Goal: Information Seeking & Learning: Learn about a topic

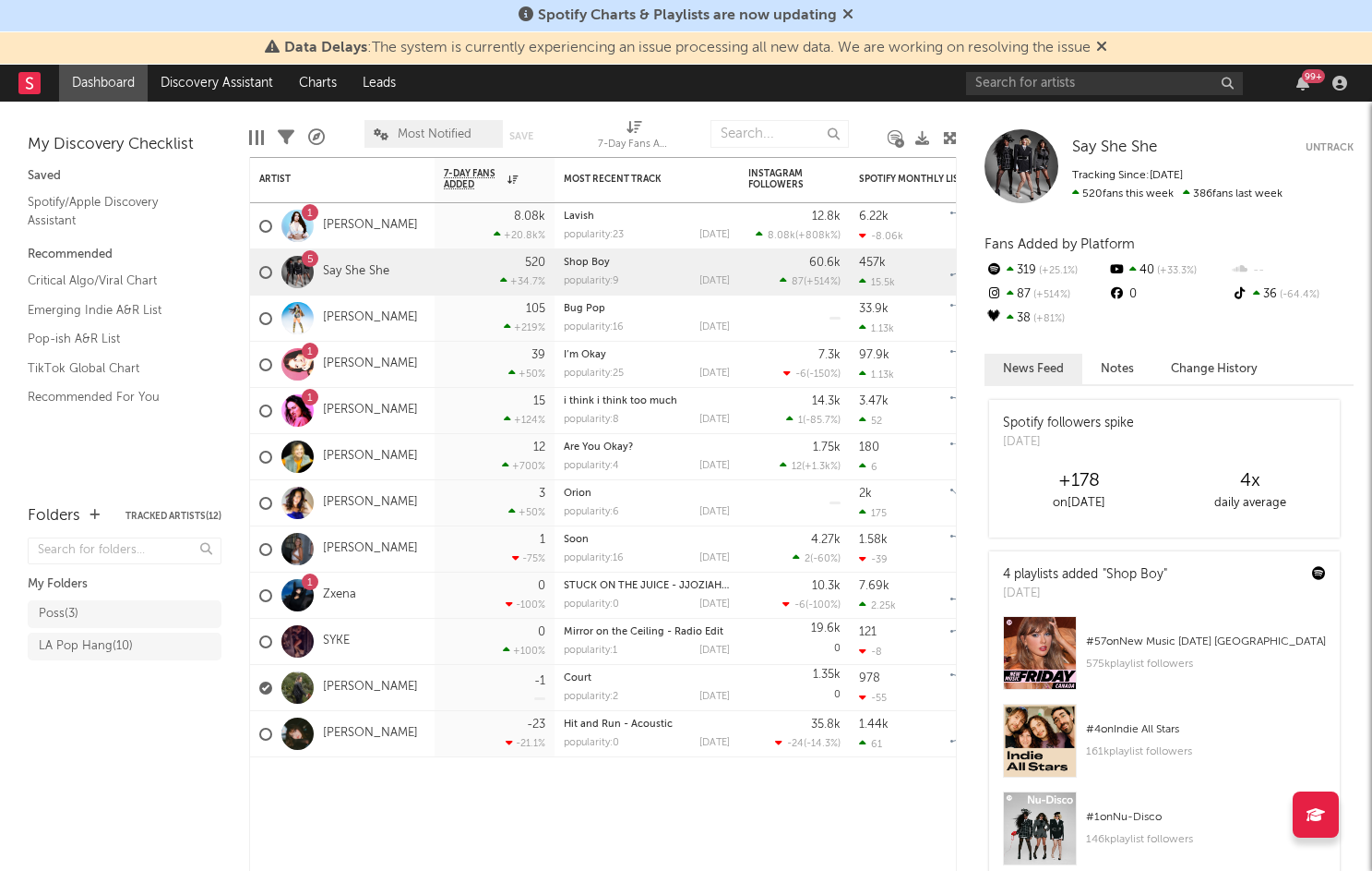
click at [1307, 81] on div "99 +" at bounding box center [1313, 77] width 23 height 14
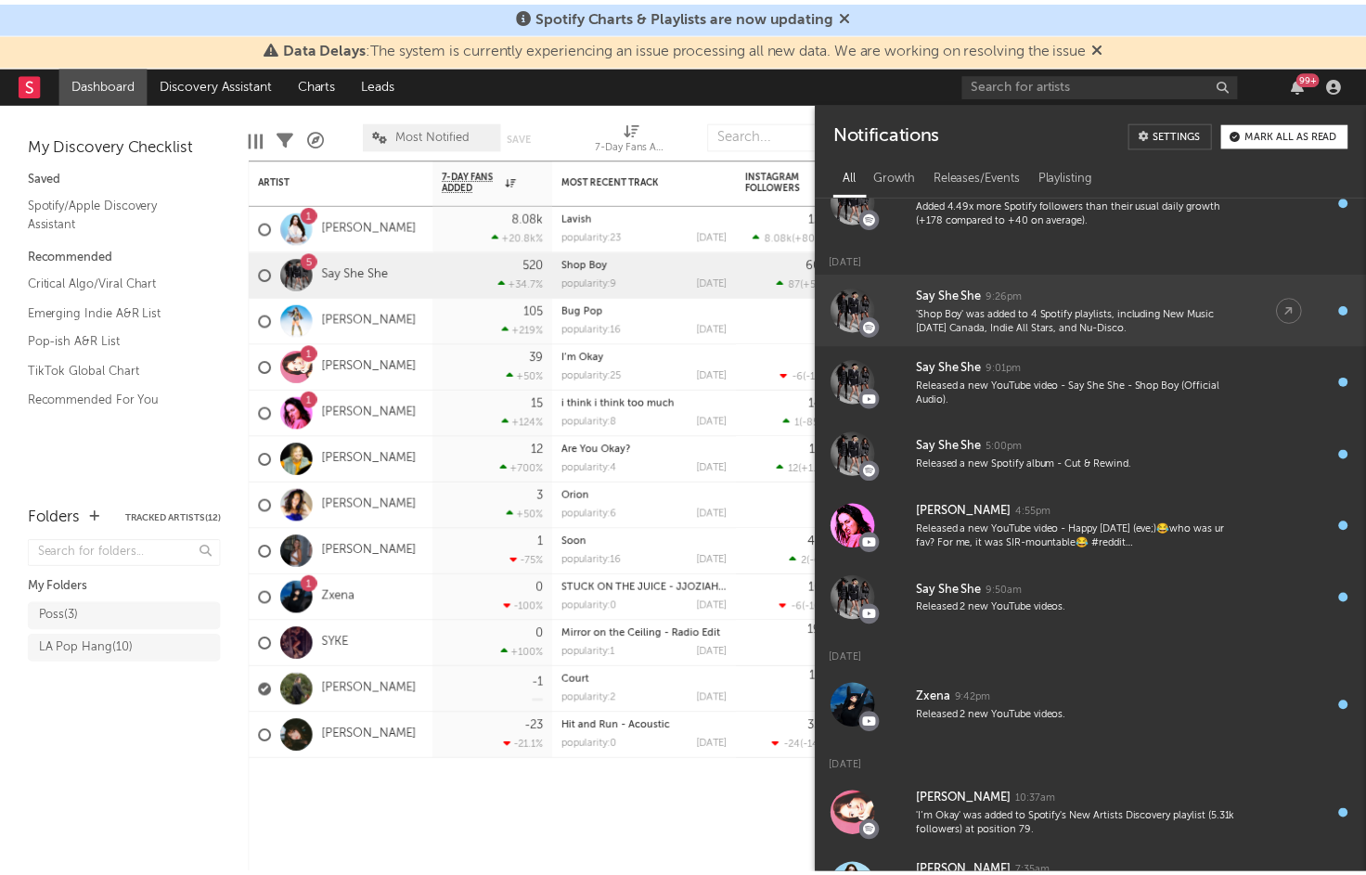
scroll to position [324, 0]
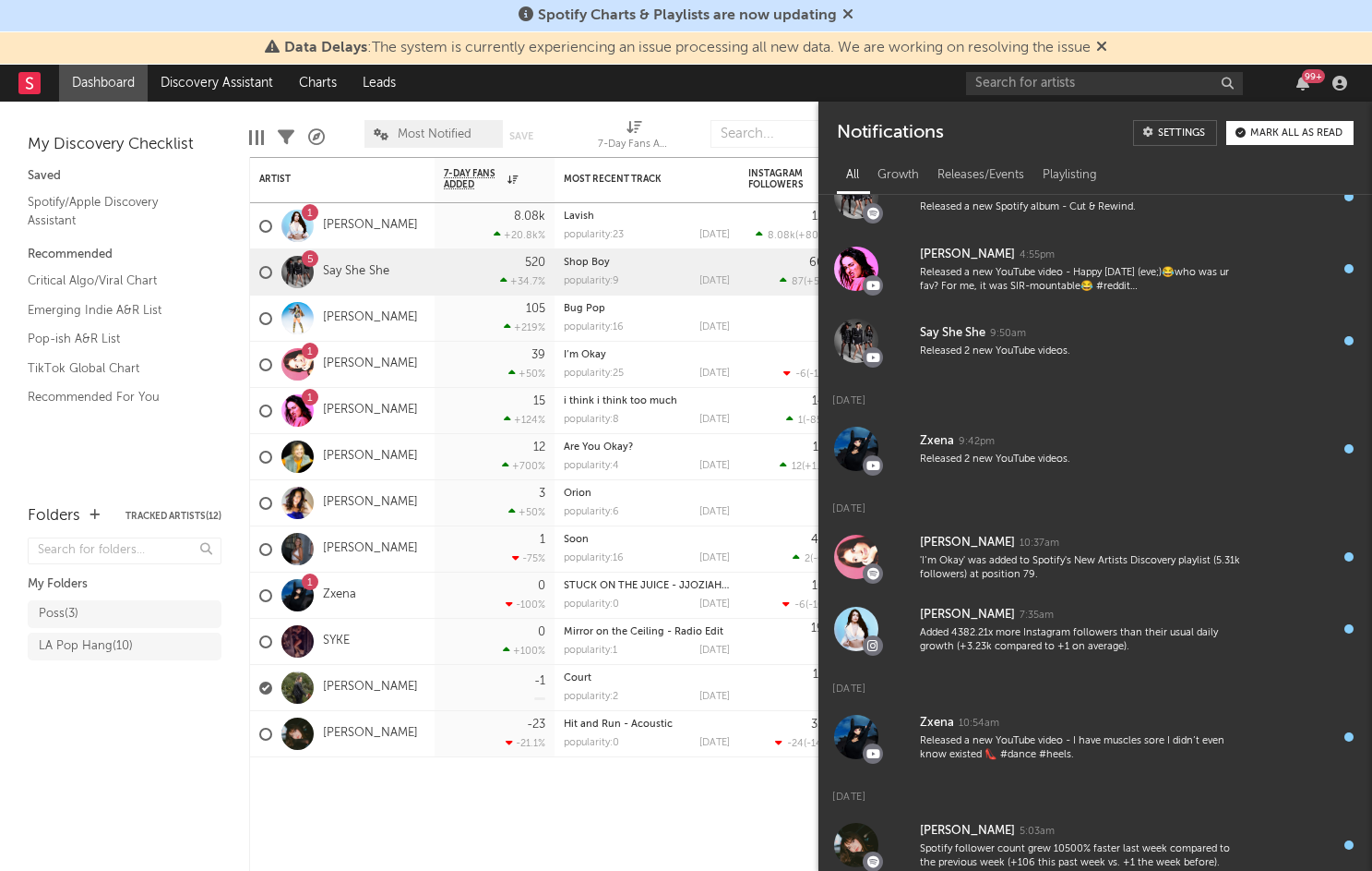
click at [759, 89] on nav "Dashboard Discovery Assistant Charts Leads 99 +" at bounding box center [686, 83] width 1372 height 37
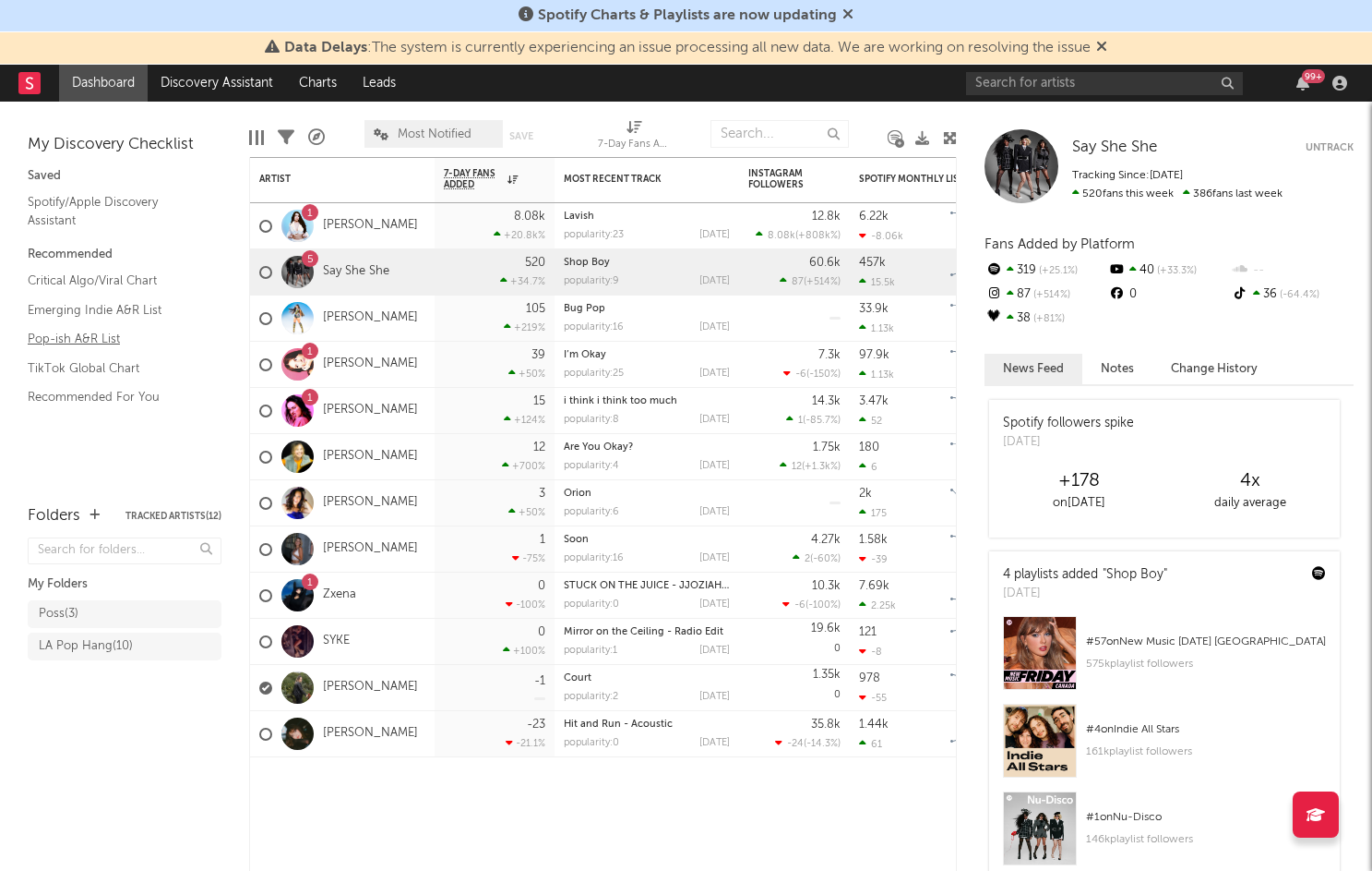
click at [88, 338] on link "Pop-ish A&R List" at bounding box center [115, 338] width 175 height 20
click at [1036, 80] on input "text" at bounding box center [1104, 83] width 277 height 23
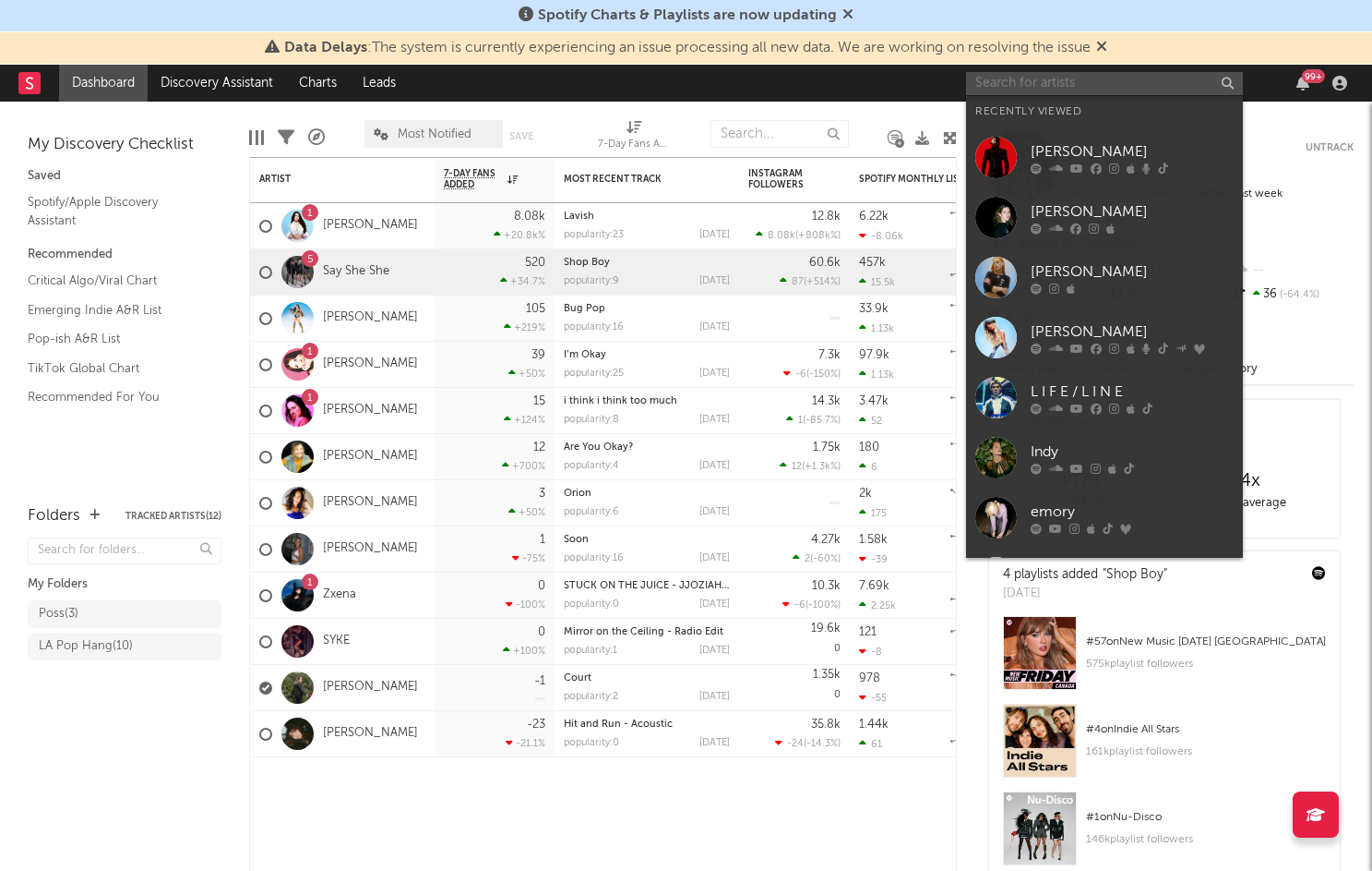
type input "c"
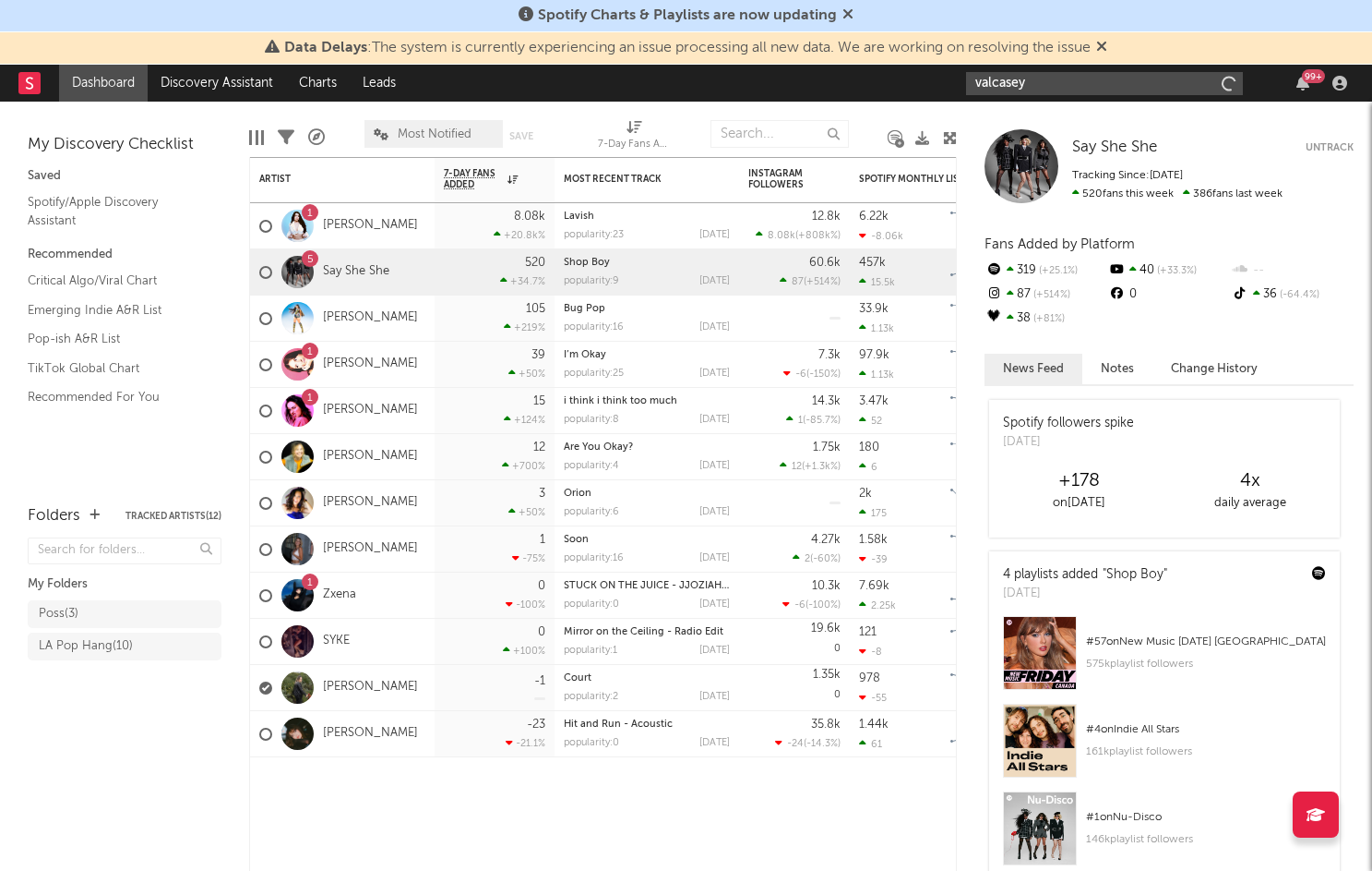
type input "valcasey"
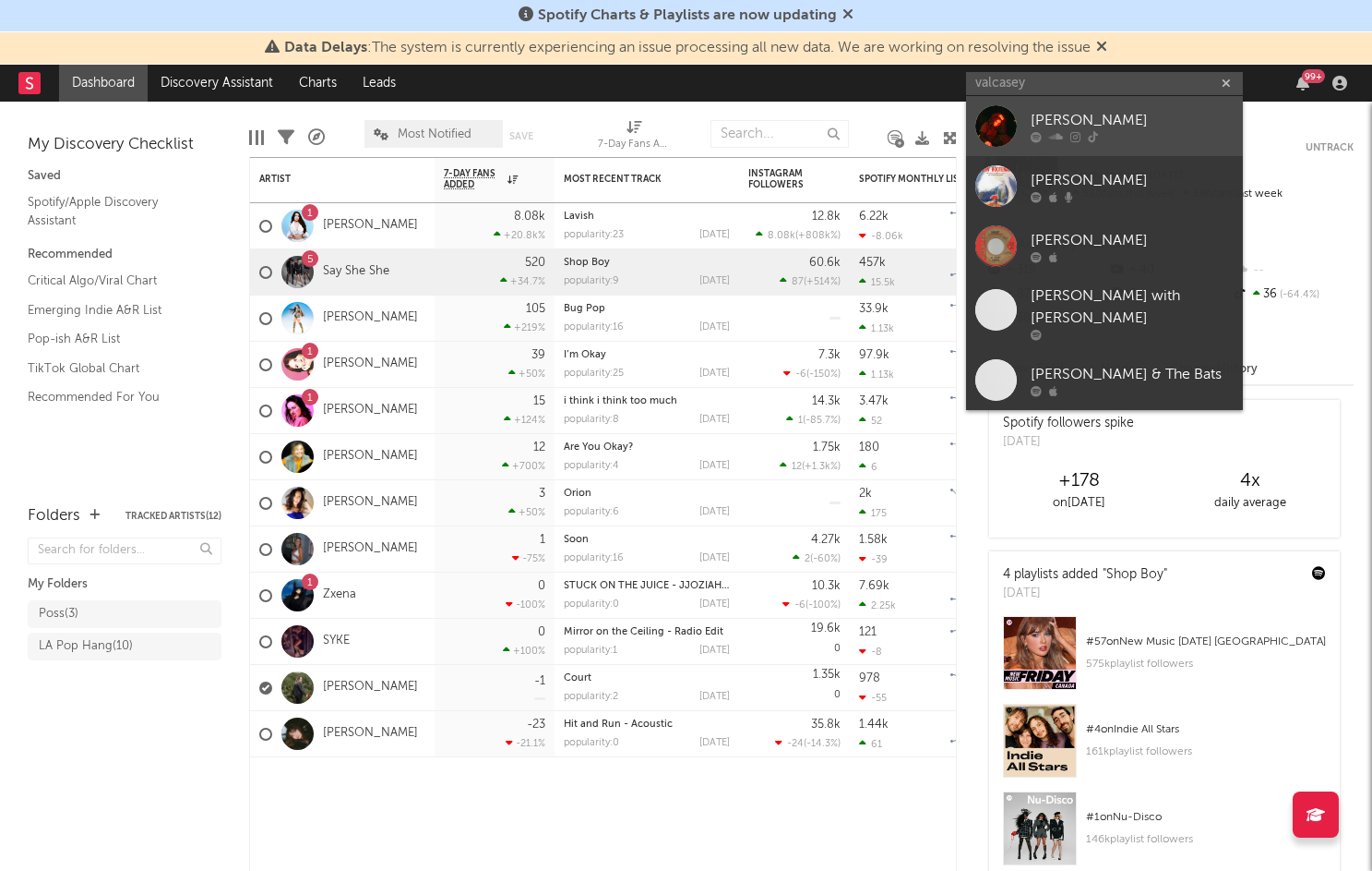
click at [1085, 114] on div "Val Casey" at bounding box center [1132, 119] width 203 height 22
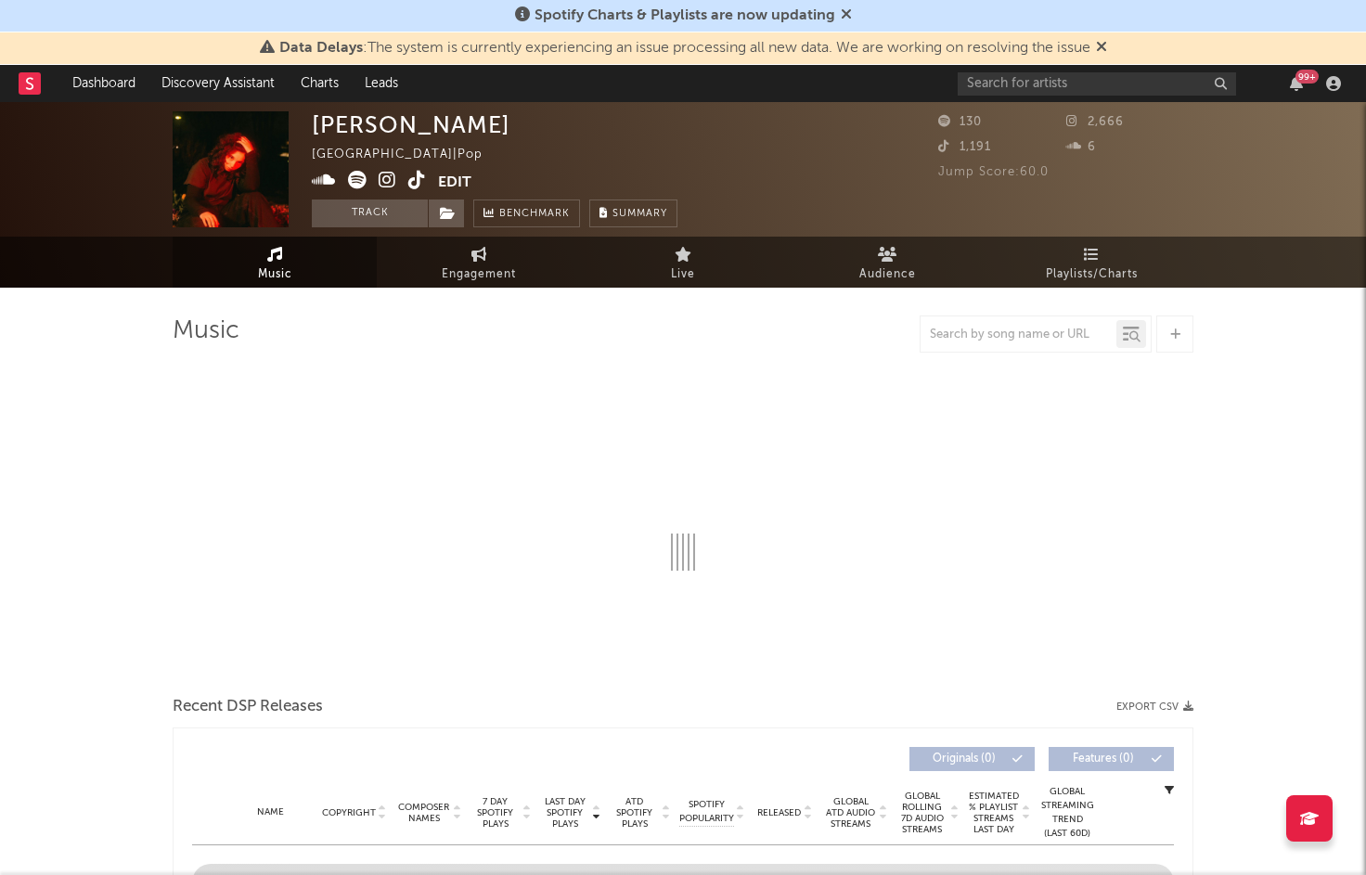
select select "6m"
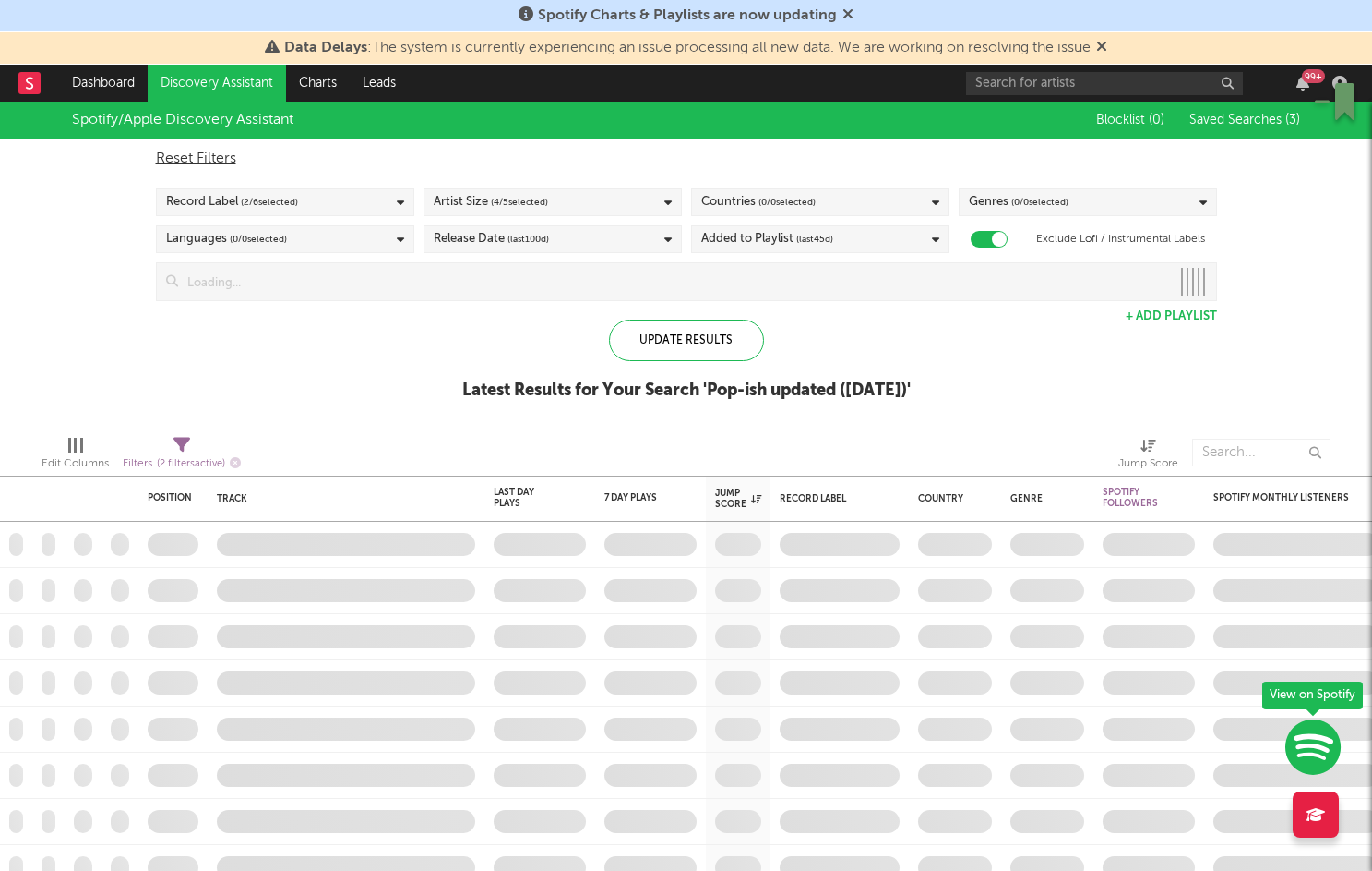
checkbox input "true"
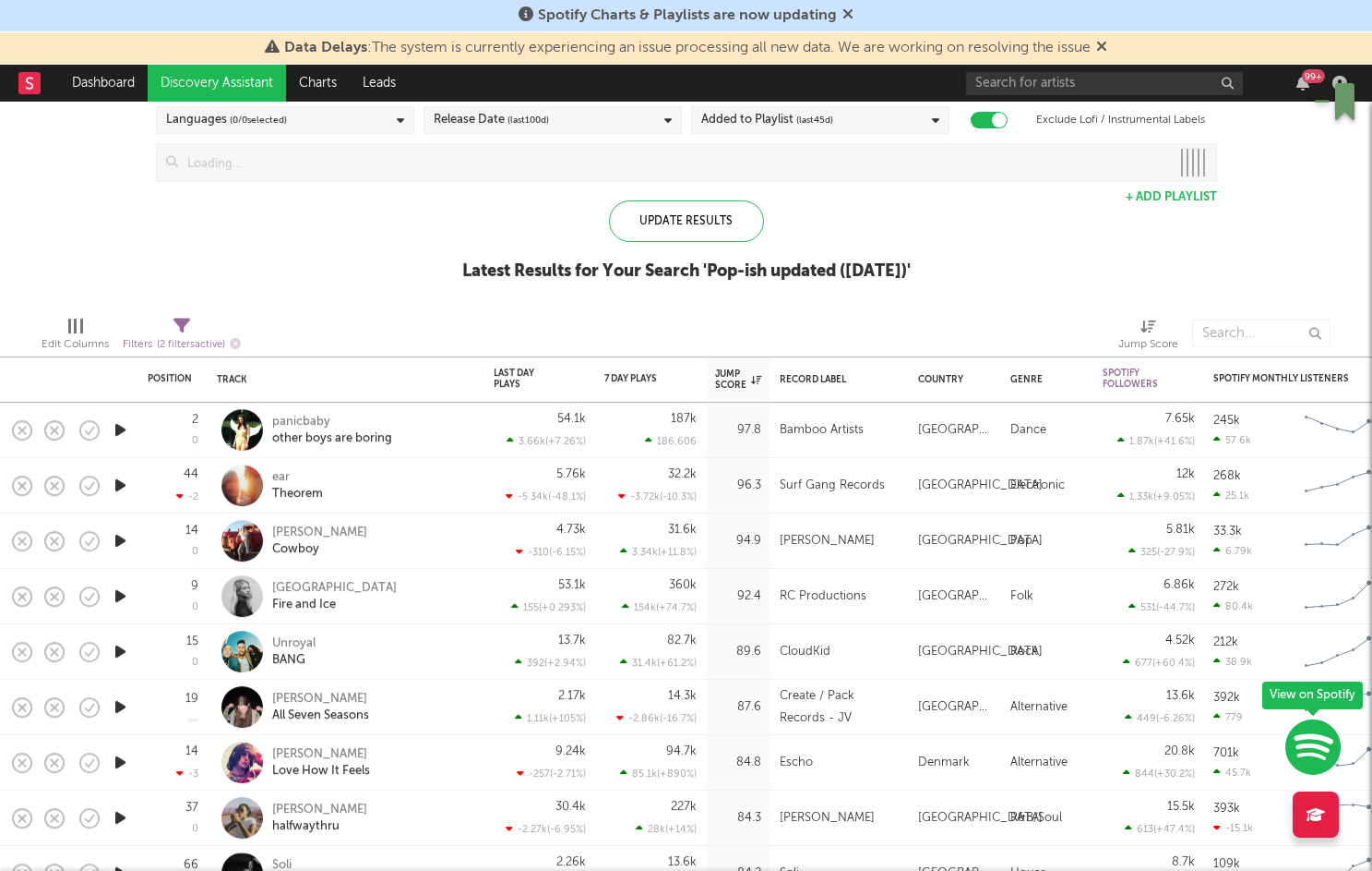
click at [118, 433] on icon "button" at bounding box center [119, 429] width 19 height 23
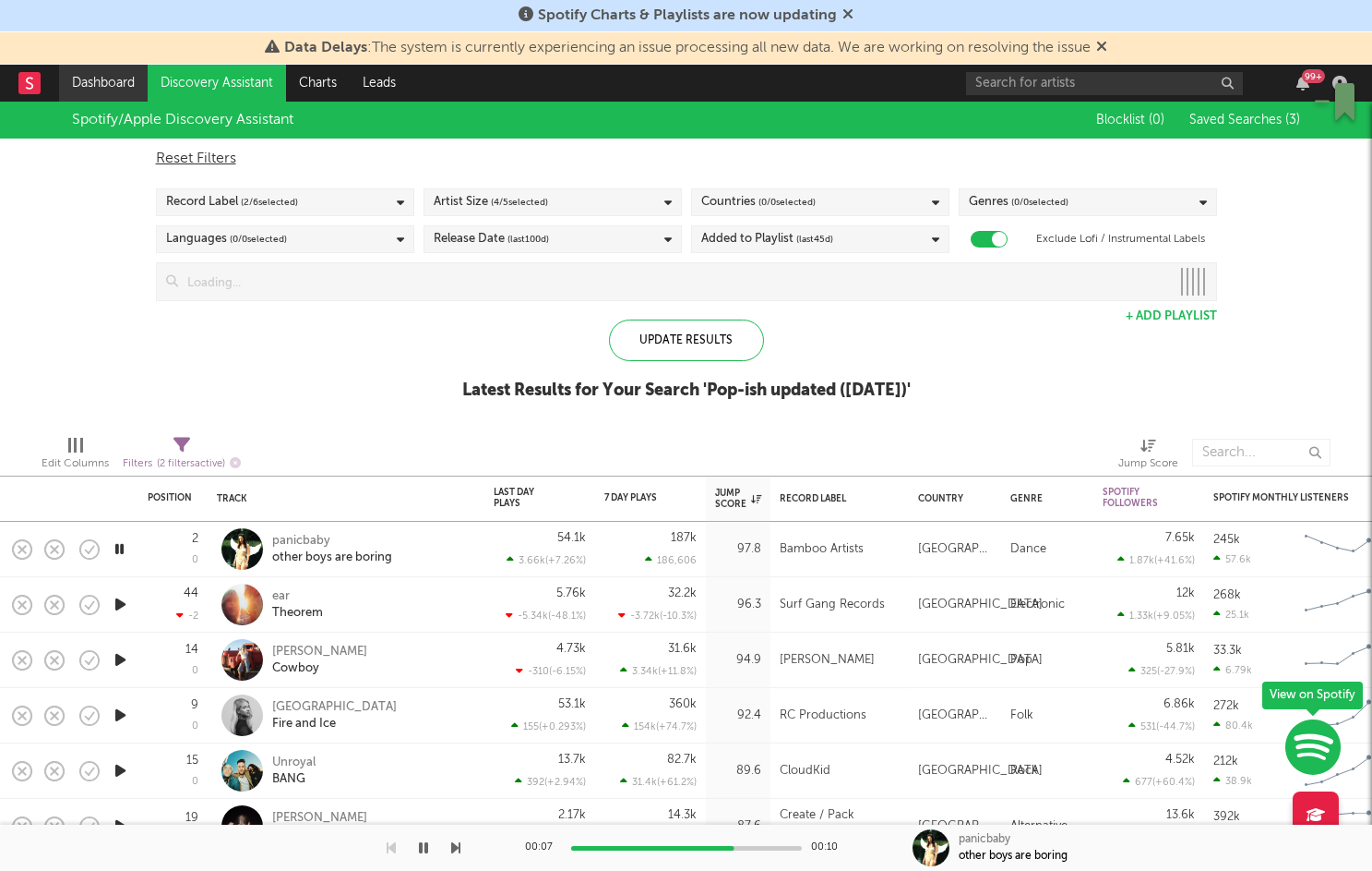
click at [120, 88] on link "Dashboard" at bounding box center [102, 83] width 89 height 37
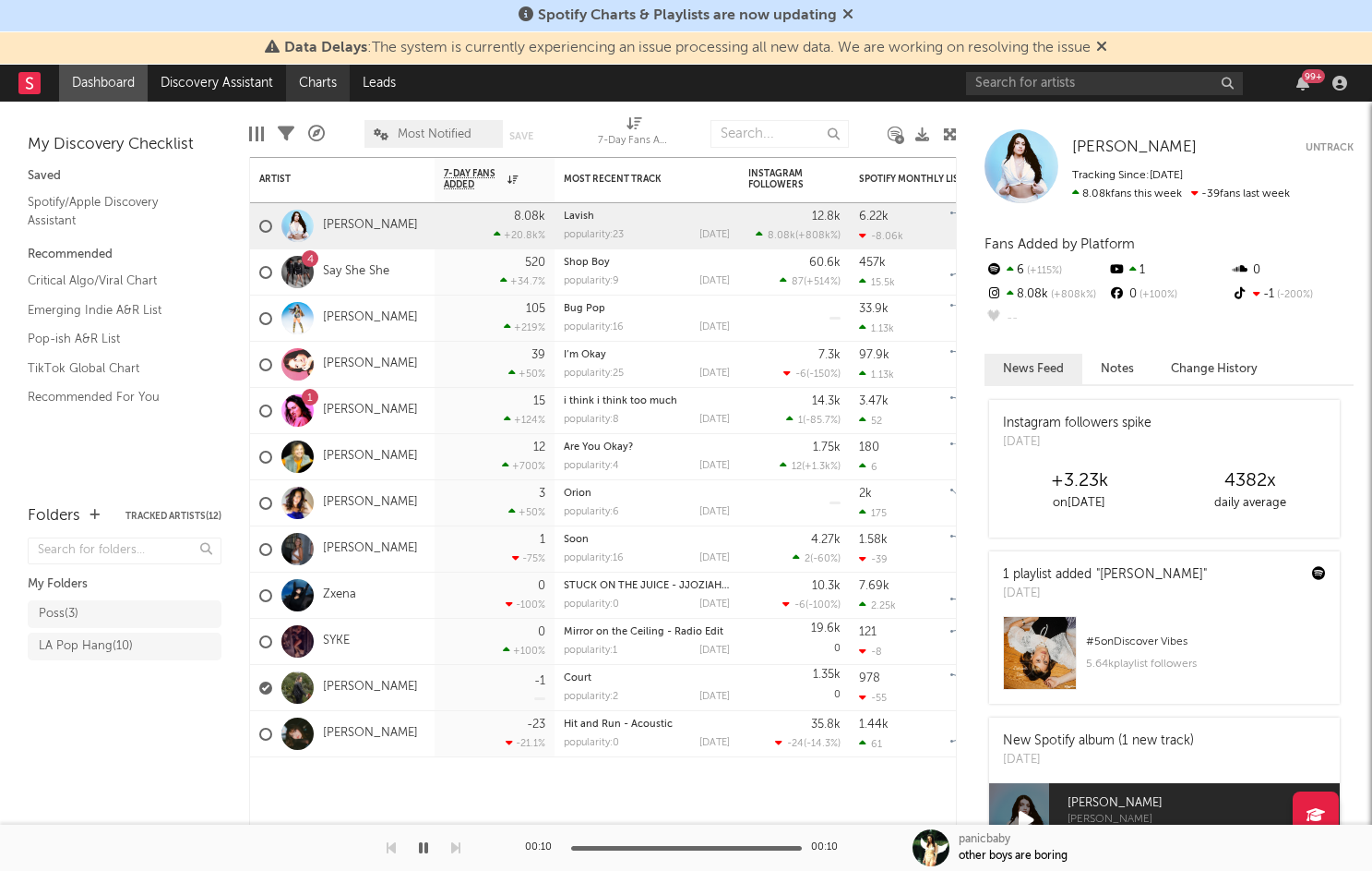
click at [326, 85] on link "Charts" at bounding box center [318, 83] width 64 height 37
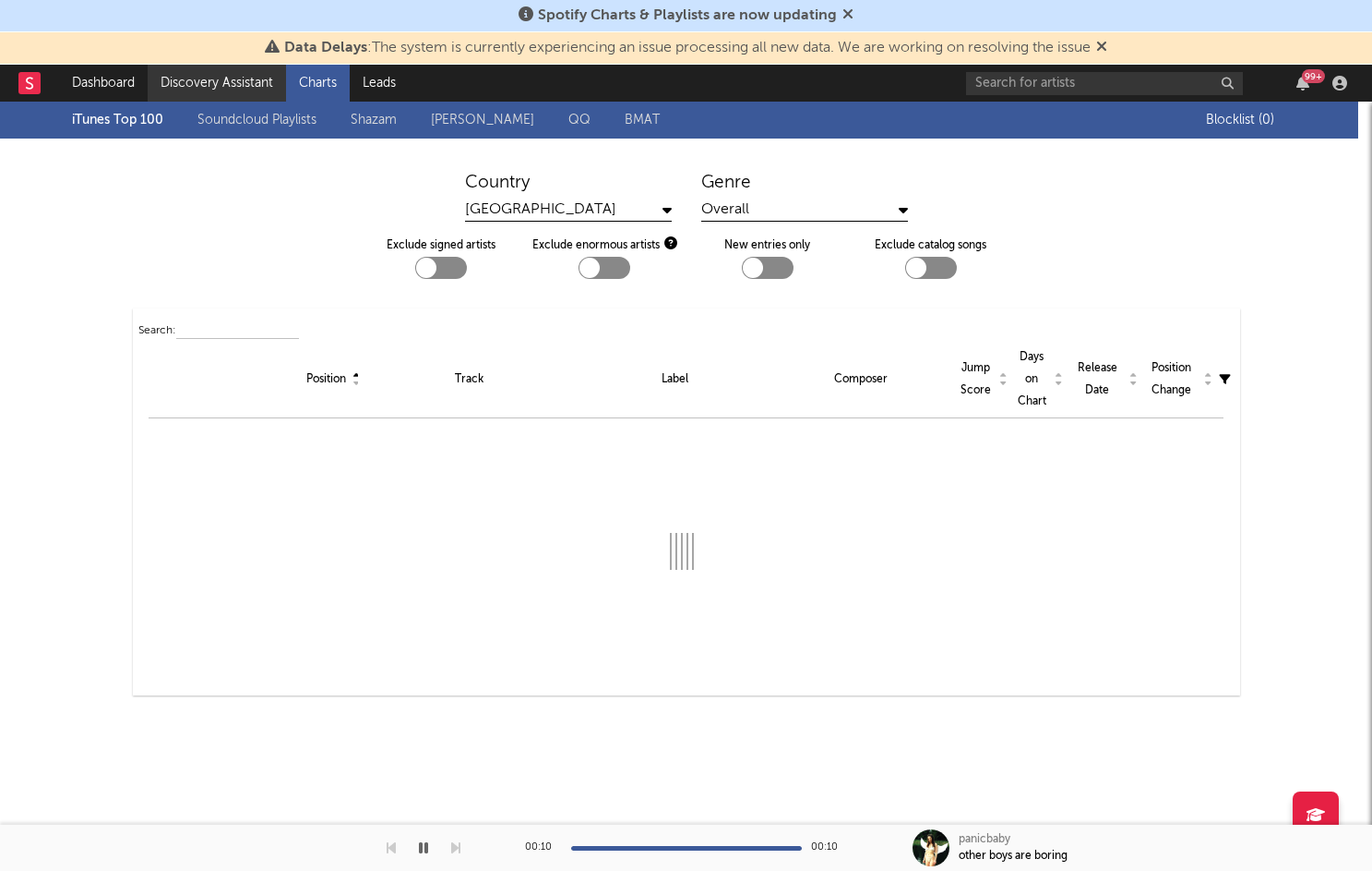
click at [250, 85] on link "Discovery Assistant" at bounding box center [216, 83] width 138 height 37
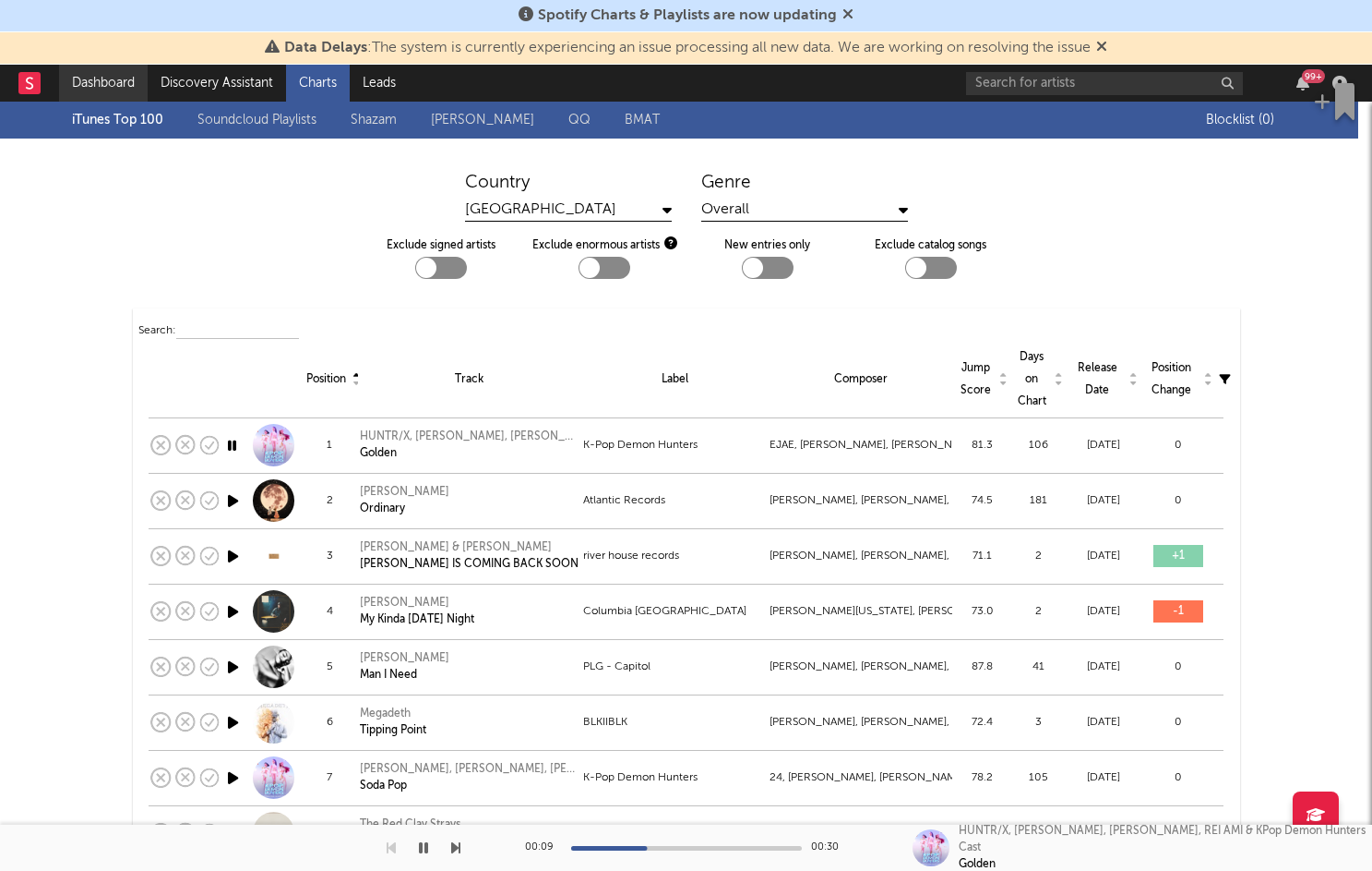
click at [119, 83] on link "Dashboard" at bounding box center [102, 83] width 89 height 37
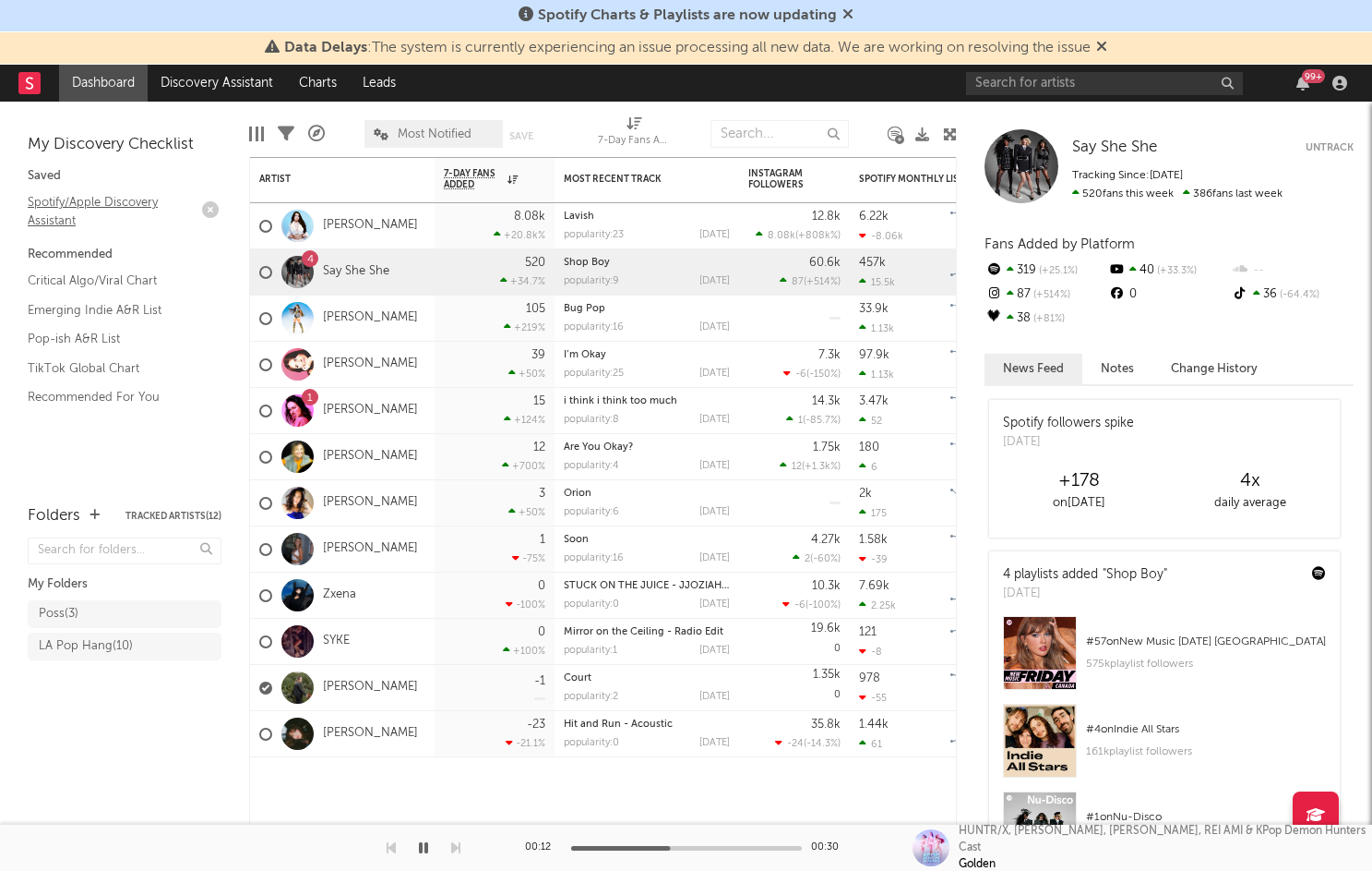
click at [68, 216] on link "Spotify/Apple Discovery Assistant" at bounding box center [115, 211] width 175 height 38
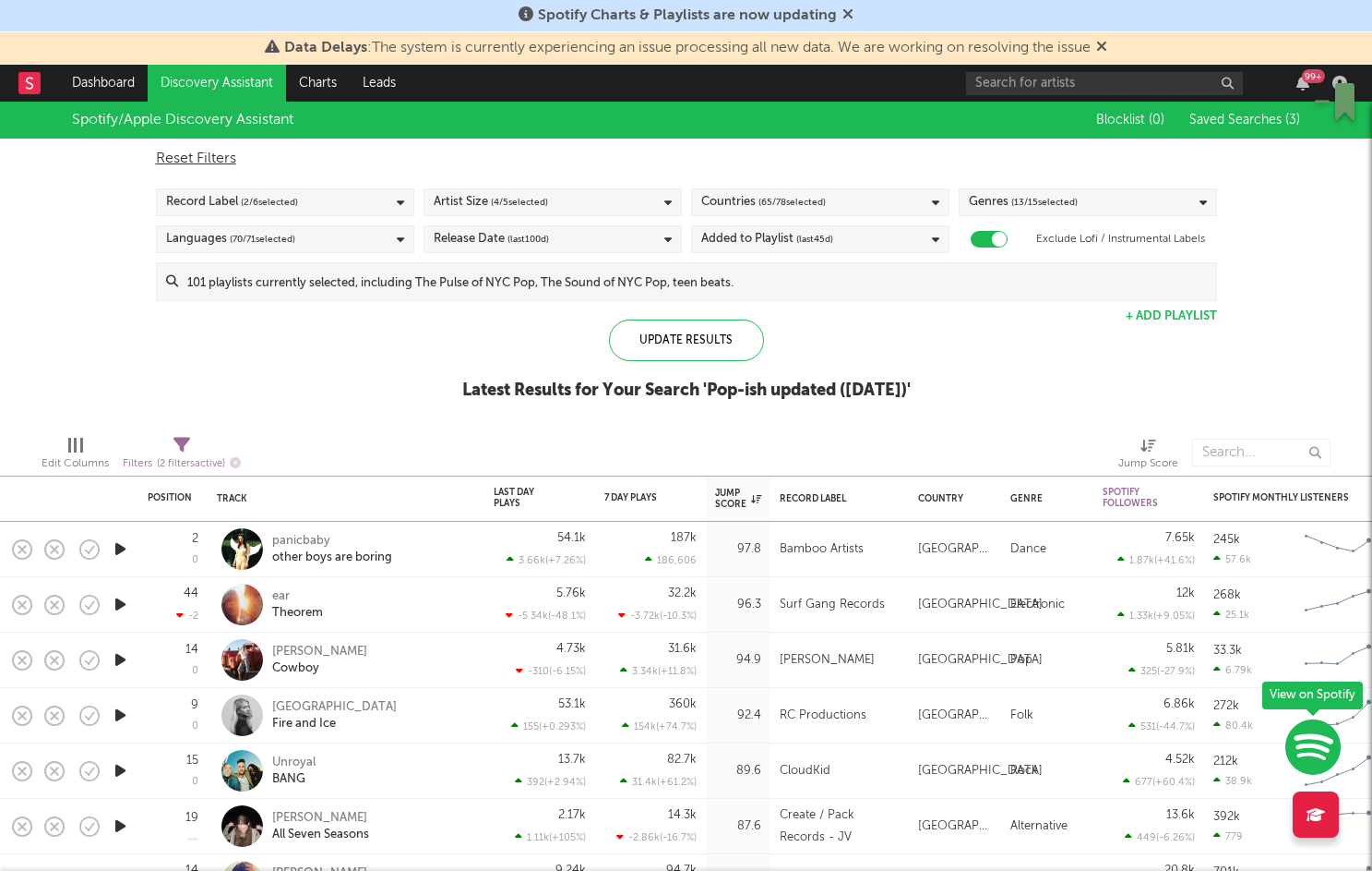
click at [128, 658] on icon "button" at bounding box center [119, 659] width 19 height 23
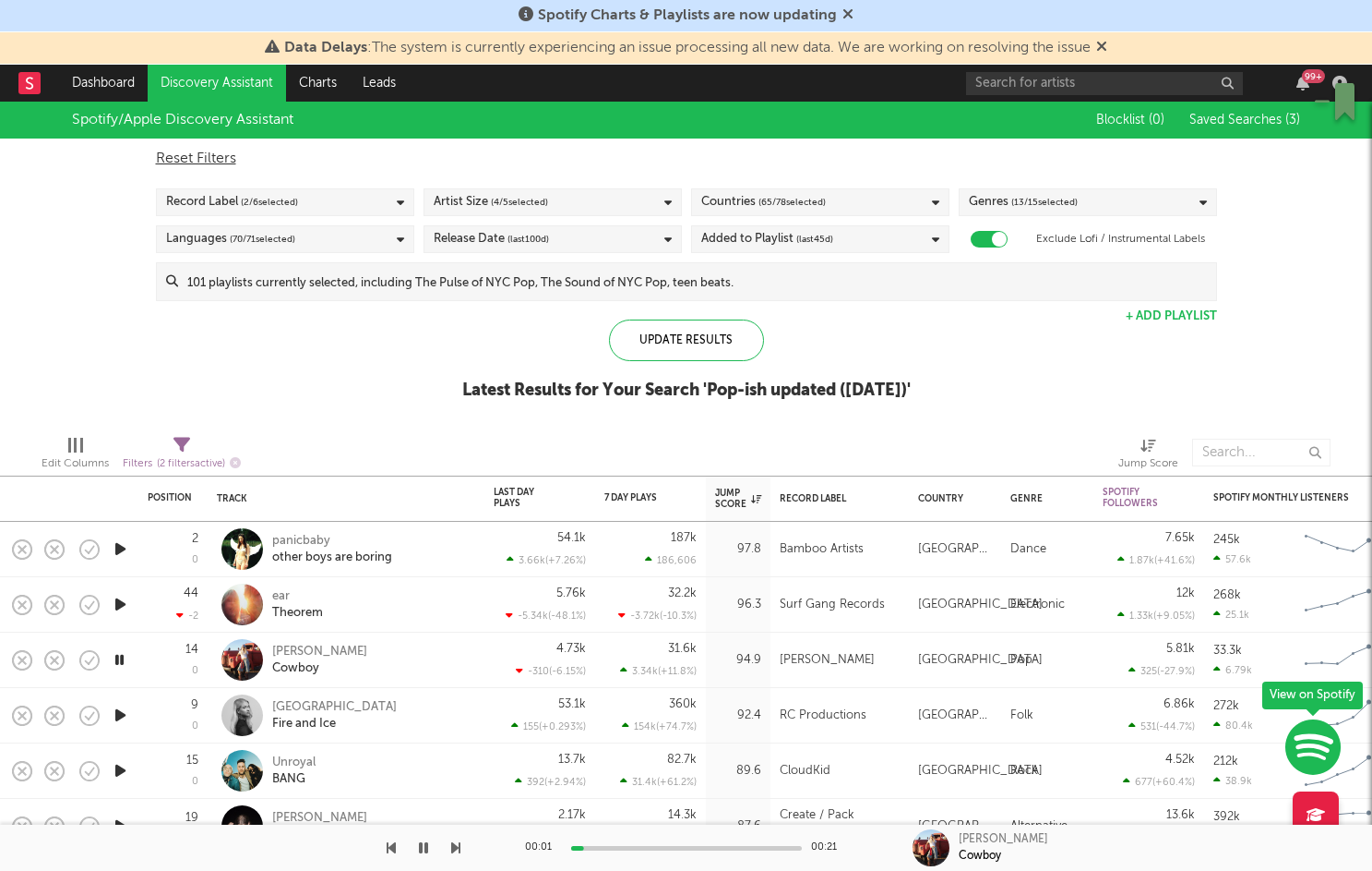
click at [128, 658] on icon "button" at bounding box center [119, 659] width 18 height 23
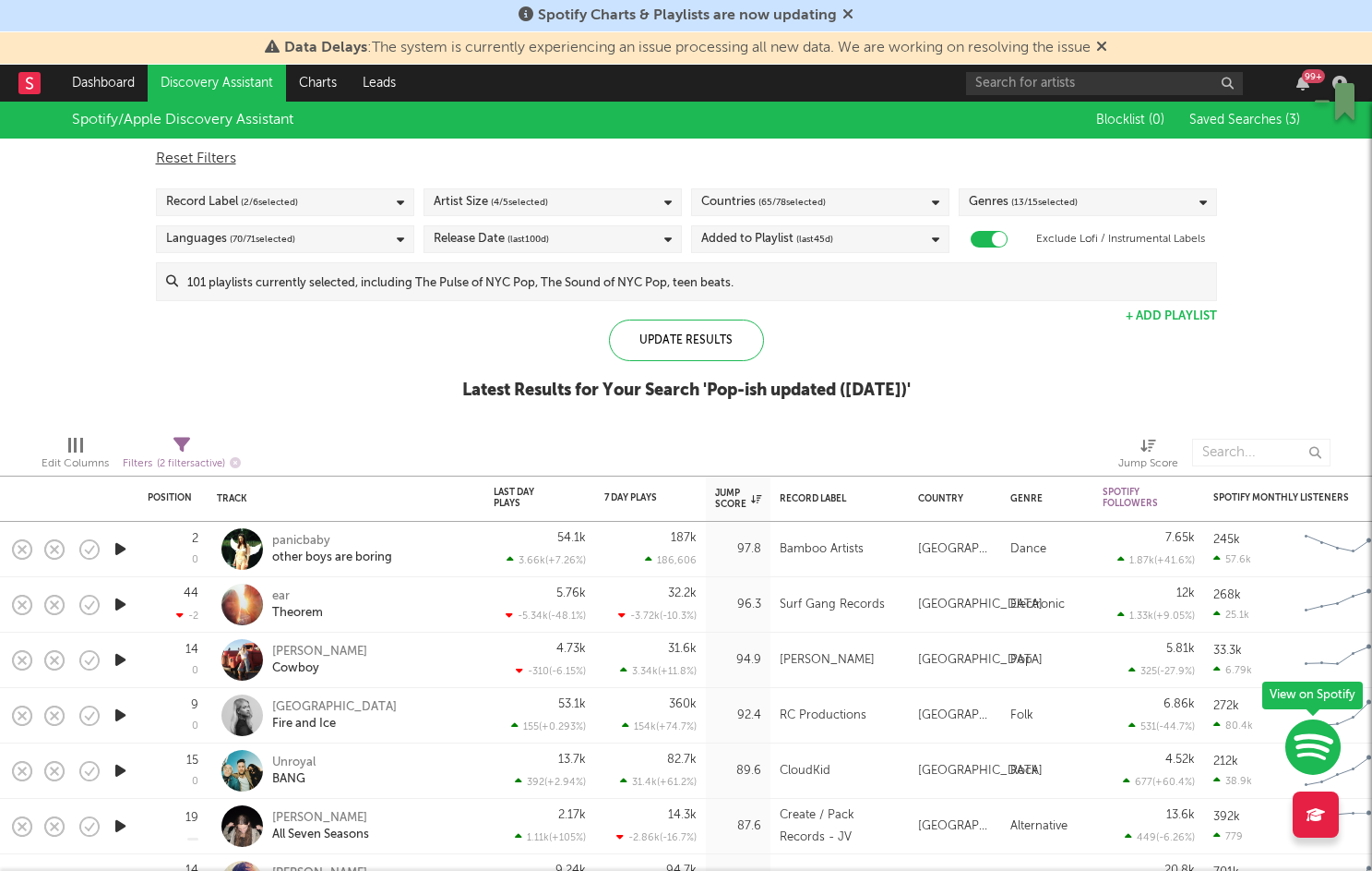
click at [128, 658] on icon "button" at bounding box center [119, 659] width 19 height 23
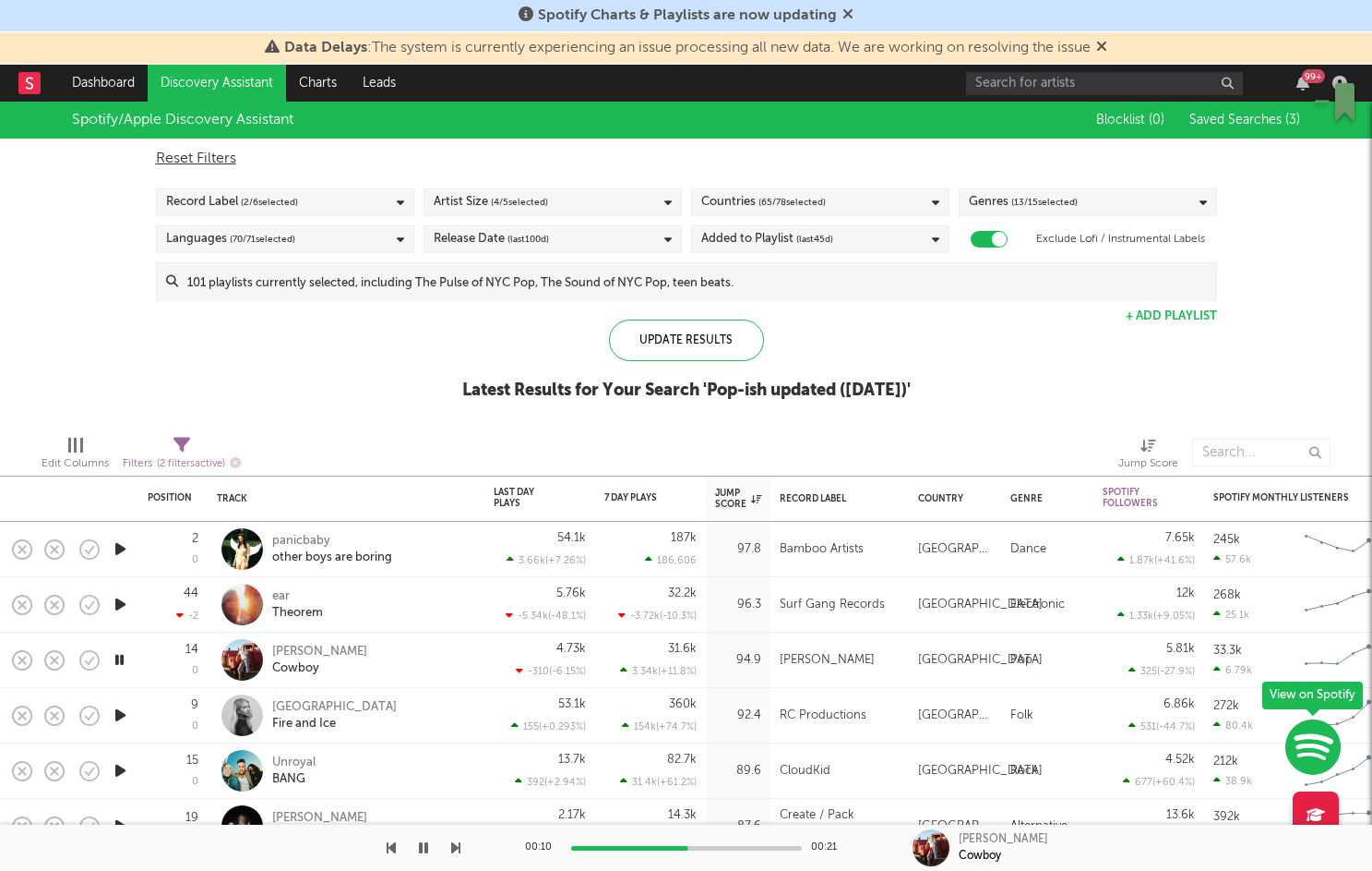
click at [460, 195] on div "Artist Size ( 4 / 5 selected)" at bounding box center [490, 202] width 114 height 22
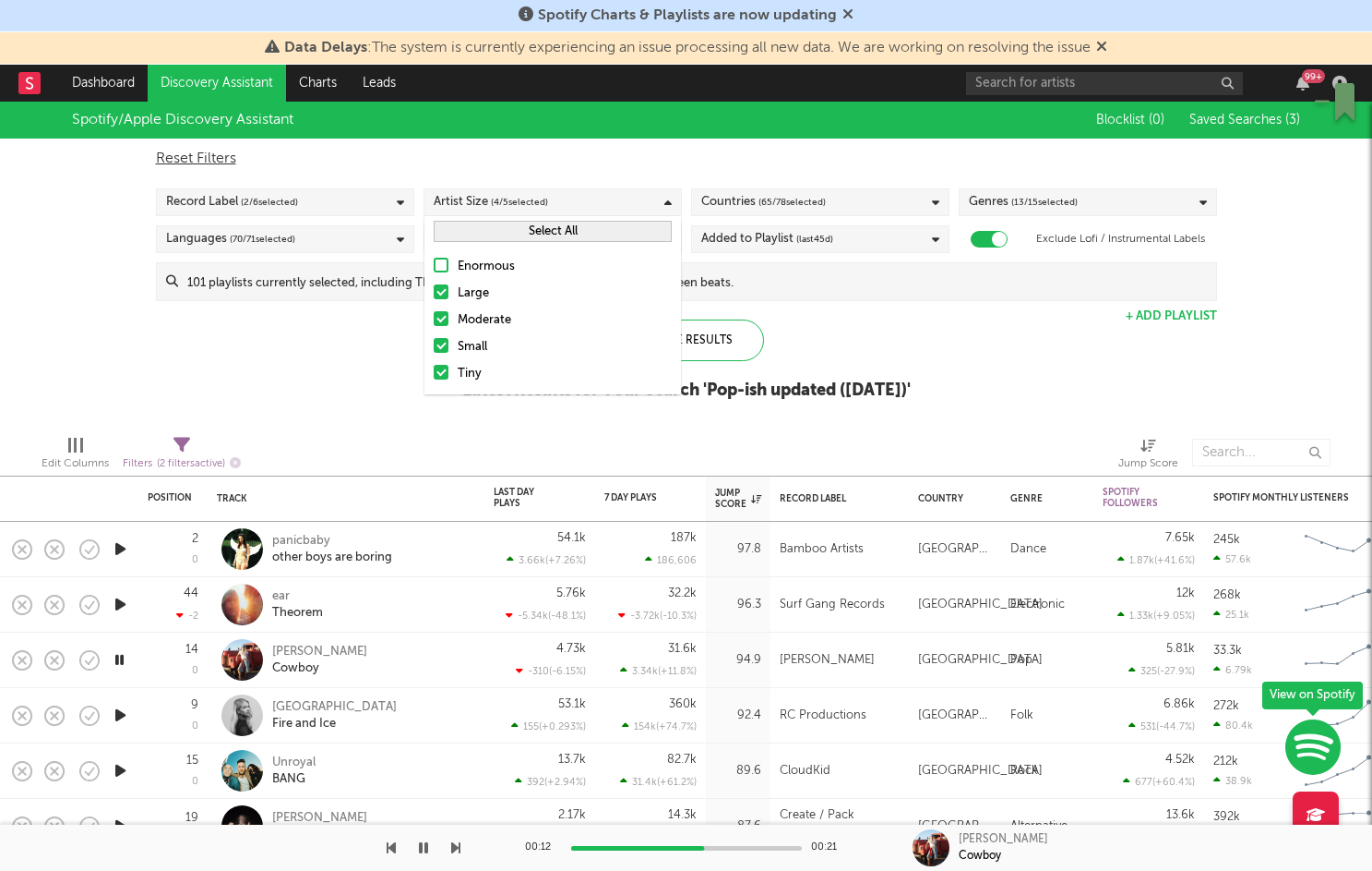
click at [438, 296] on div at bounding box center [441, 292] width 15 height 15
click at [434, 296] on input "Large" at bounding box center [434, 294] width 0 height 22
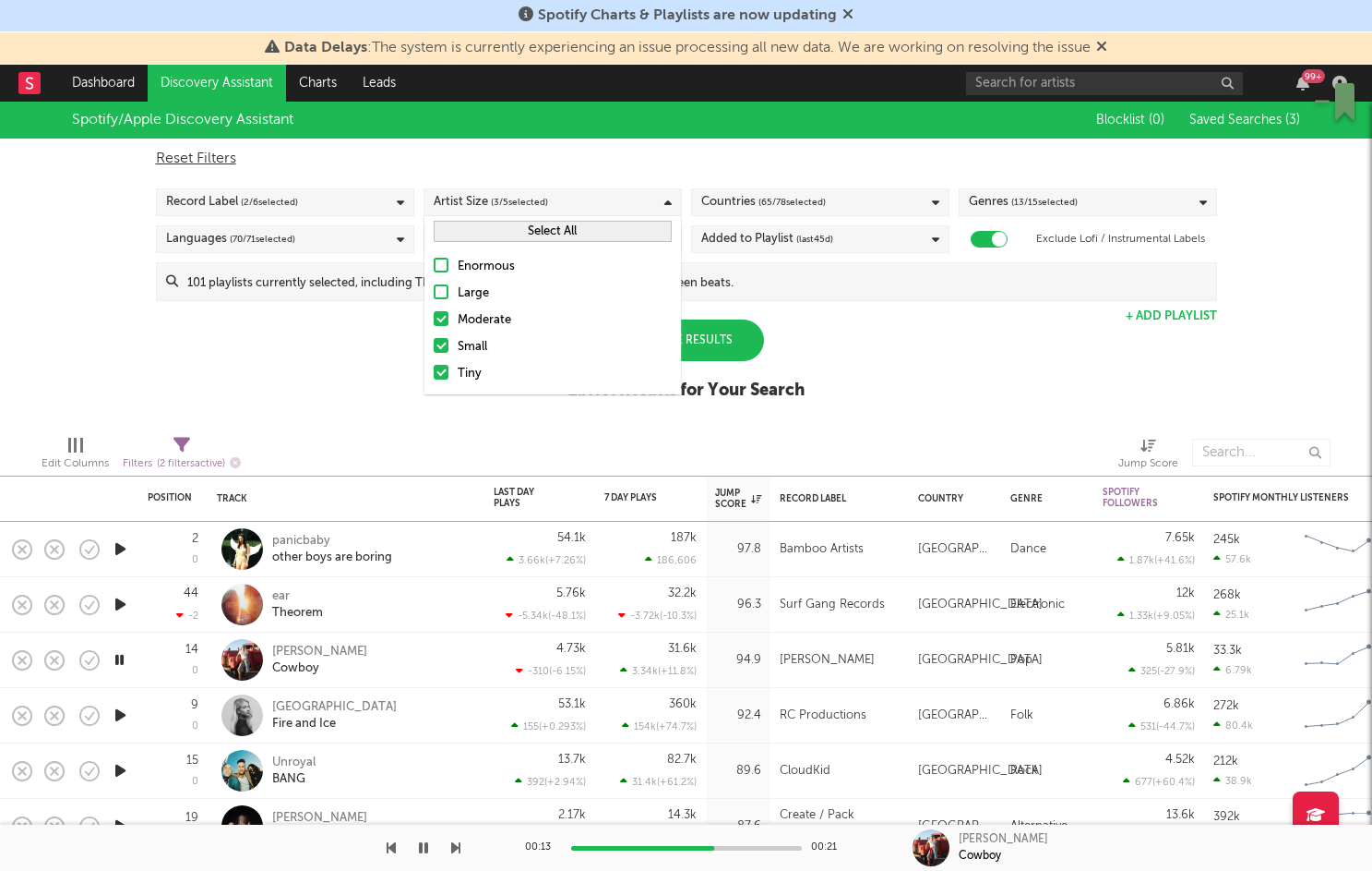
click at [441, 319] on div at bounding box center [441, 319] width 15 height 15
click at [434, 319] on input "Moderate" at bounding box center [434, 321] width 0 height 22
click at [952, 330] on div "Spotify/Apple Discovery Assistant Blocklist ( 0 ) Saved Searches ( 3 ) Reset Fi…" at bounding box center [686, 261] width 1372 height 319
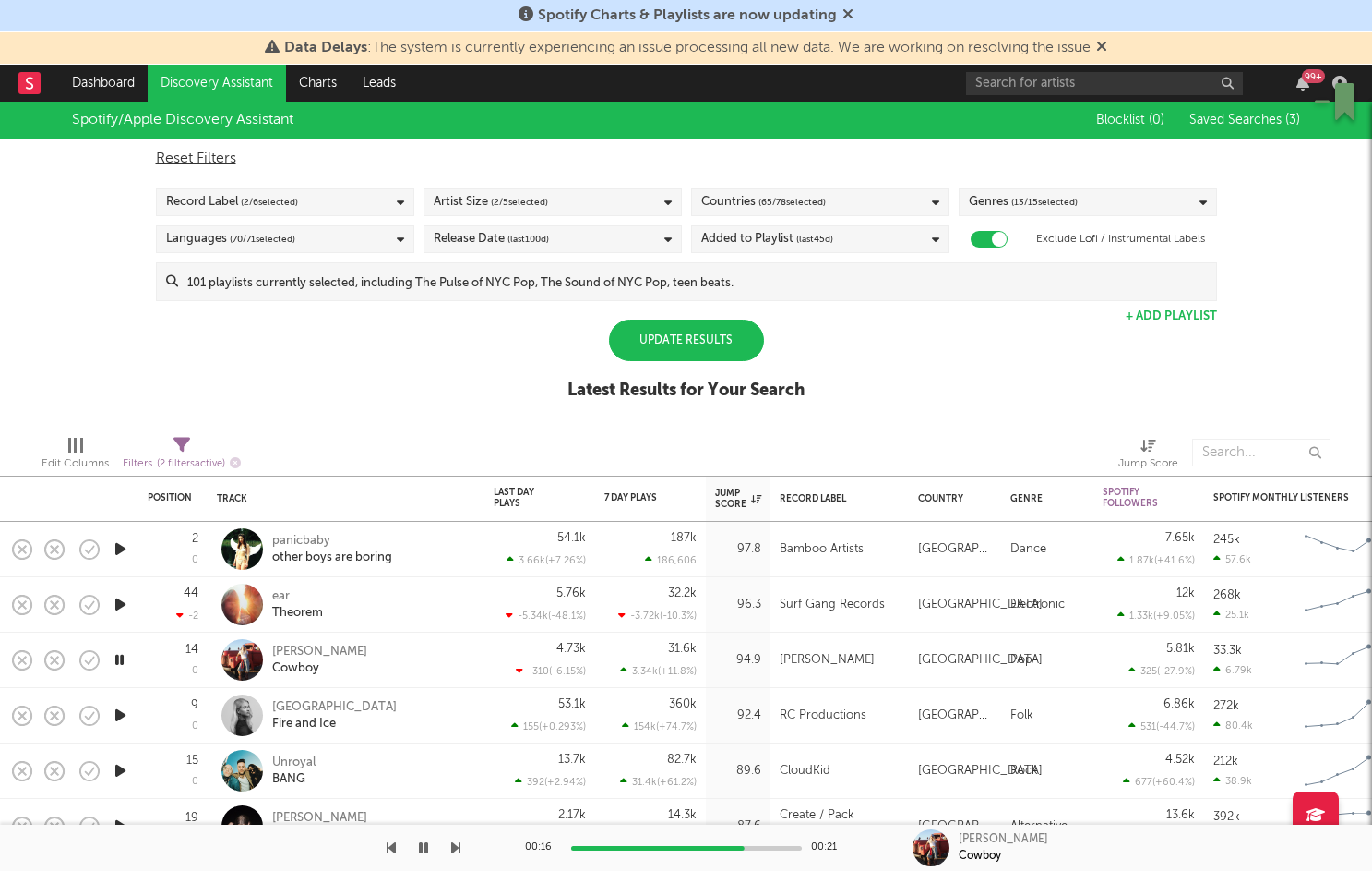
click at [787, 207] on span "( 65 / 78 selected)" at bounding box center [793, 202] width 68 height 22
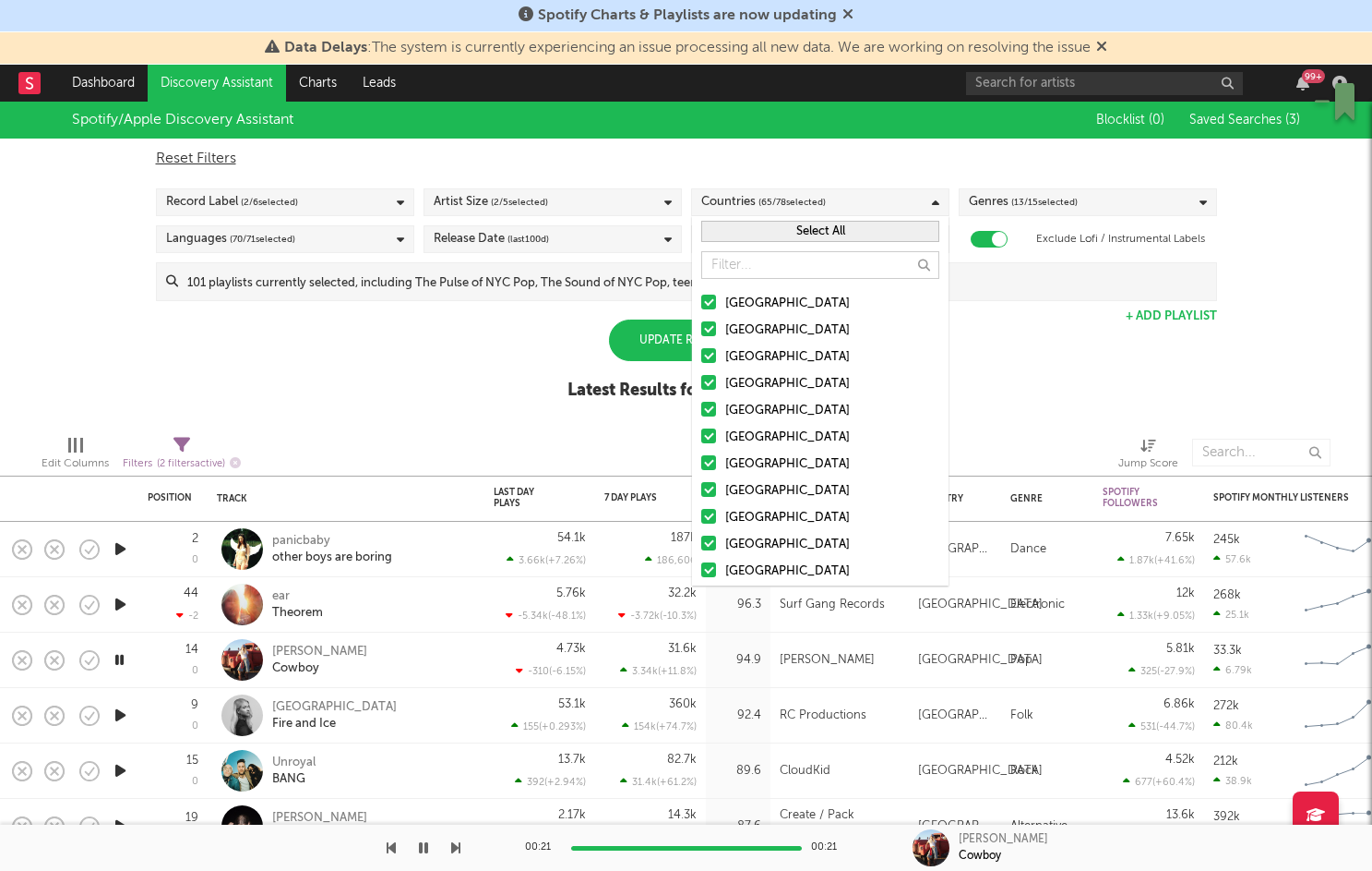
click at [801, 232] on button "Select All" at bounding box center [820, 231] width 238 height 21
click at [801, 231] on button "Deselect All" at bounding box center [820, 231] width 238 height 21
click at [713, 304] on div at bounding box center [708, 302] width 15 height 15
click at [701, 304] on input "[GEOGRAPHIC_DATA]" at bounding box center [701, 304] width 0 height 22
click at [825, 230] on button "Select All" at bounding box center [820, 231] width 238 height 21
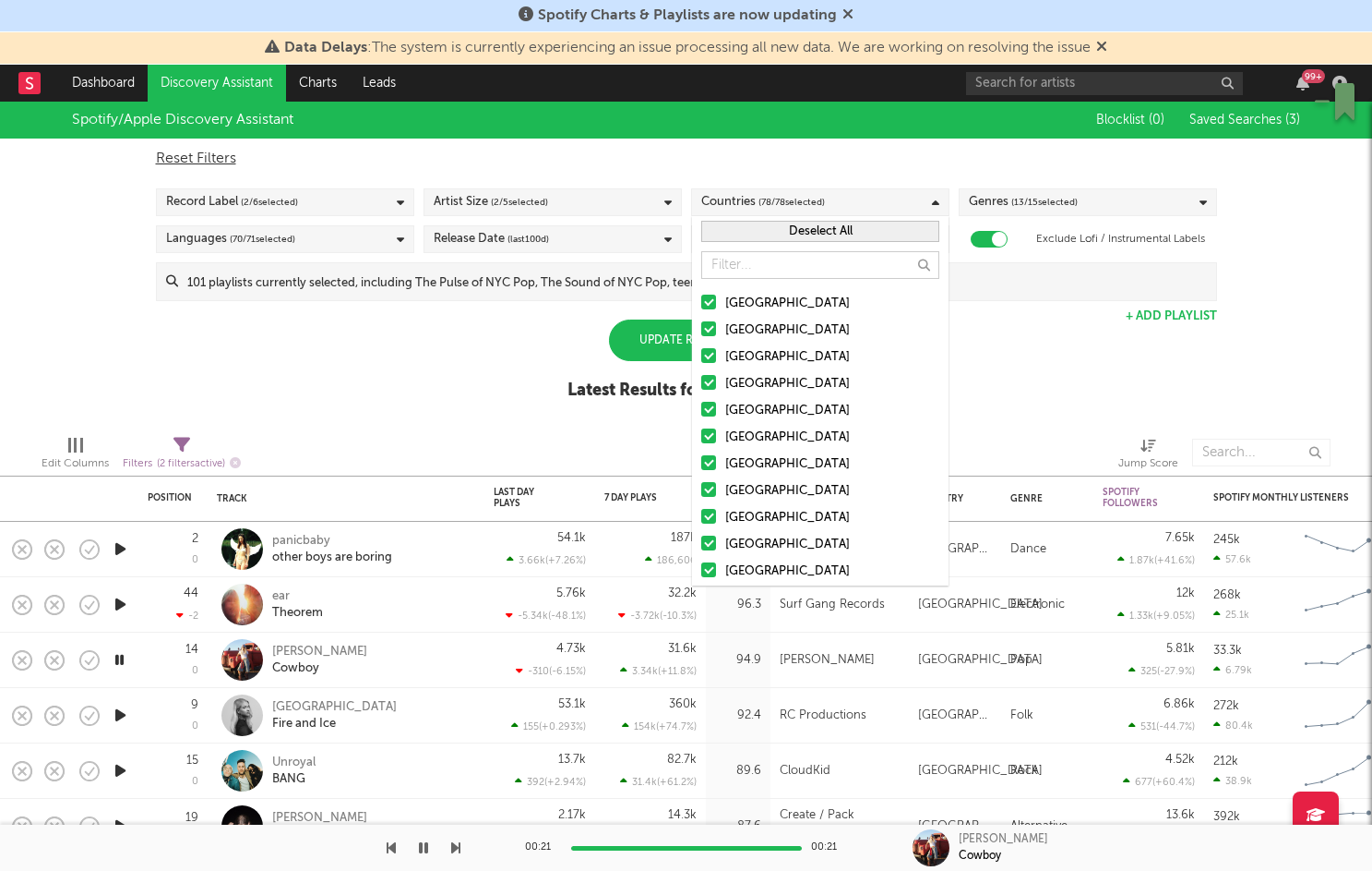
click at [825, 230] on button "Deselect All" at bounding box center [820, 231] width 238 height 21
click at [714, 300] on div at bounding box center [708, 302] width 15 height 15
click at [701, 300] on input "[GEOGRAPHIC_DATA]" at bounding box center [701, 304] width 0 height 22
click at [1000, 339] on div "Spotify/Apple Discovery Assistant Blocklist ( 0 ) Saved Searches ( 3 ) Reset Fi…" at bounding box center [686, 261] width 1372 height 319
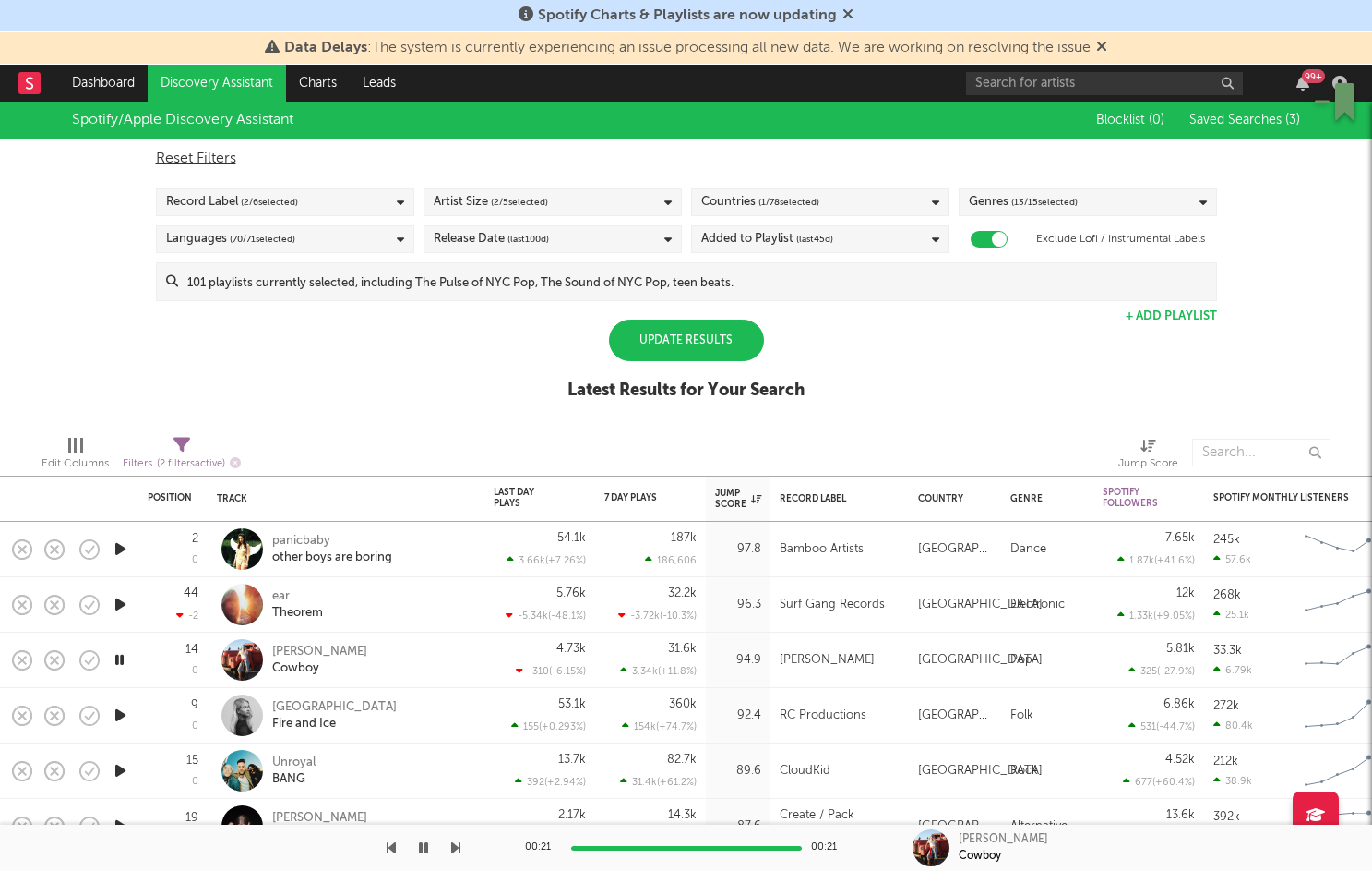
click at [703, 334] on div "Update Results" at bounding box center [686, 340] width 155 height 42
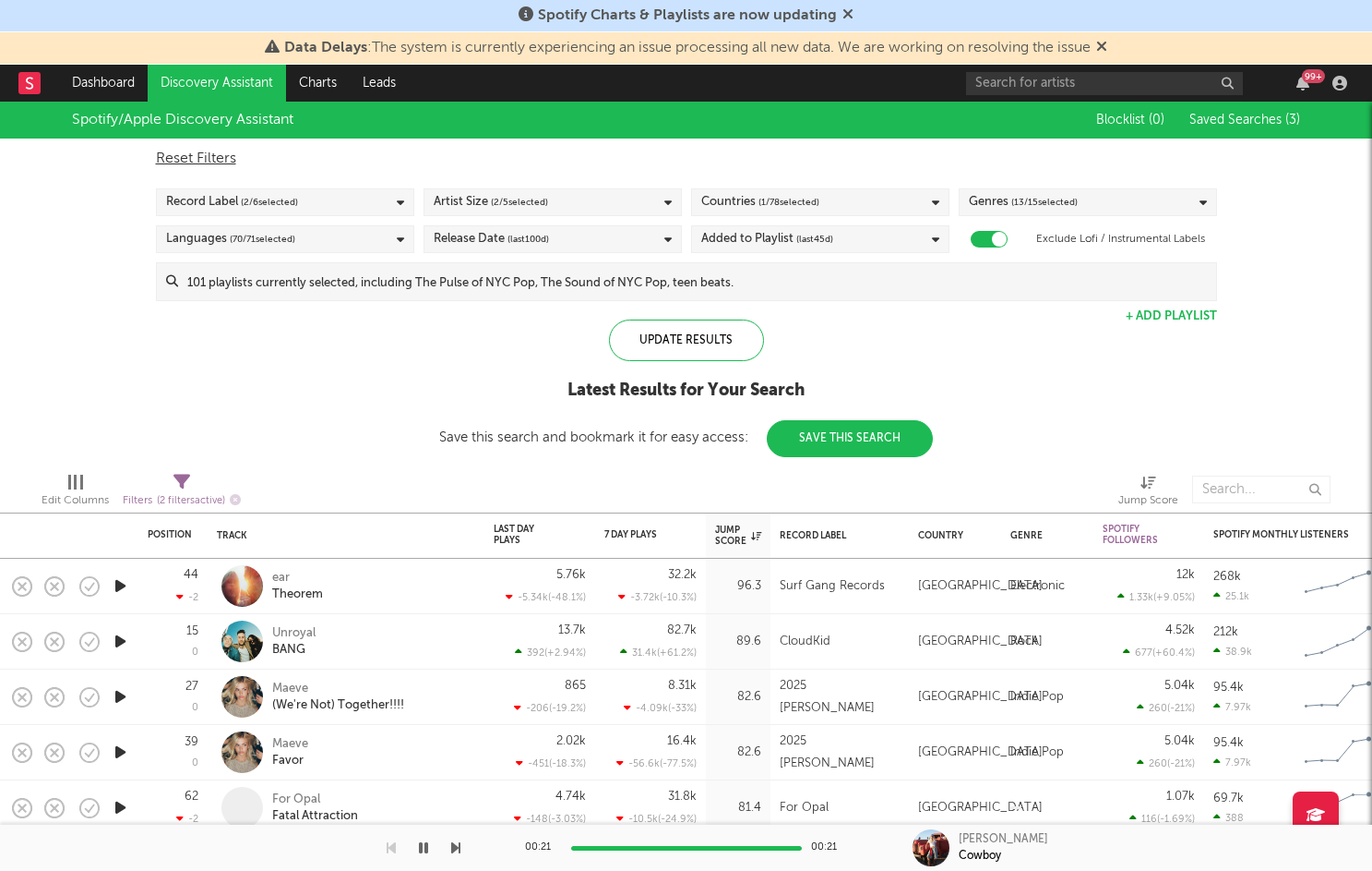
click at [120, 638] on icon "button" at bounding box center [119, 641] width 19 height 23
click at [121, 696] on icon "button" at bounding box center [119, 696] width 19 height 23
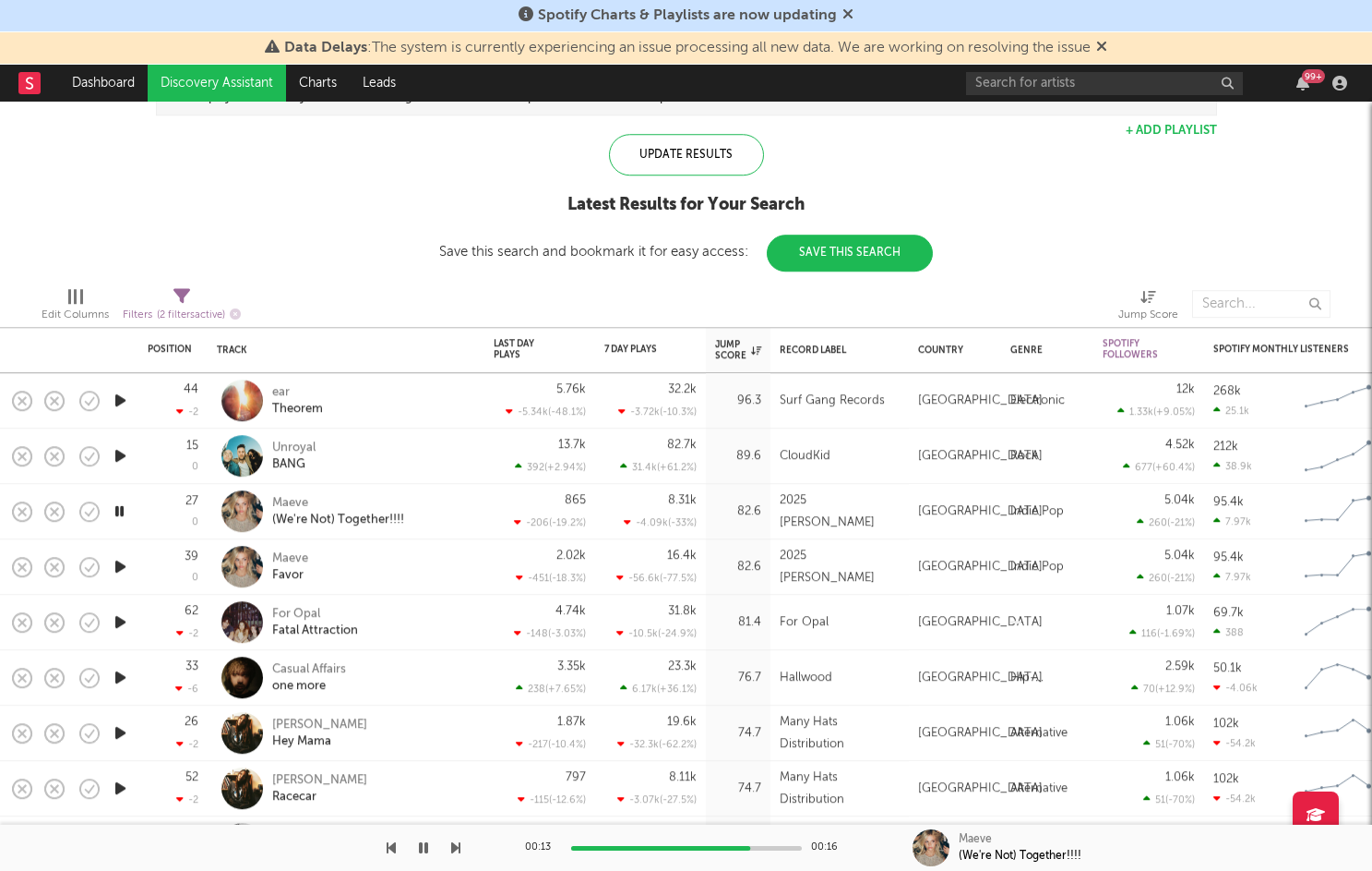
click at [121, 678] on icon "button" at bounding box center [119, 677] width 19 height 23
click at [118, 726] on icon "button" at bounding box center [119, 733] width 19 height 23
click at [133, 83] on link "Dashboard" at bounding box center [102, 83] width 89 height 37
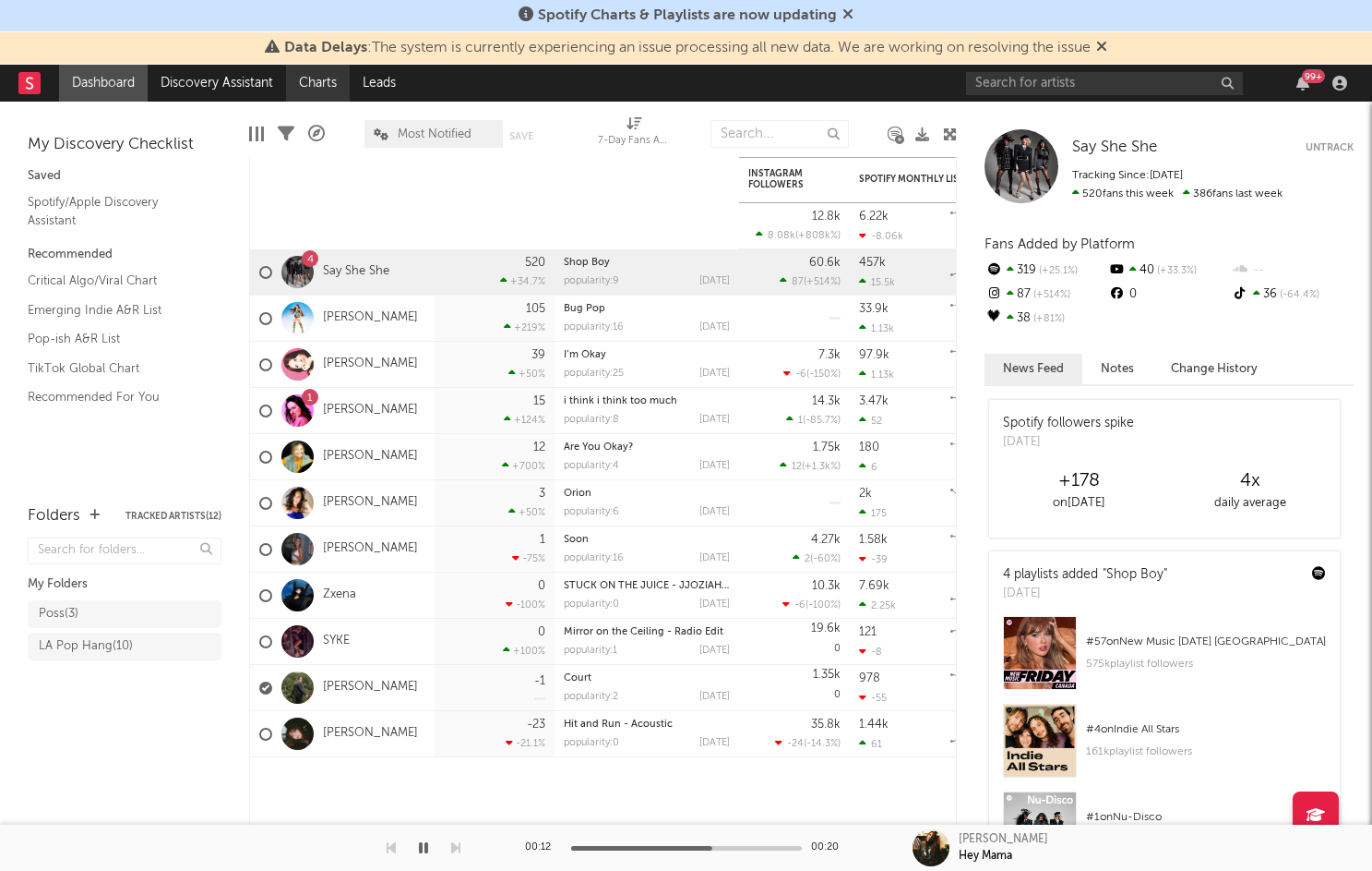
click at [314, 84] on link "Charts" at bounding box center [318, 83] width 64 height 37
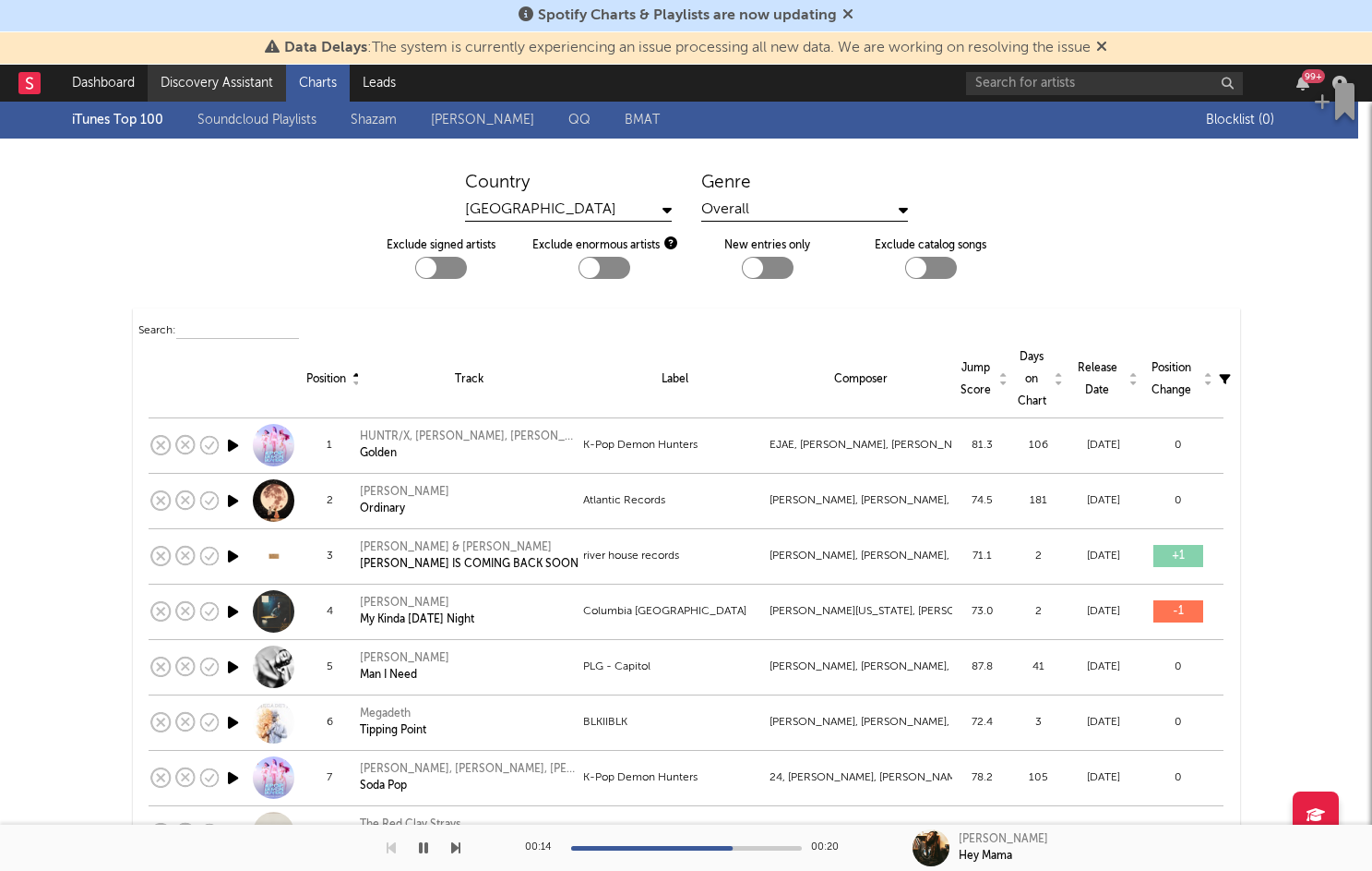
click at [248, 90] on link "Discovery Assistant" at bounding box center [216, 83] width 138 height 37
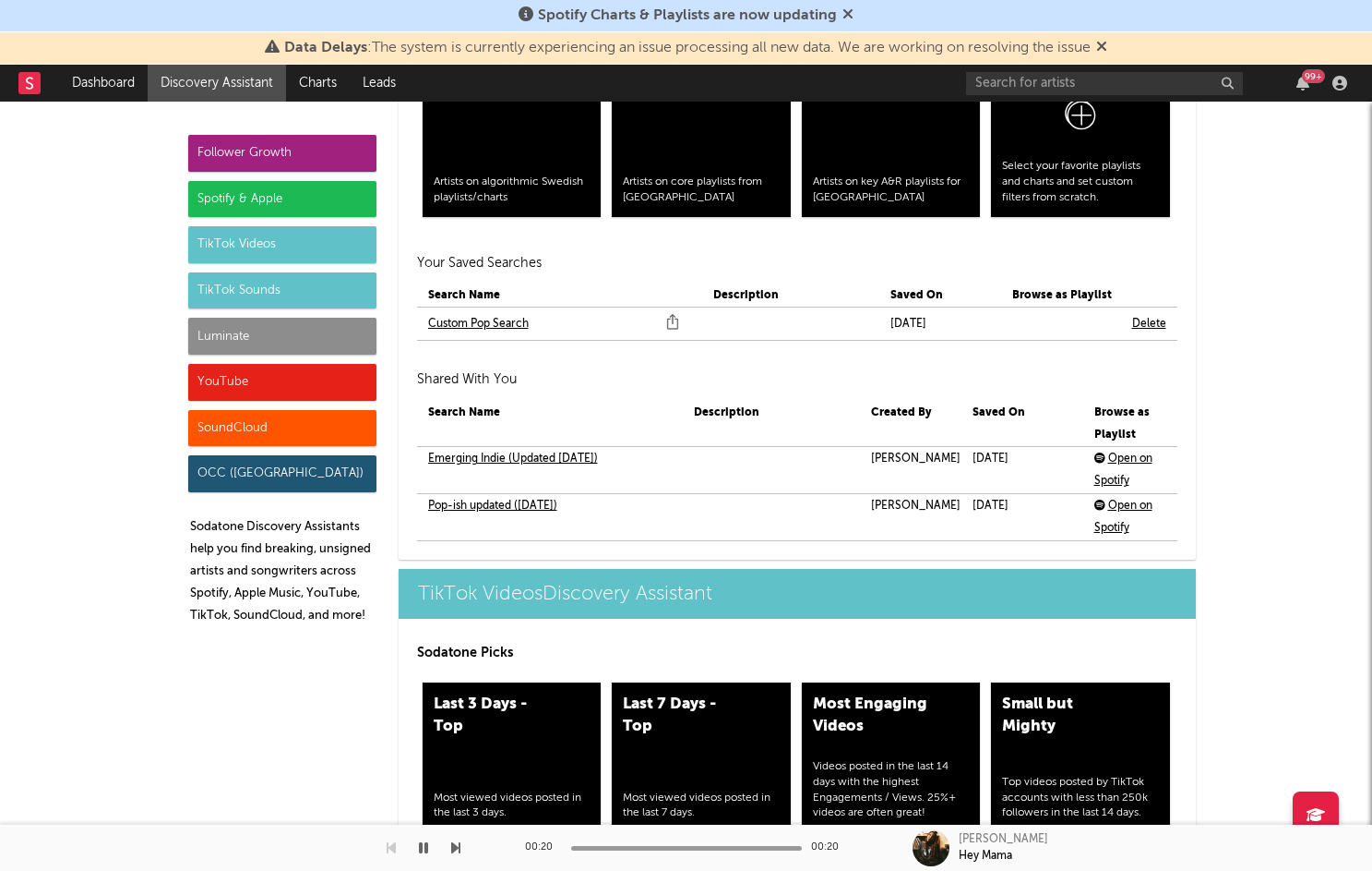
scroll to position [3986, 0]
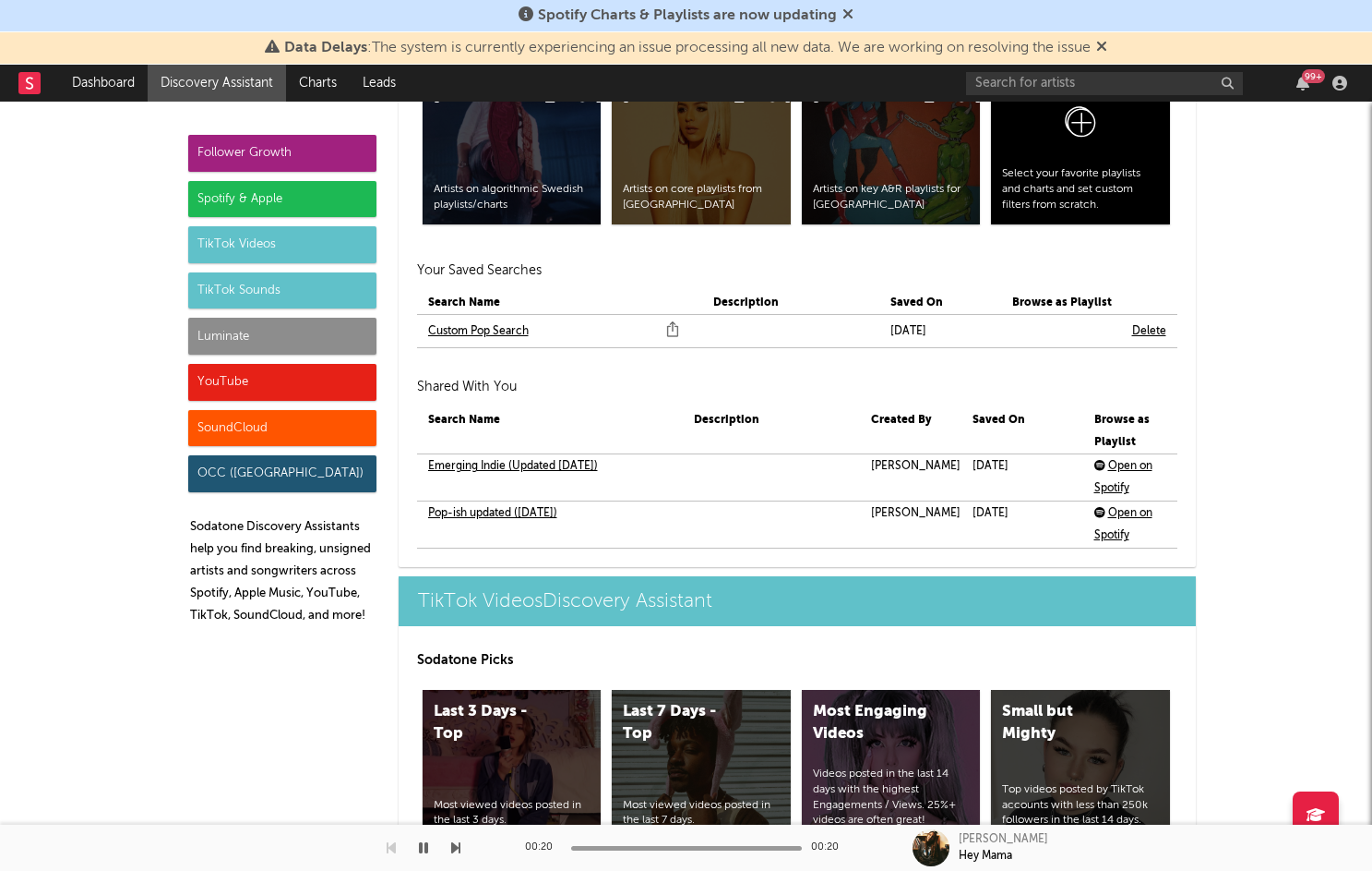
click at [481, 331] on link "Custom Pop Search" at bounding box center [478, 331] width 100 height 22
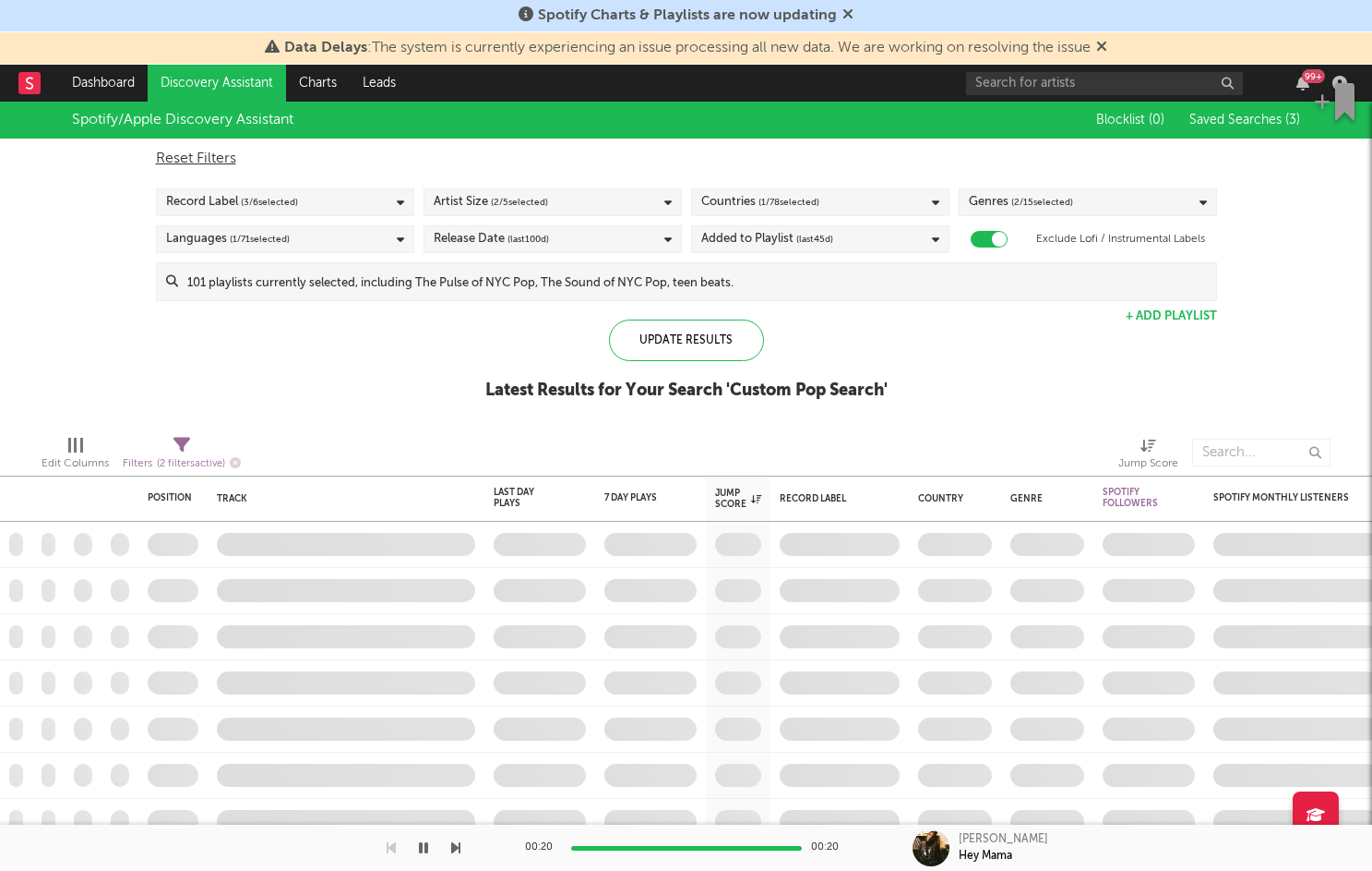
checkbox input "true"
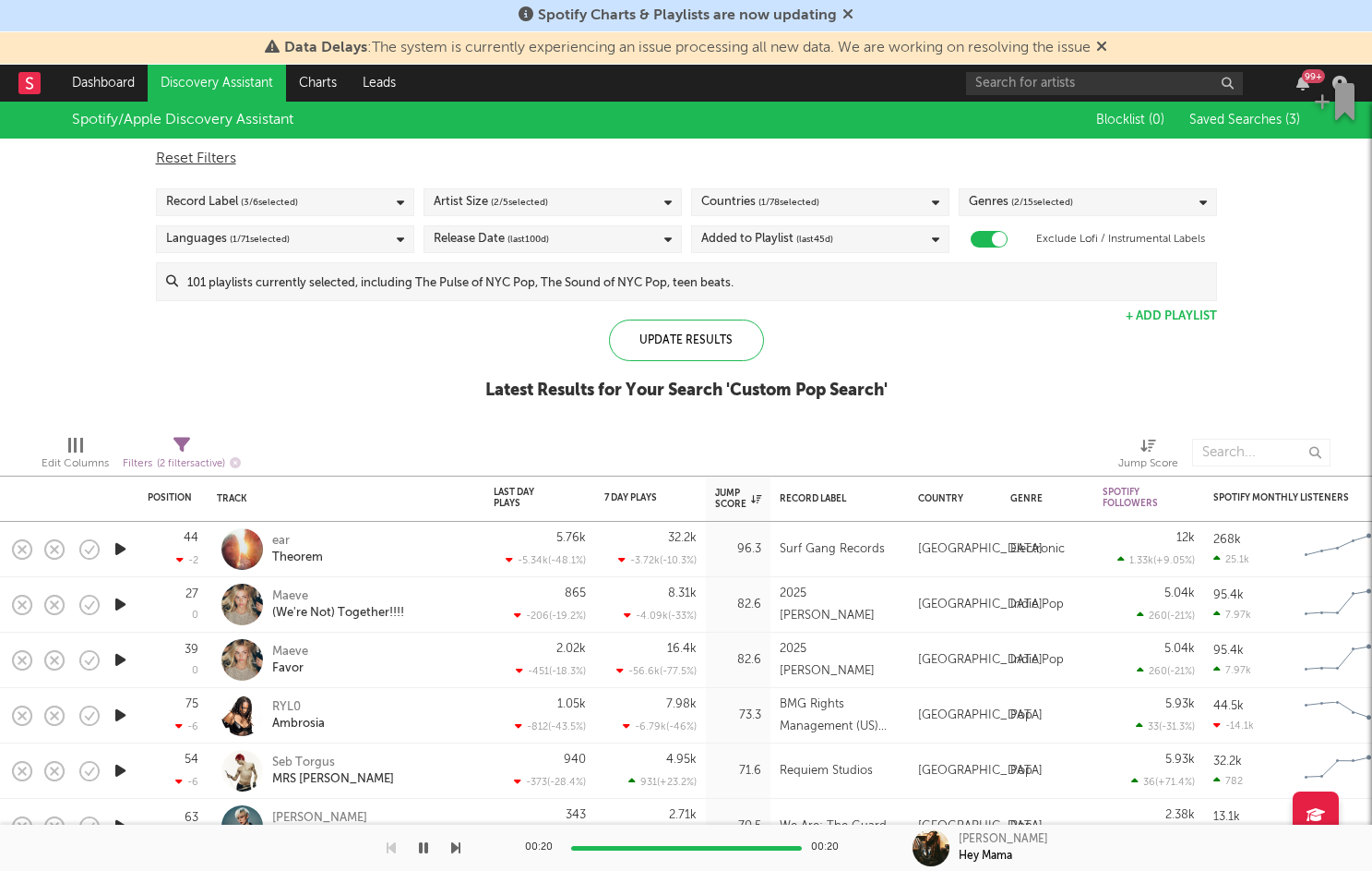
click at [122, 715] on icon "button" at bounding box center [119, 715] width 19 height 23
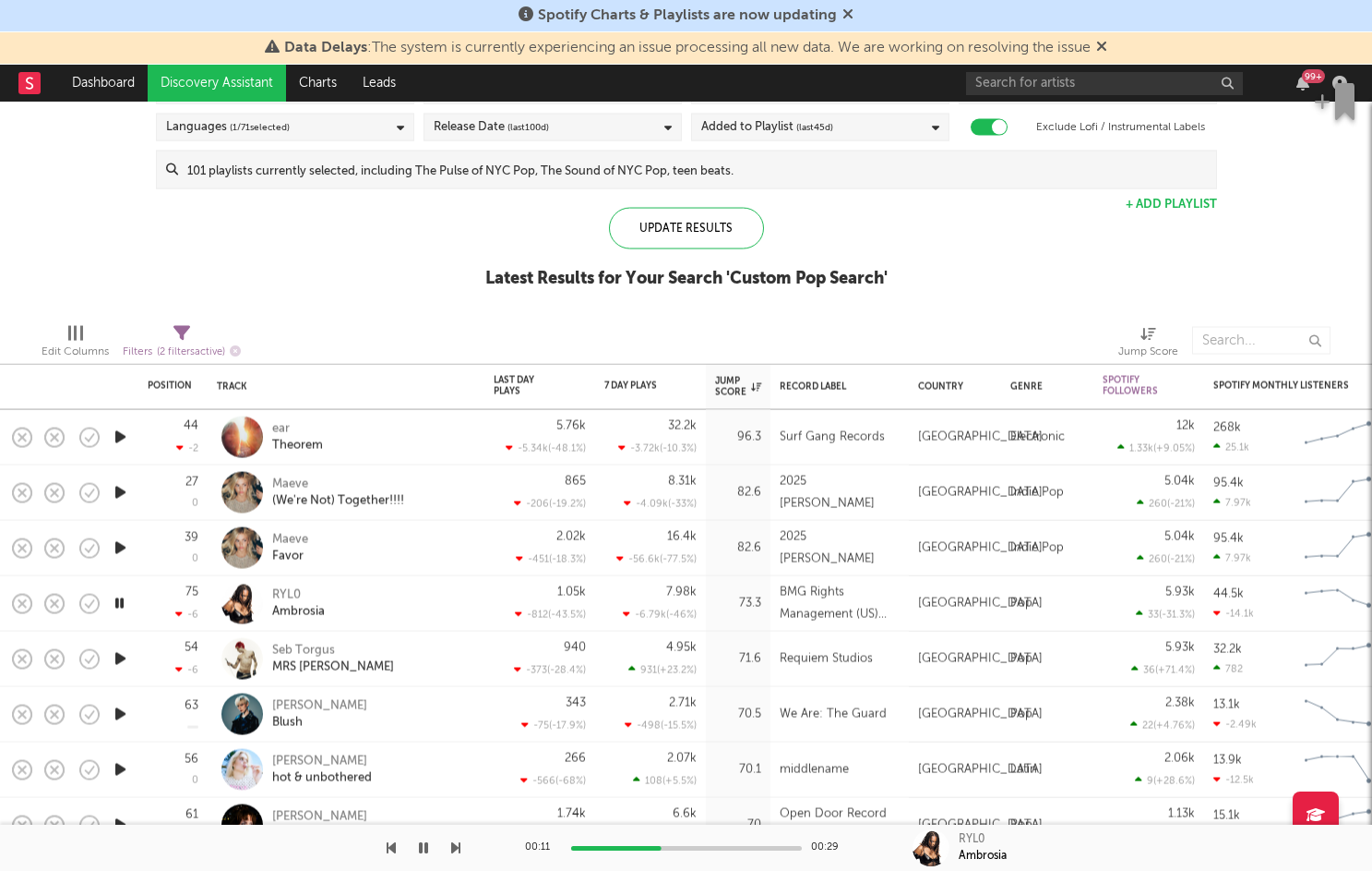
click at [114, 659] on icon "button" at bounding box center [119, 658] width 19 height 23
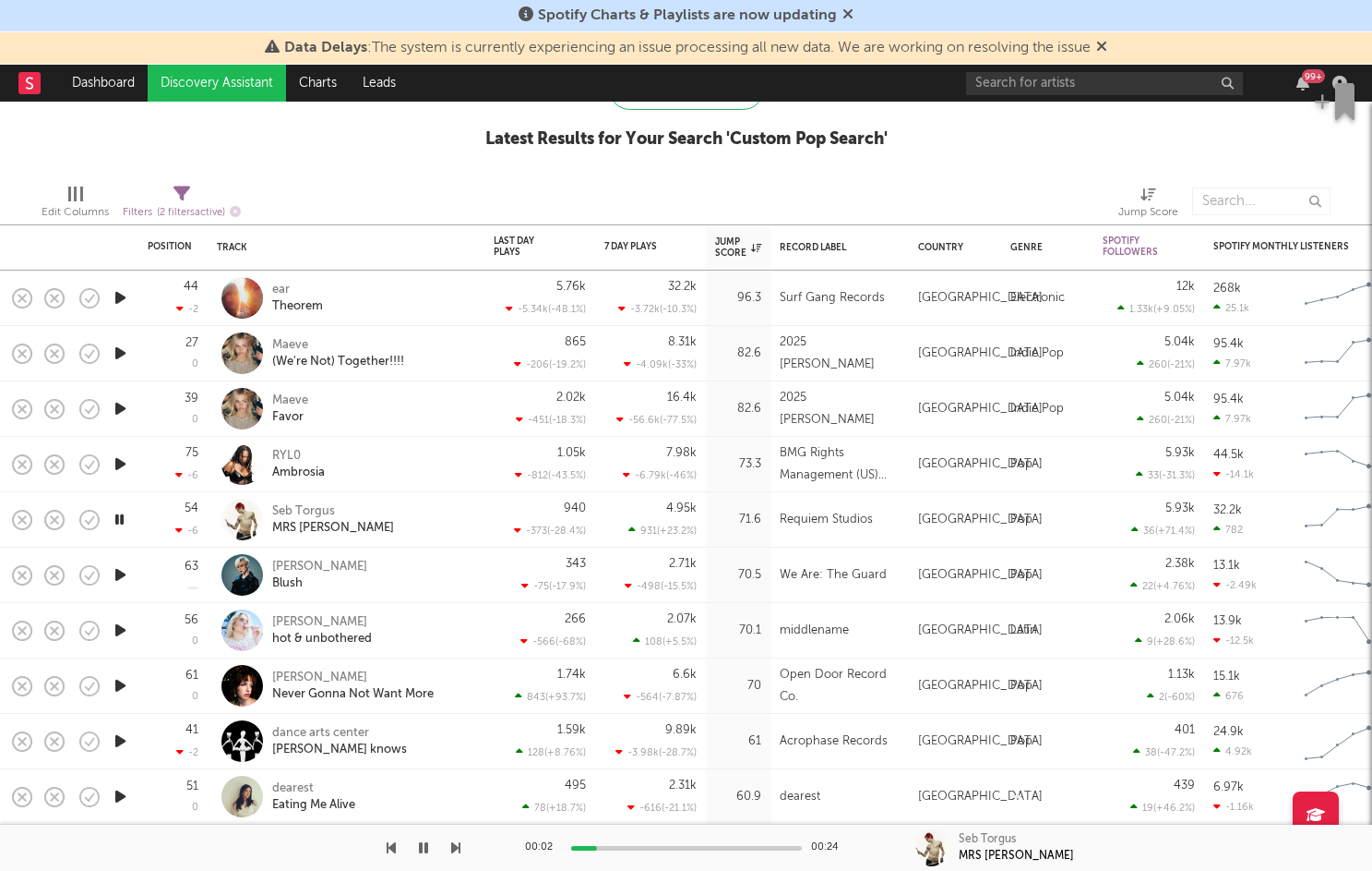
click at [118, 797] on icon "button" at bounding box center [119, 796] width 19 height 23
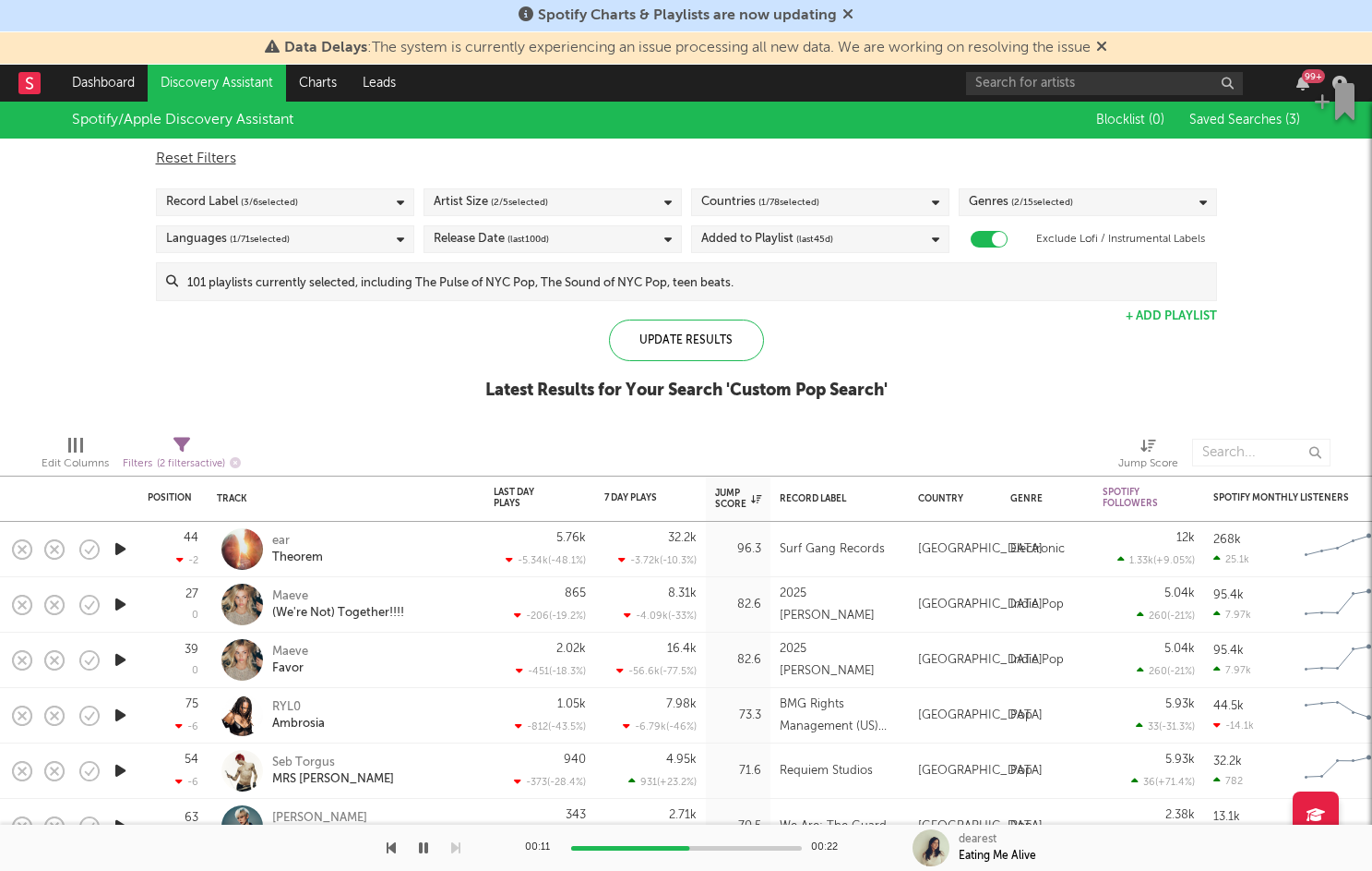
click at [874, 235] on div "Added to Playlist (last 45 d)" at bounding box center [821, 239] width 259 height 28
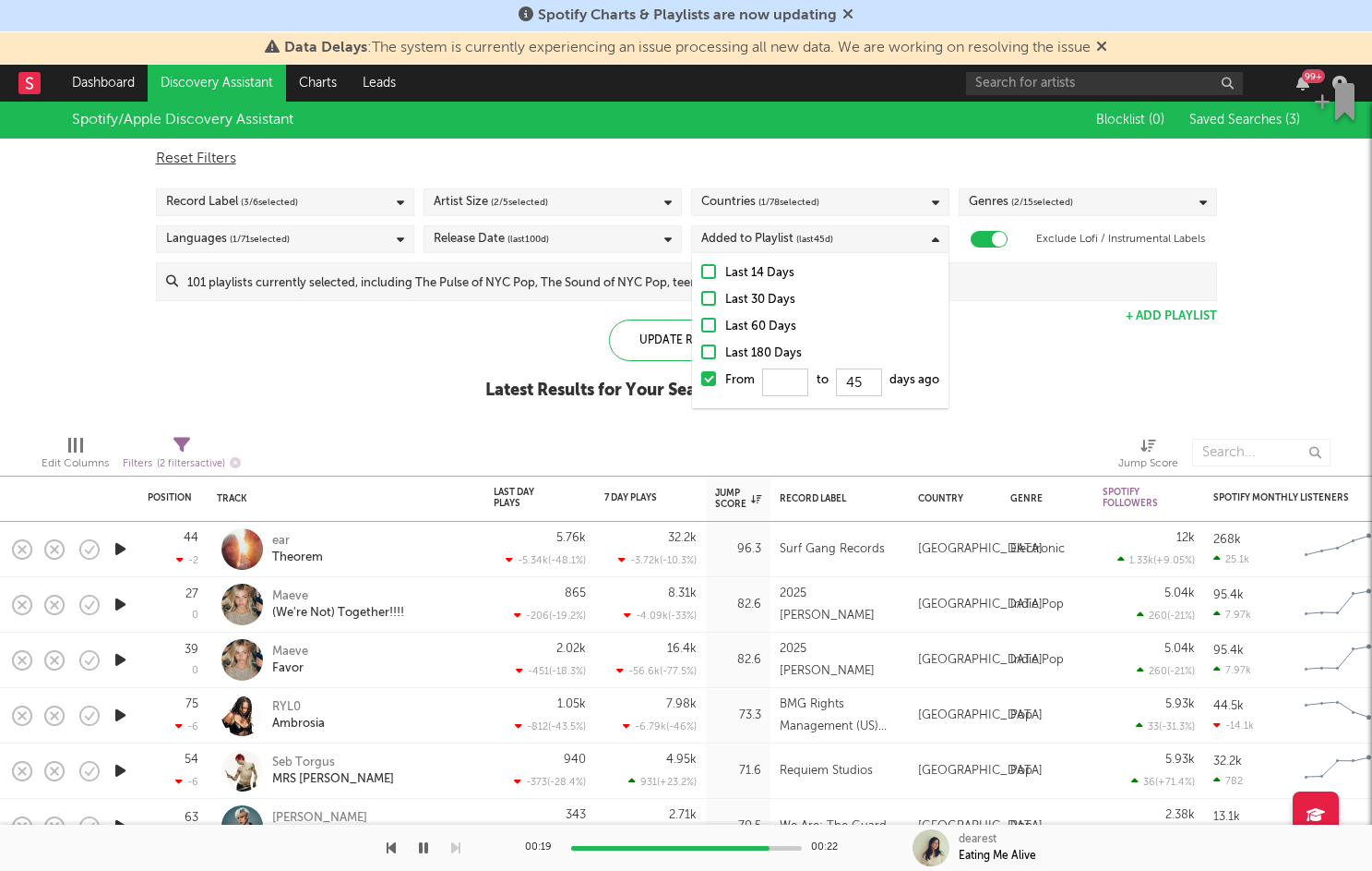
click at [709, 350] on div at bounding box center [708, 351] width 15 height 15
click at [701, 350] on input "Last 180 Days" at bounding box center [701, 353] width 0 height 22
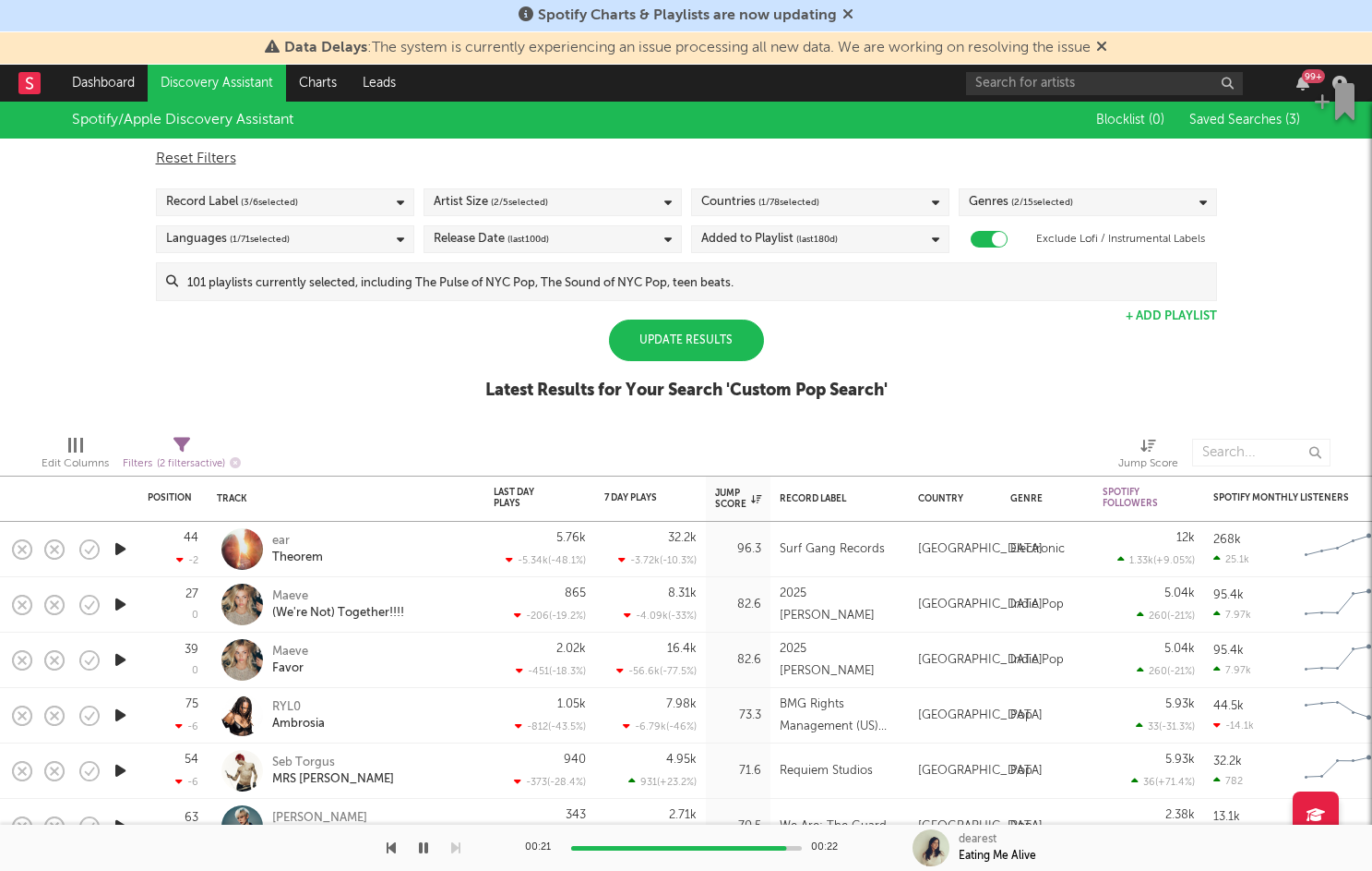
click at [671, 339] on div "Update Results" at bounding box center [686, 340] width 155 height 42
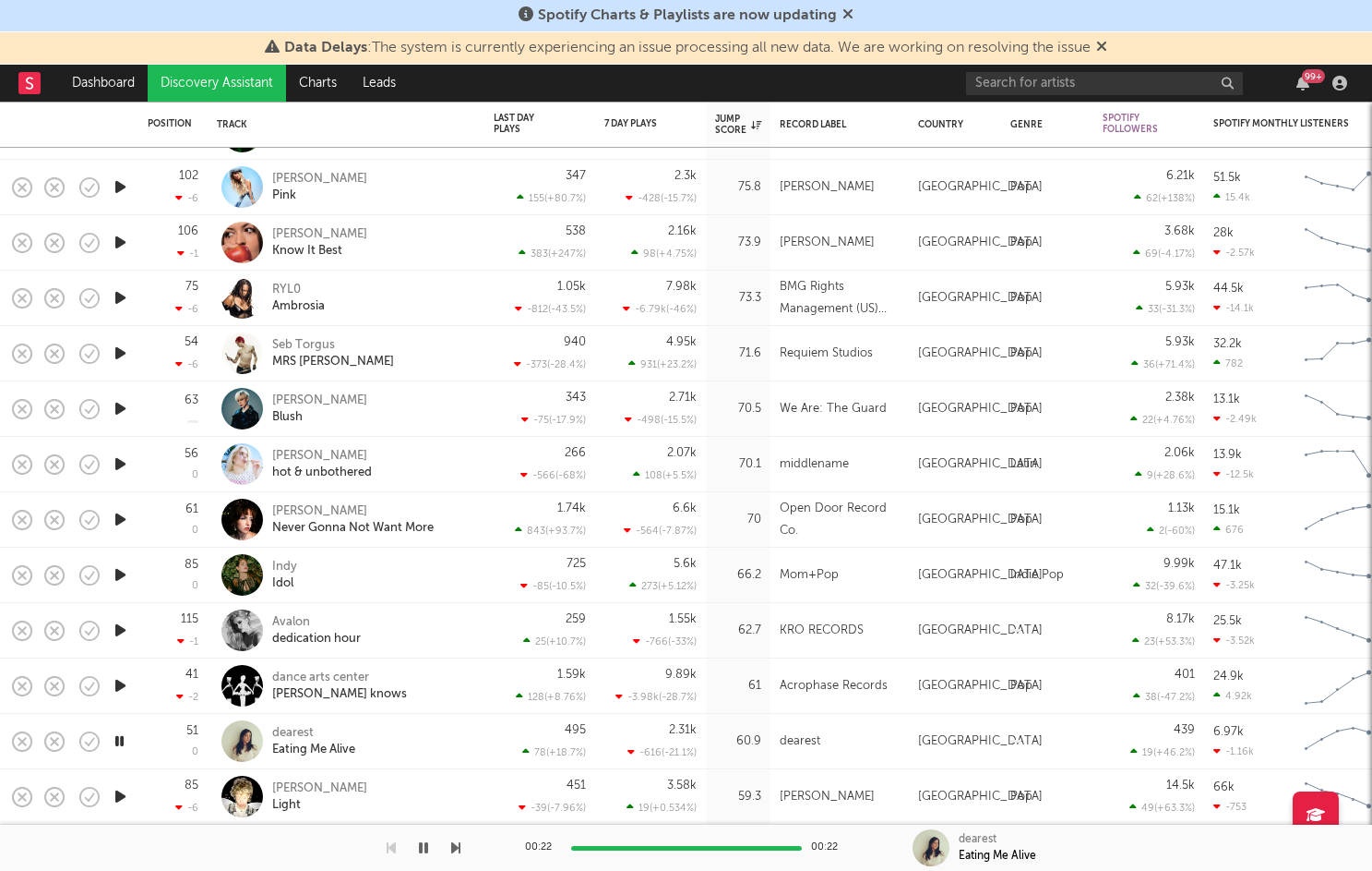
click at [121, 791] on icon "button" at bounding box center [119, 796] width 19 height 23
click at [126, 462] on icon "button" at bounding box center [119, 464] width 19 height 23
click at [121, 350] on icon "button" at bounding box center [119, 352] width 19 height 23
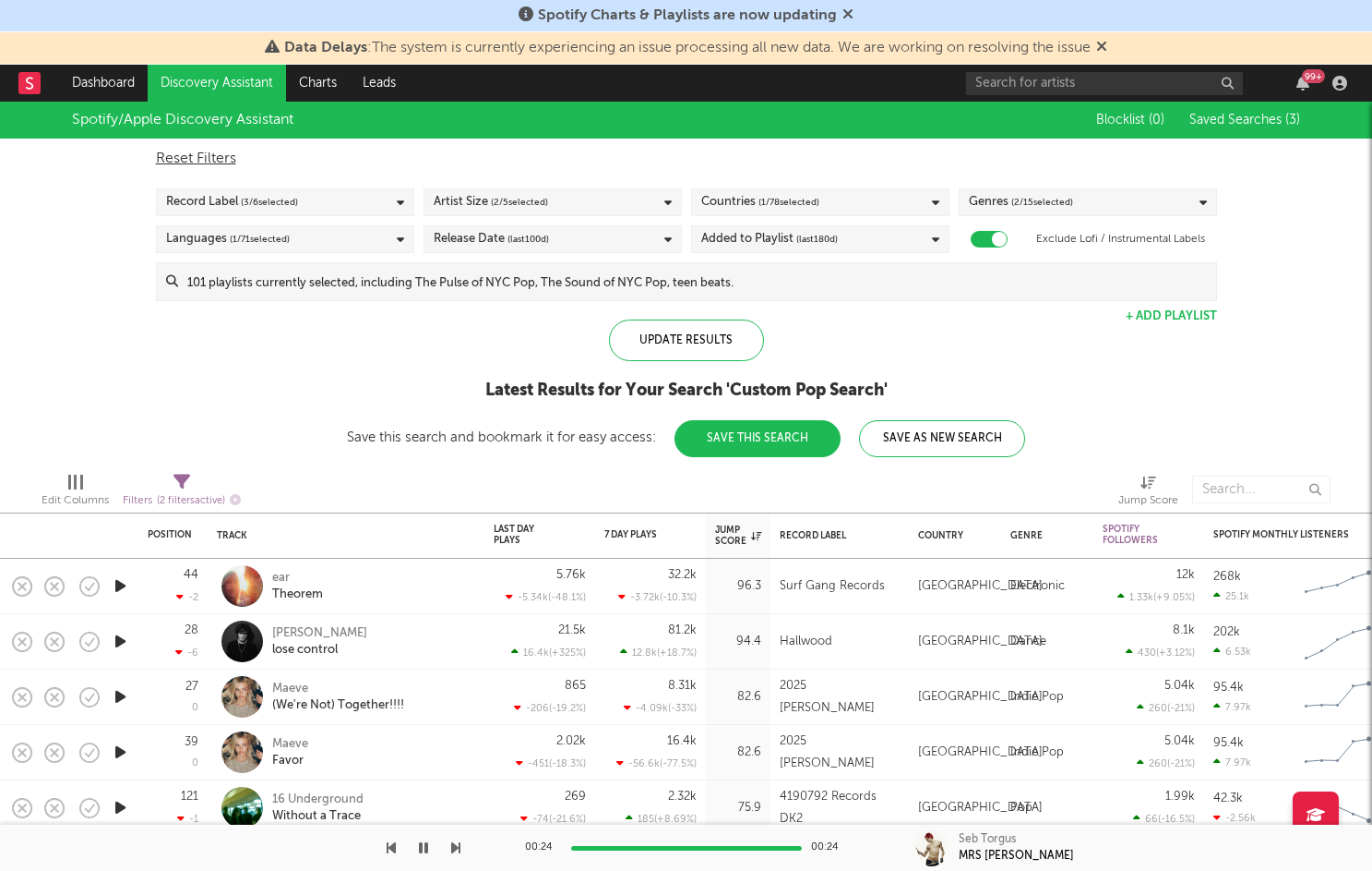
click at [254, 81] on link "Discovery Assistant" at bounding box center [216, 83] width 138 height 37
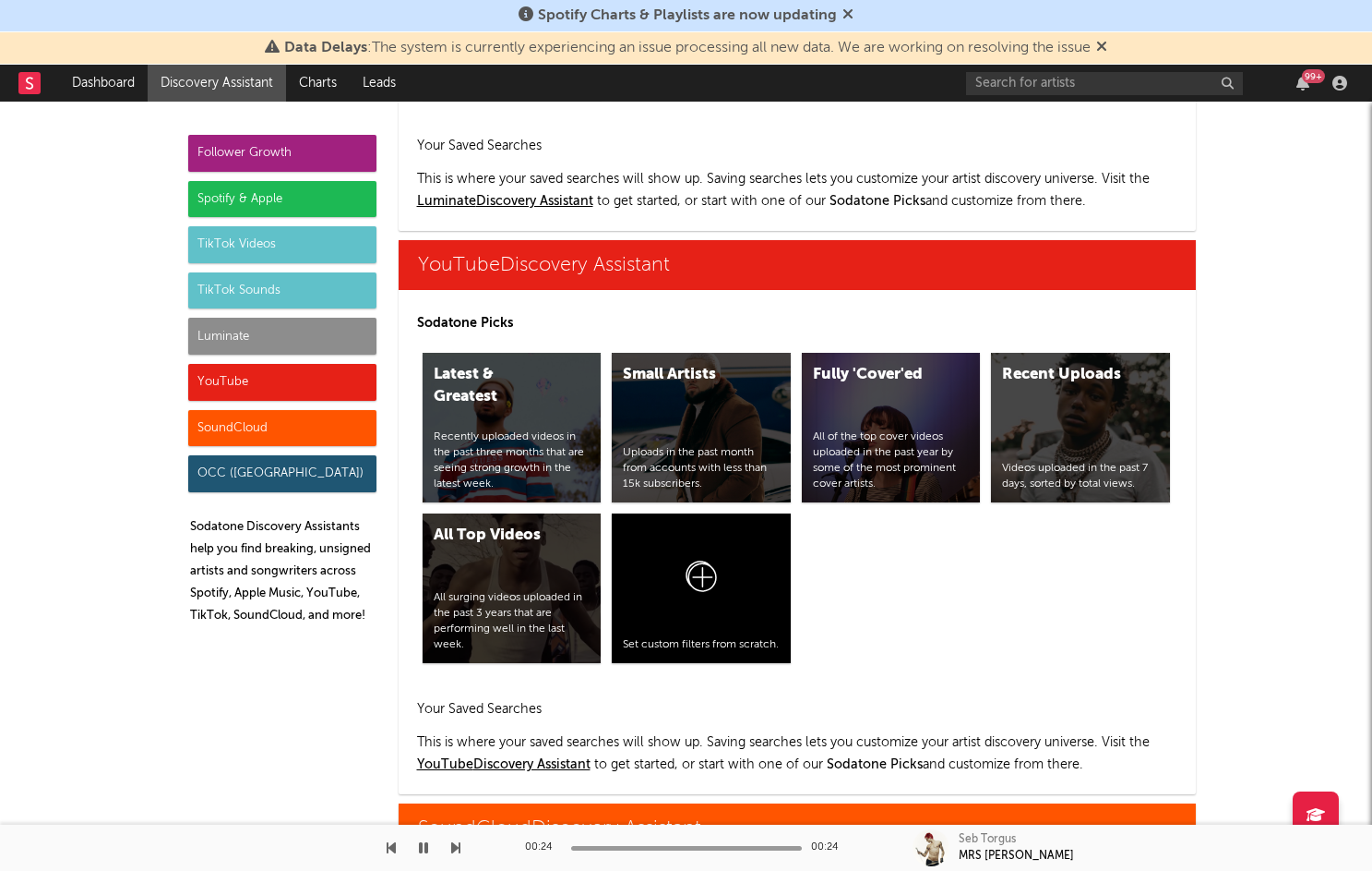
scroll to position [10327, 0]
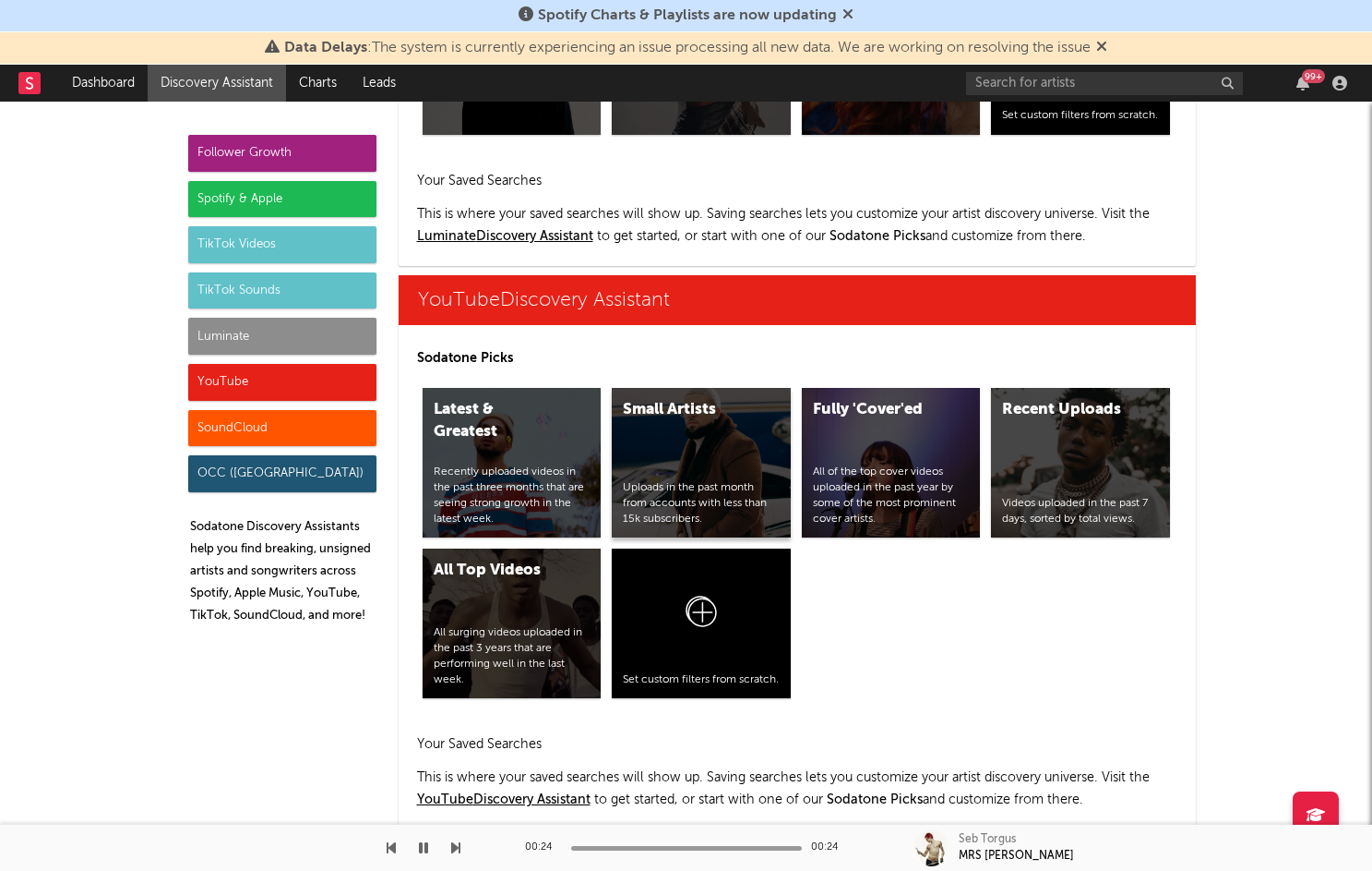
click at [667, 399] on div "Small Artists" at bounding box center [686, 410] width 125 height 22
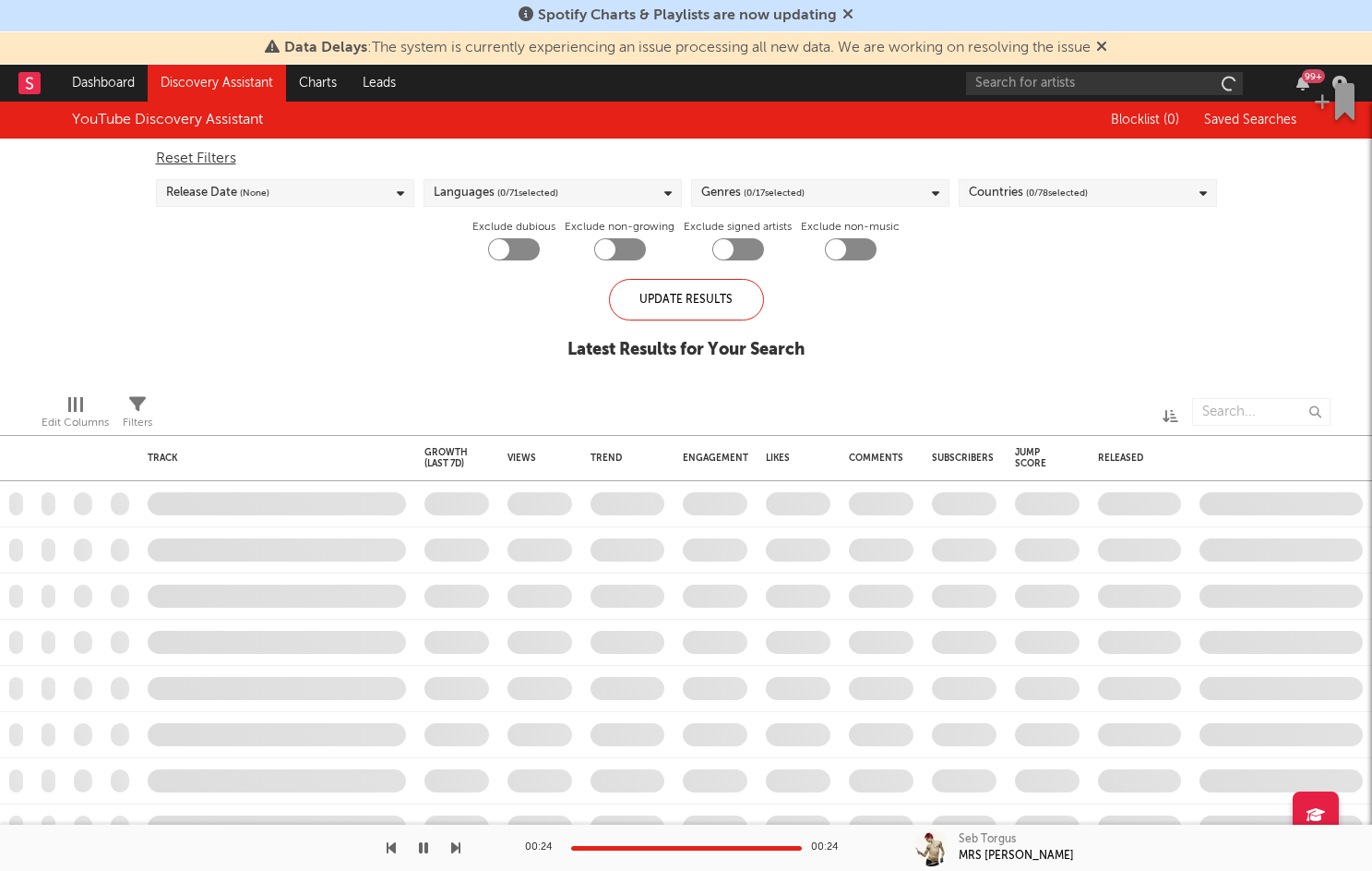
checkbox input "true"
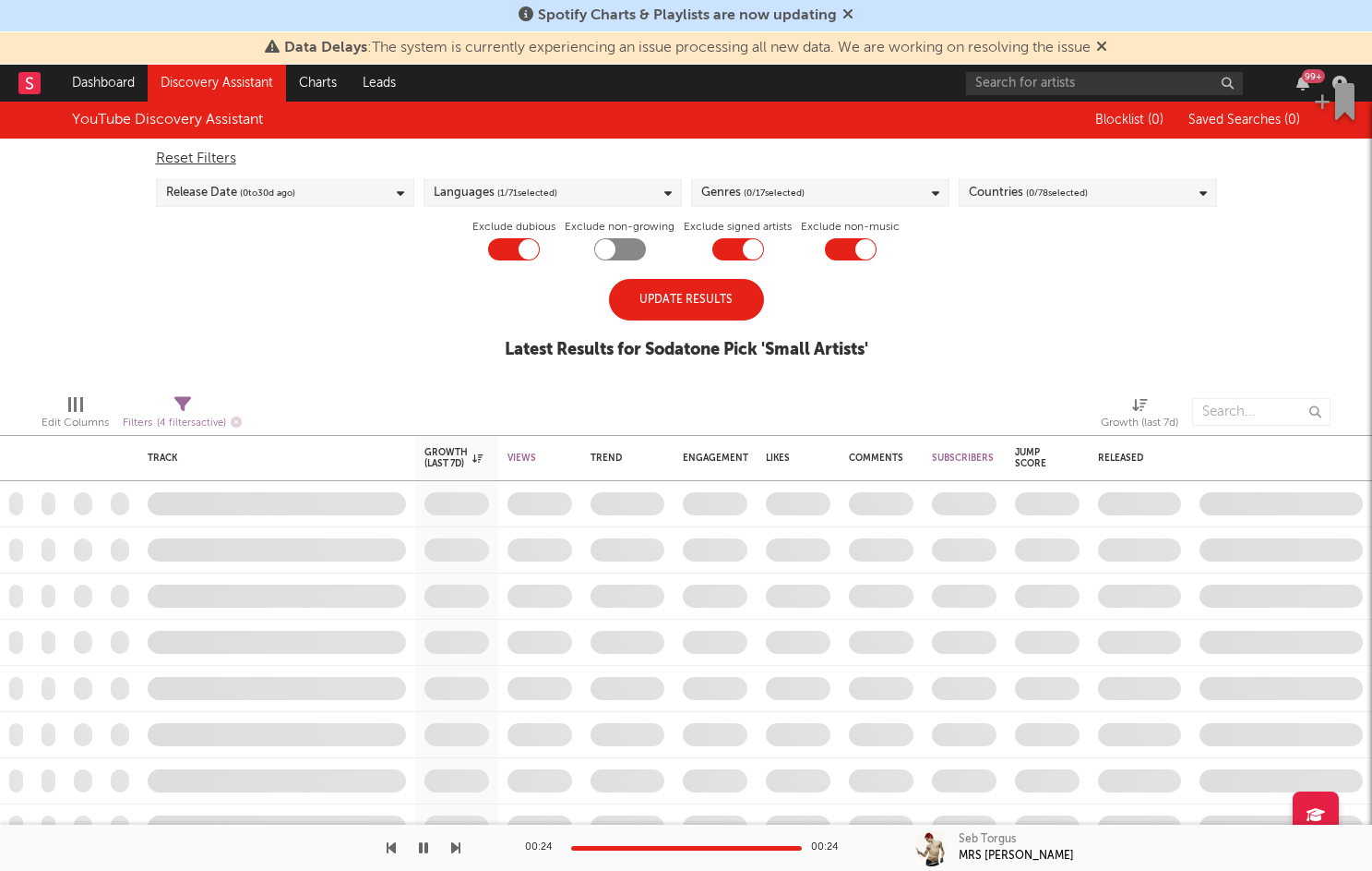
click at [666, 307] on div "Update Results" at bounding box center [686, 300] width 155 height 42
click at [653, 309] on div "Update Results" at bounding box center [686, 300] width 155 height 42
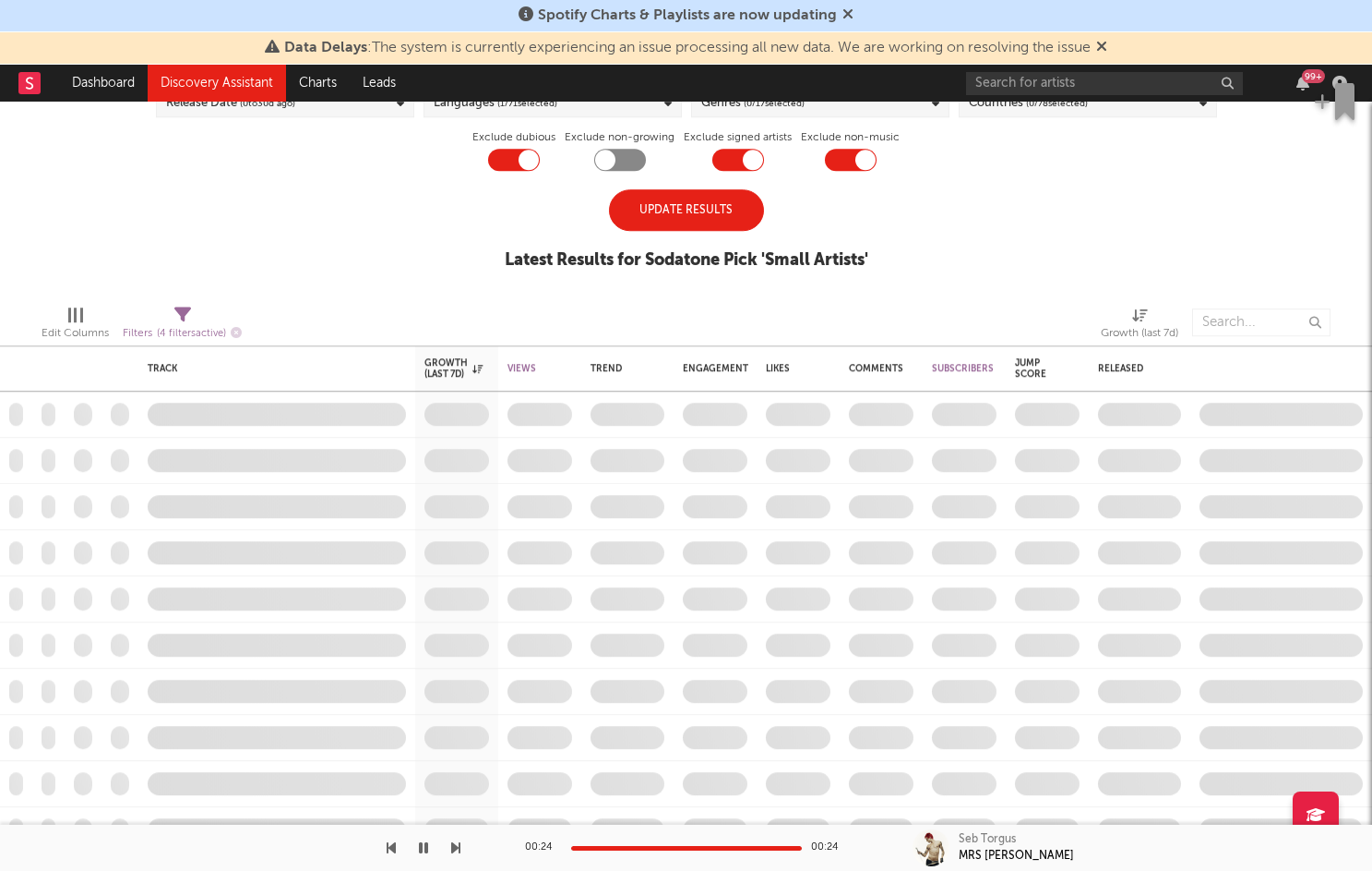
click at [679, 212] on div "Update Results" at bounding box center [686, 210] width 155 height 42
click at [729, 164] on div at bounding box center [738, 159] width 52 height 22
checkbox input "false"
click at [723, 214] on div "Update Results" at bounding box center [686, 210] width 155 height 42
click at [846, 156] on div at bounding box center [851, 159] width 52 height 22
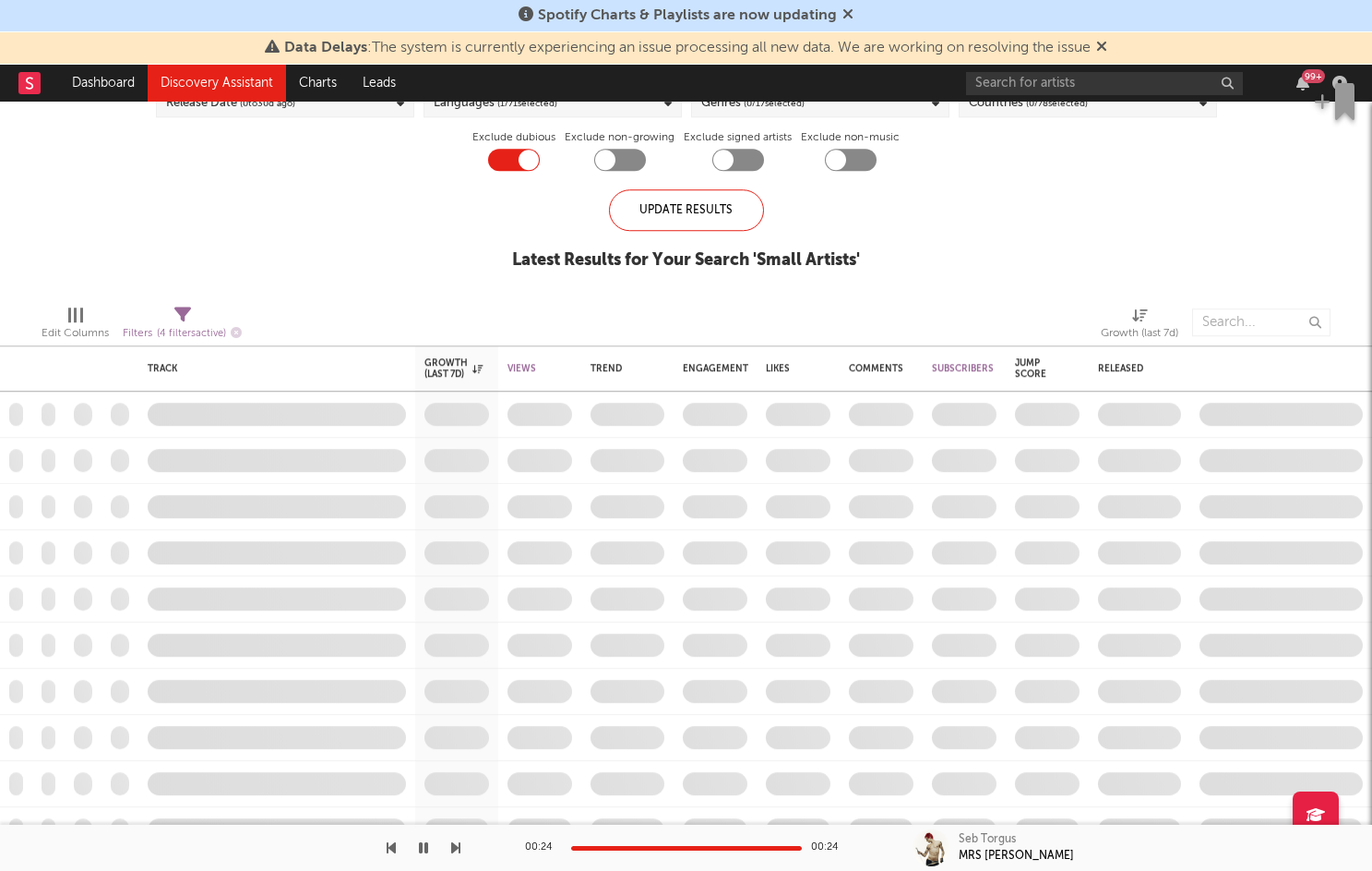
checkbox input "false"
click at [717, 202] on div "Update Results" at bounding box center [686, 210] width 155 height 42
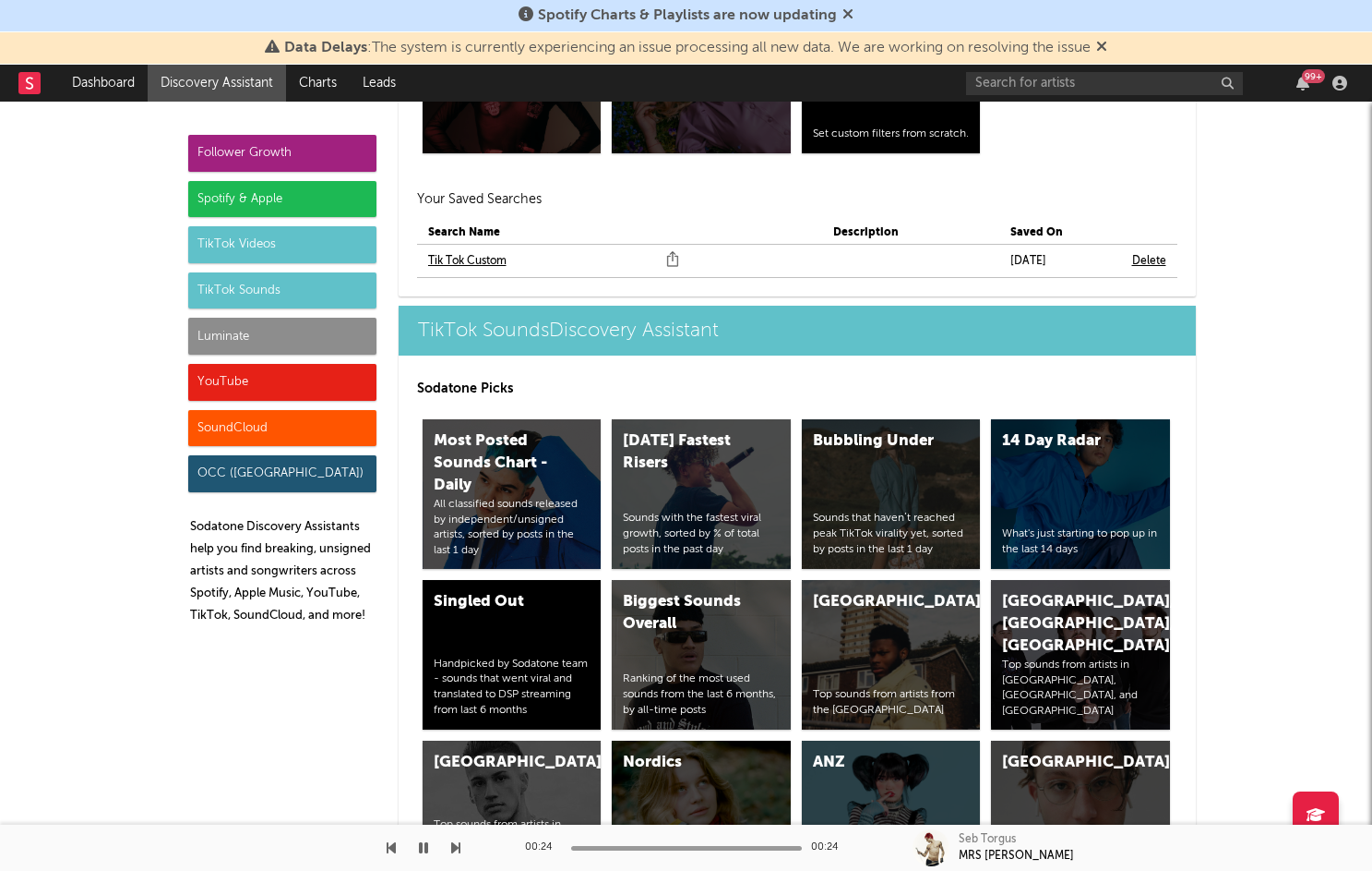
scroll to position [6190, 0]
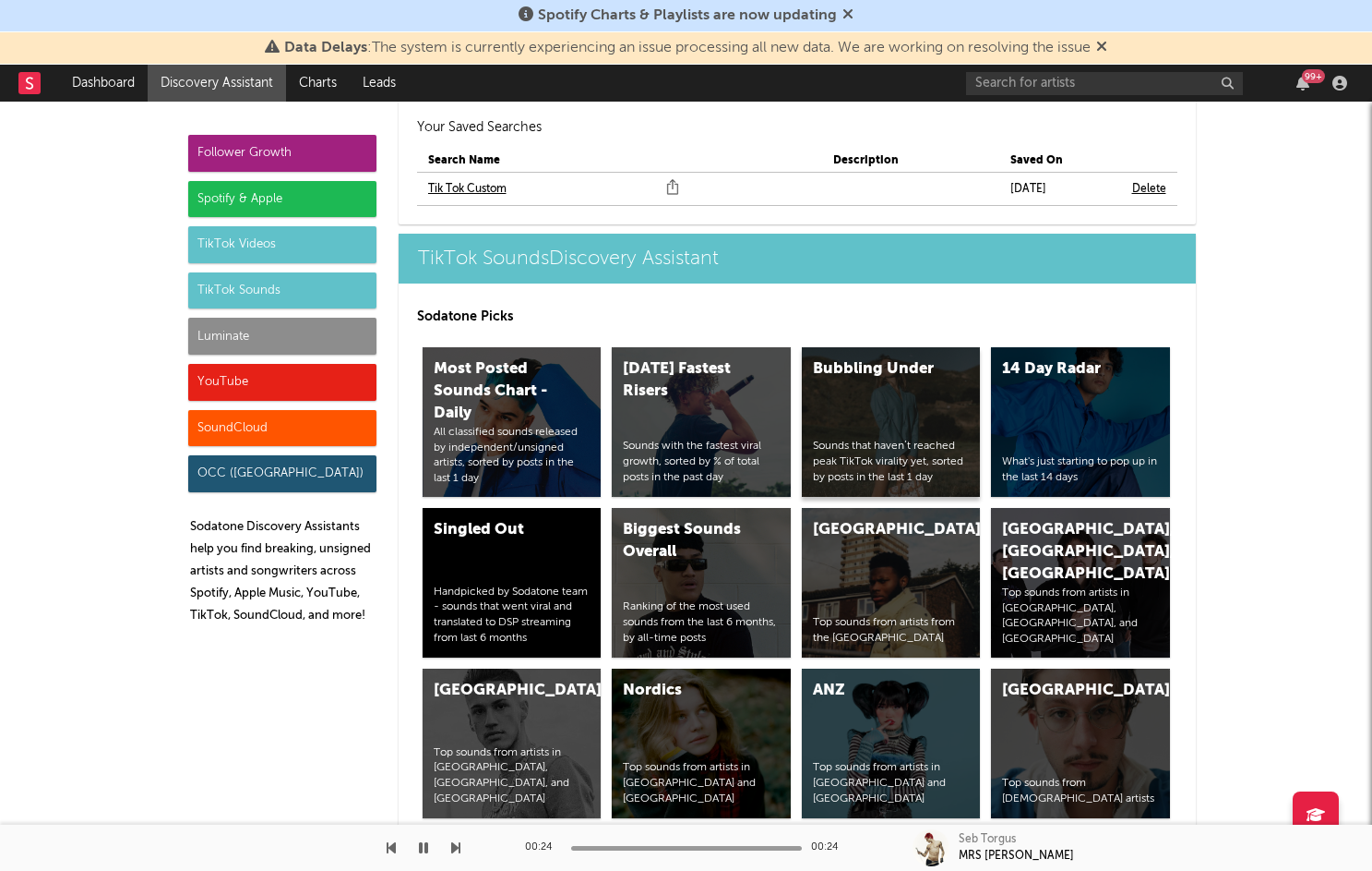
click at [849, 367] on div "Bubbling Under Sounds that haven’t reached peak TikTok virality yet, sorted by …" at bounding box center [891, 422] width 179 height 149
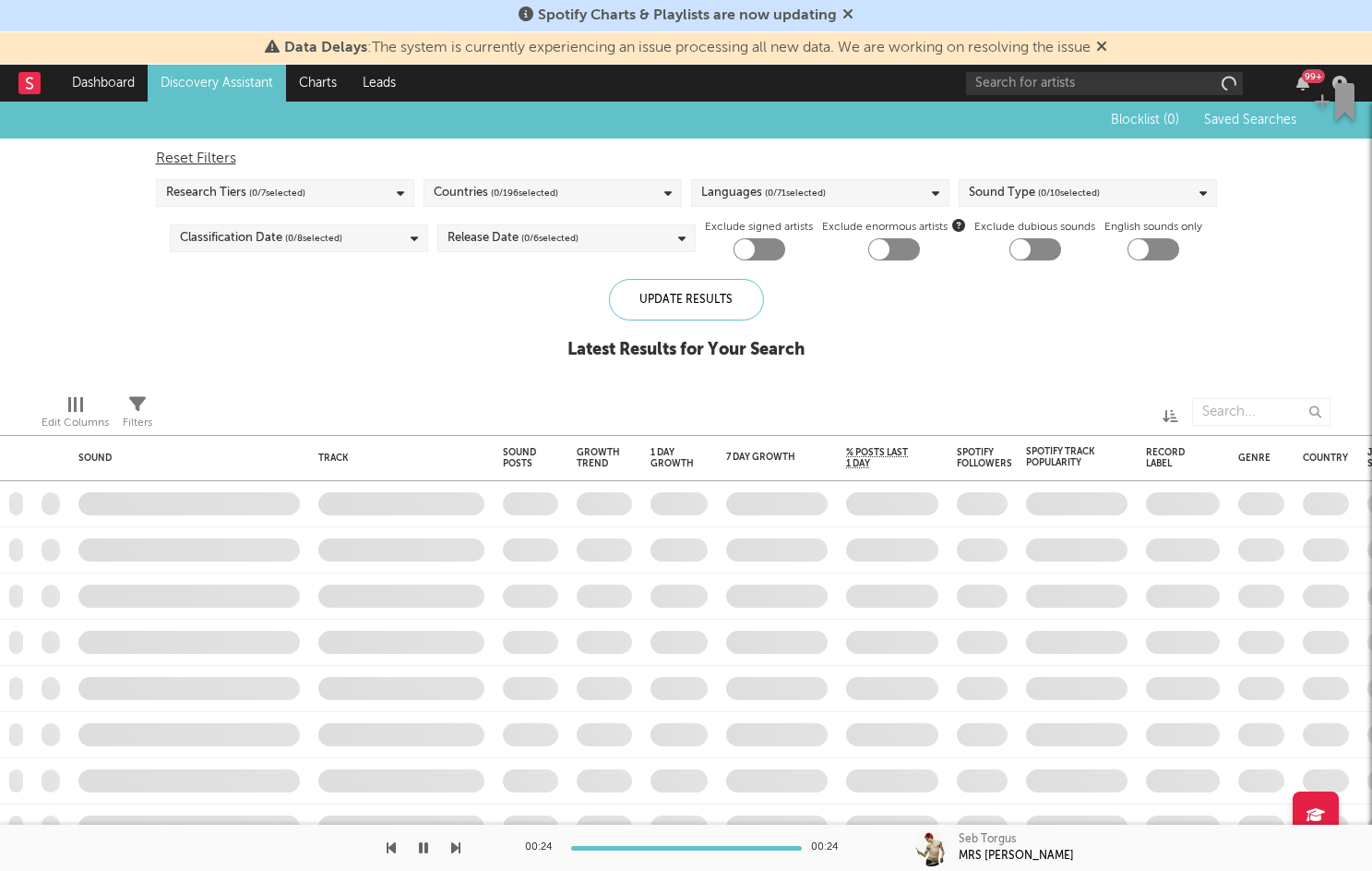
checkbox input "true"
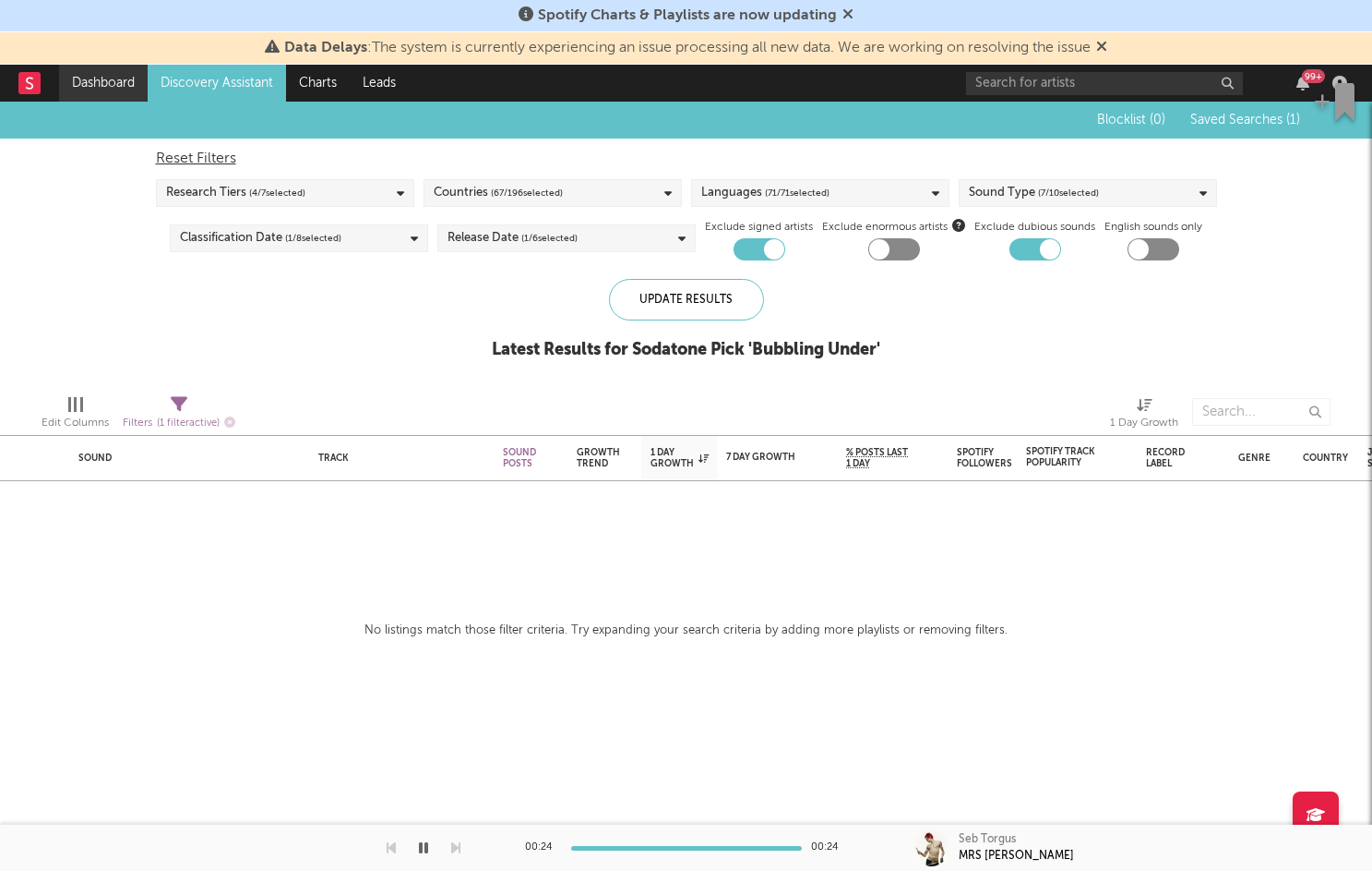
click at [112, 79] on link "Dashboard" at bounding box center [102, 83] width 89 height 37
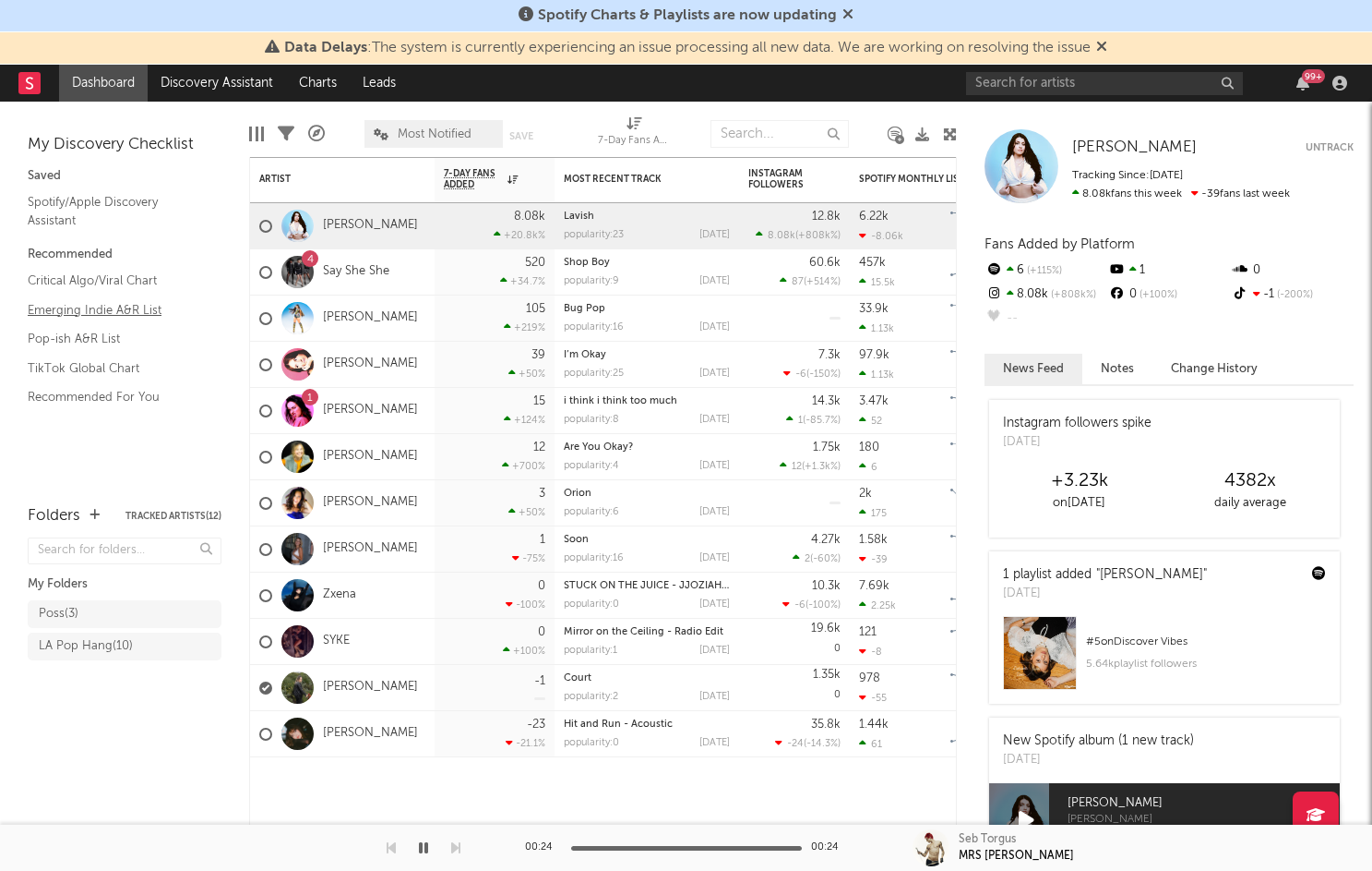
click at [113, 312] on link "Emerging Indie A&R List" at bounding box center [115, 311] width 175 height 20
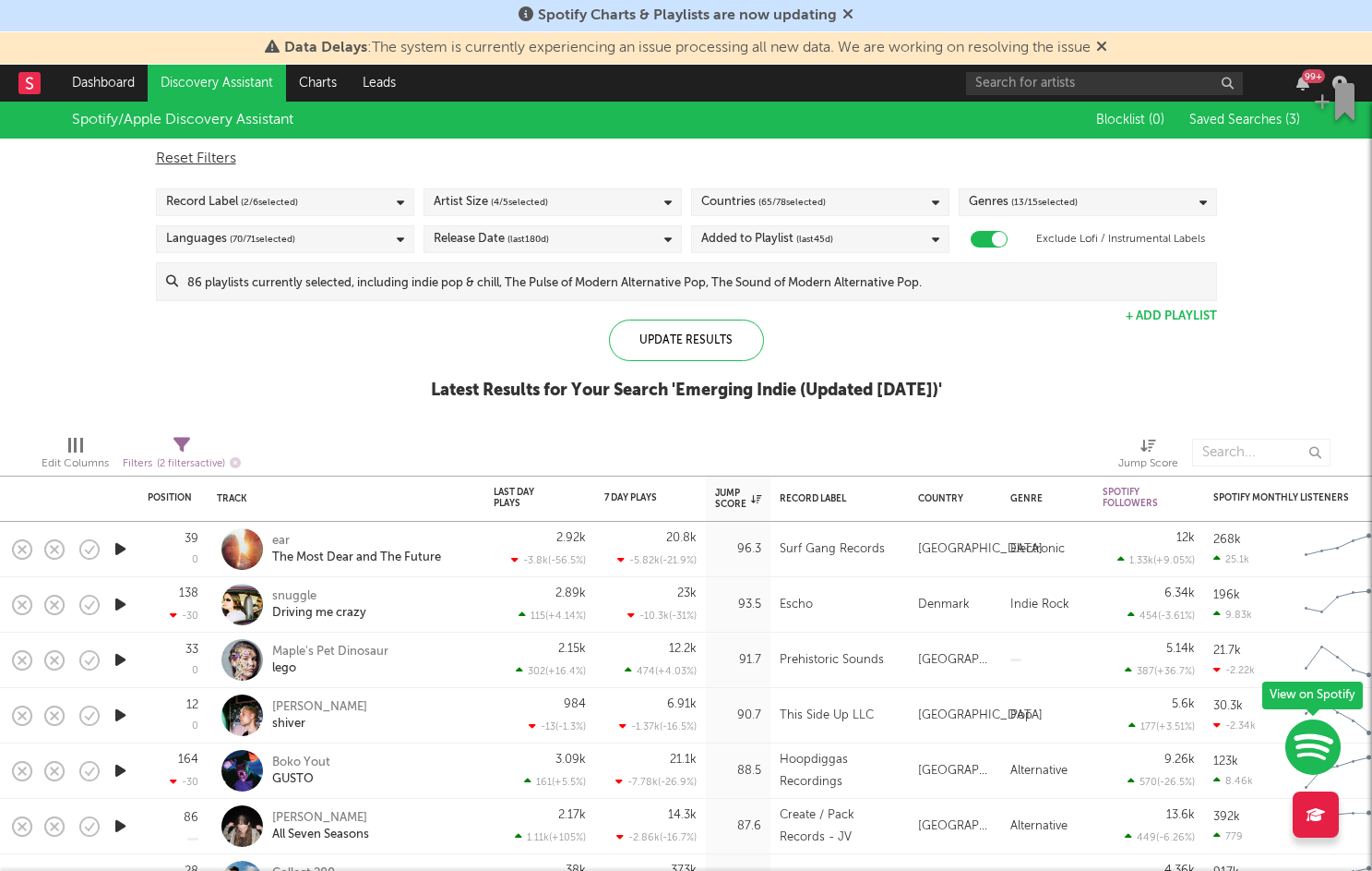
click at [115, 550] on icon "button" at bounding box center [119, 548] width 19 height 23
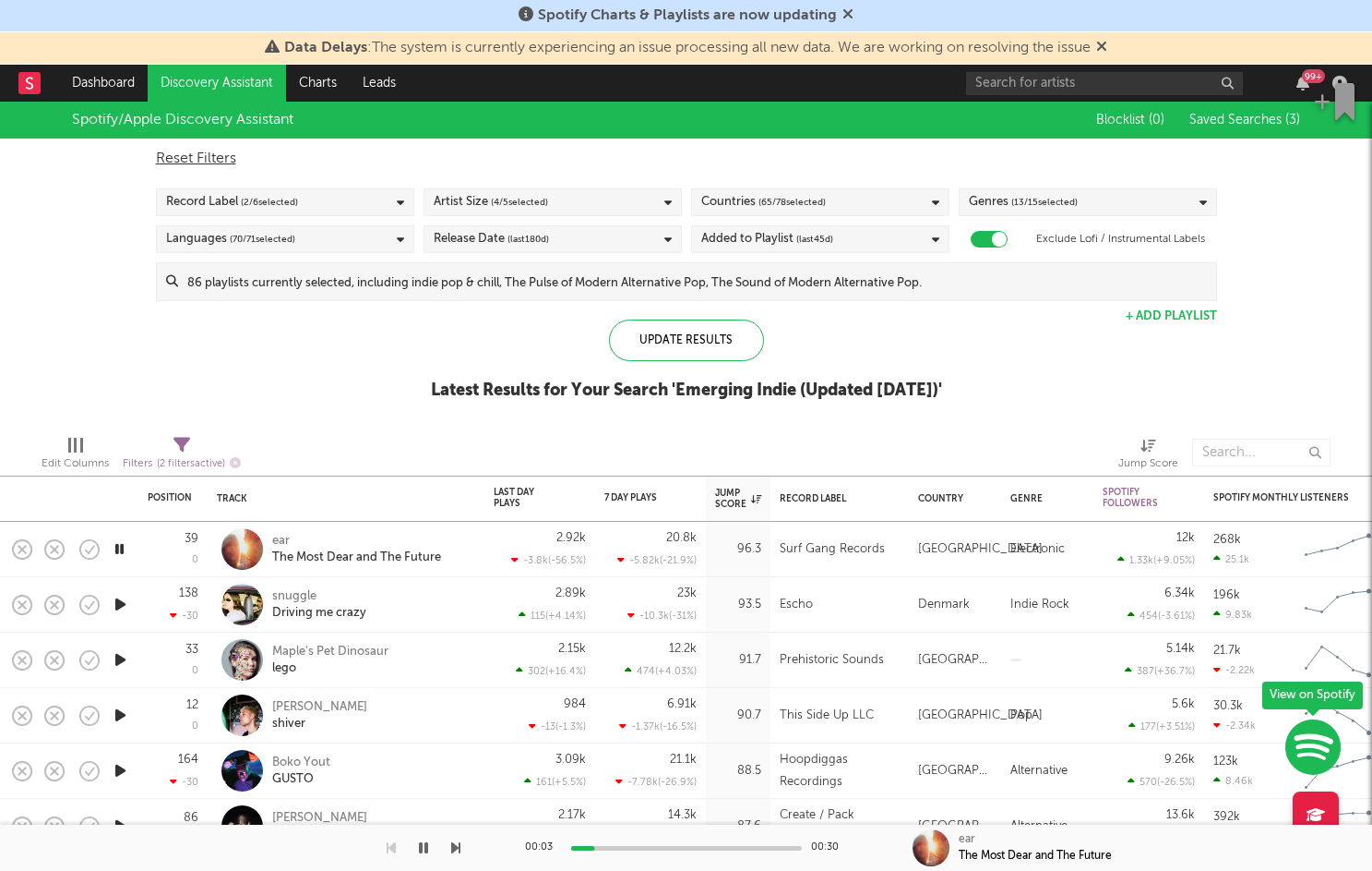
click at [116, 655] on icon "button" at bounding box center [119, 659] width 19 height 23
click at [747, 208] on div "Countries ( 65 / 78 selected)" at bounding box center [763, 202] width 124 height 22
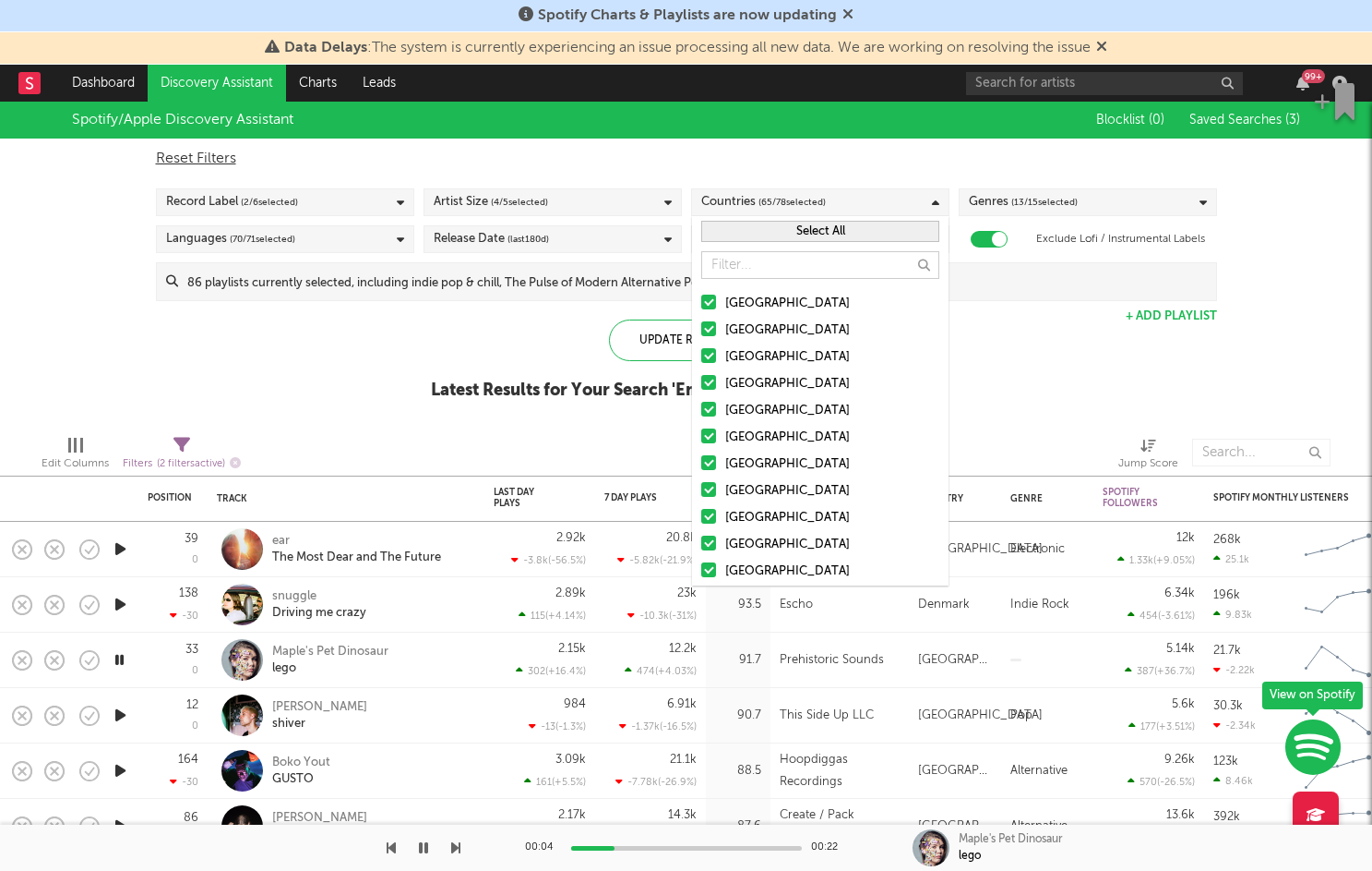
click at [819, 229] on button "Select All" at bounding box center [820, 231] width 238 height 21
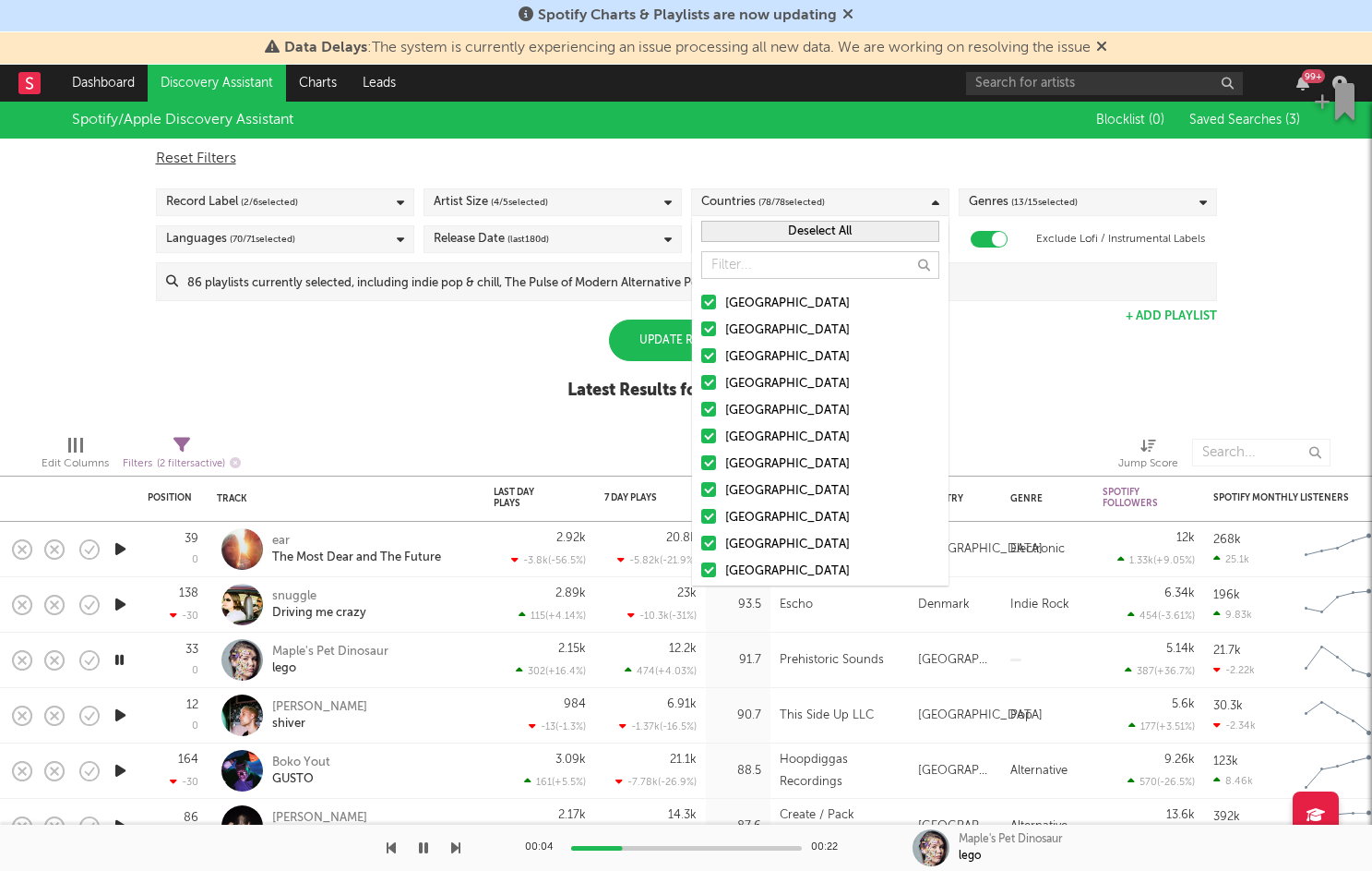
click at [819, 229] on button "Deselect All" at bounding box center [820, 231] width 238 height 21
click at [707, 301] on div at bounding box center [708, 302] width 15 height 15
click at [701, 301] on input "[GEOGRAPHIC_DATA]" at bounding box center [701, 304] width 0 height 22
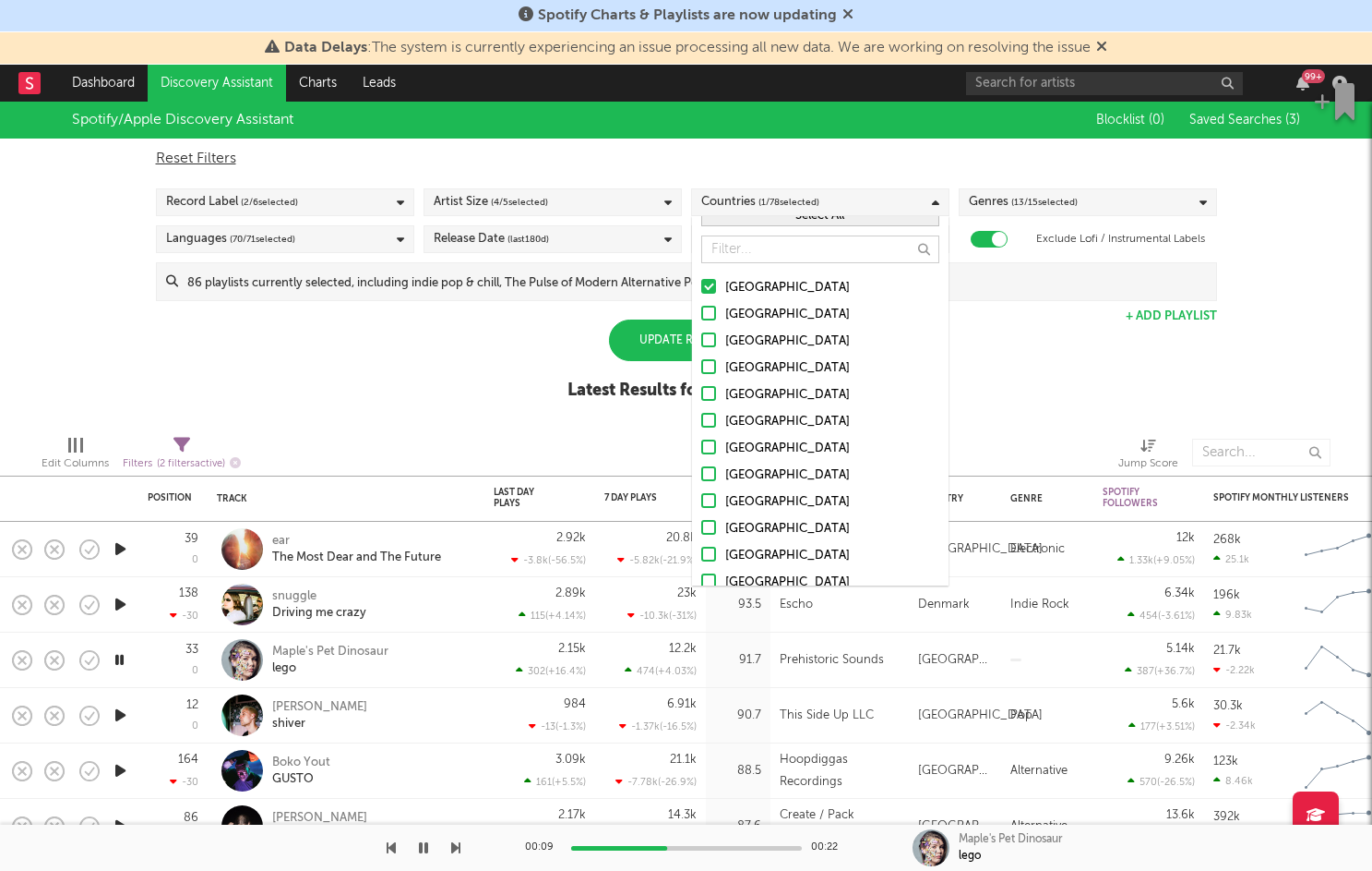
scroll to position [2, 0]
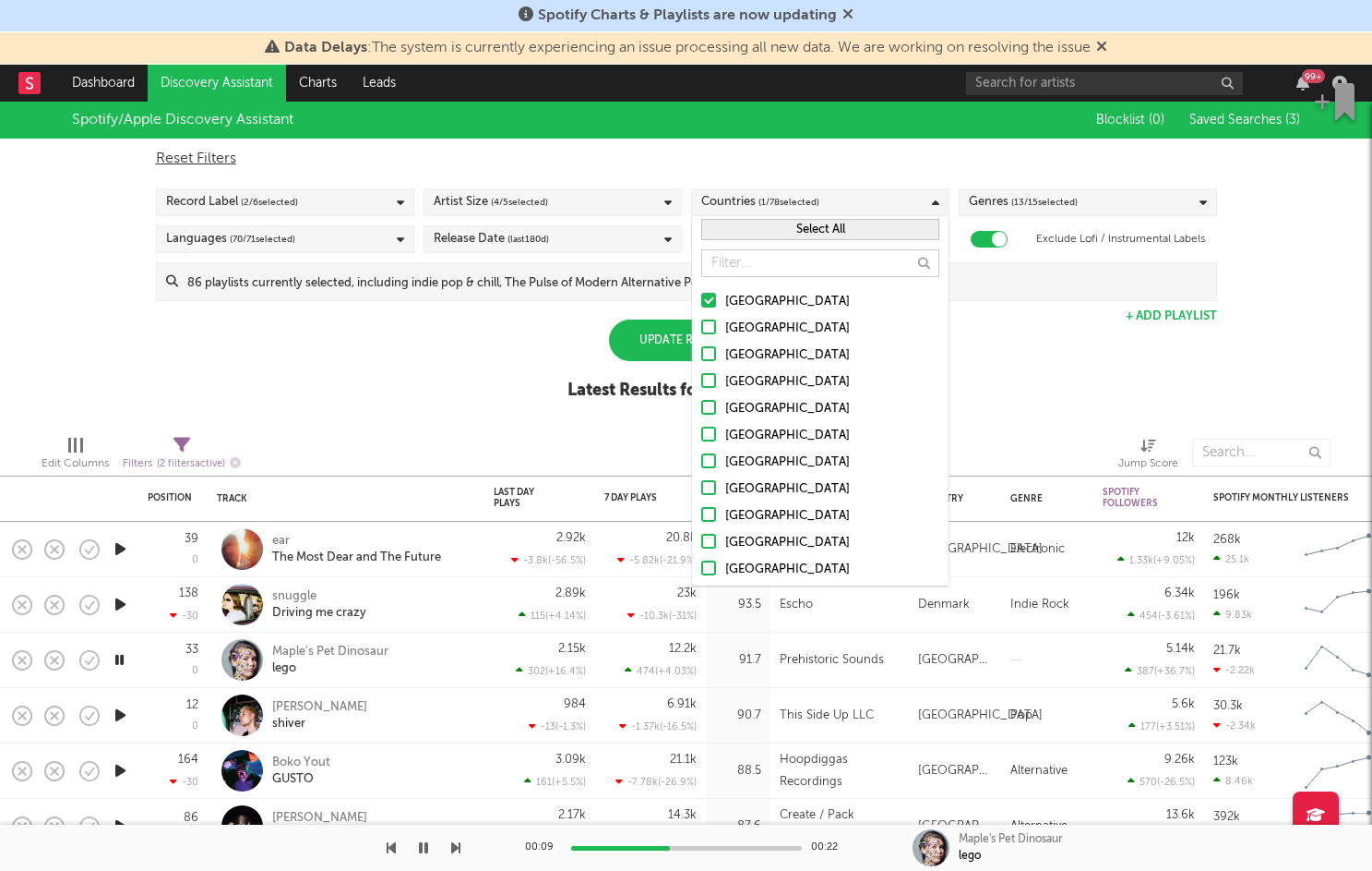
click at [987, 334] on div "Spotify/Apple Discovery Assistant Blocklist ( 0 ) Saved Searches ( 3 ) Reset Fi…" at bounding box center [686, 261] width 1372 height 319
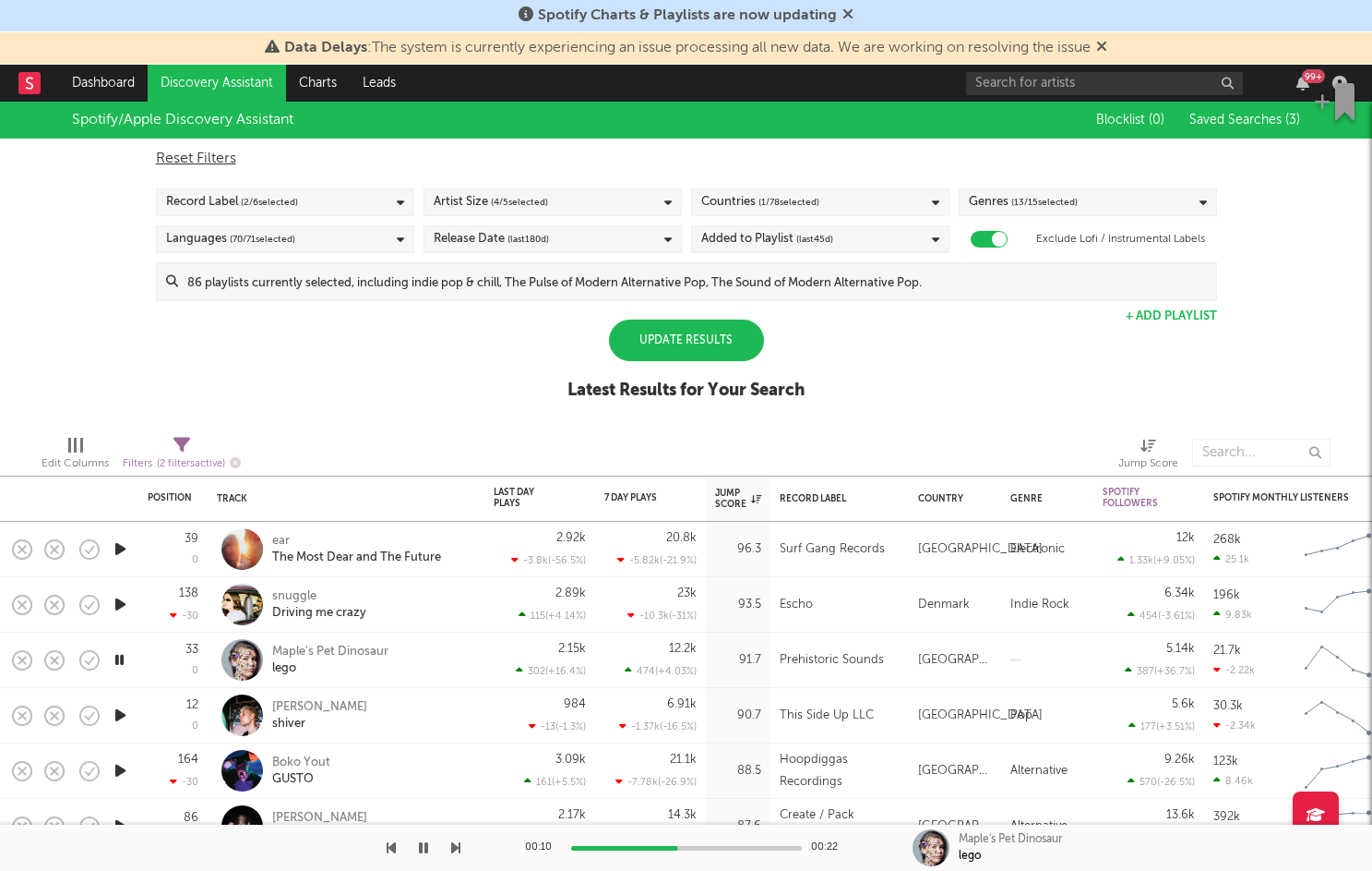
click at [678, 334] on div "Update Results" at bounding box center [686, 340] width 155 height 42
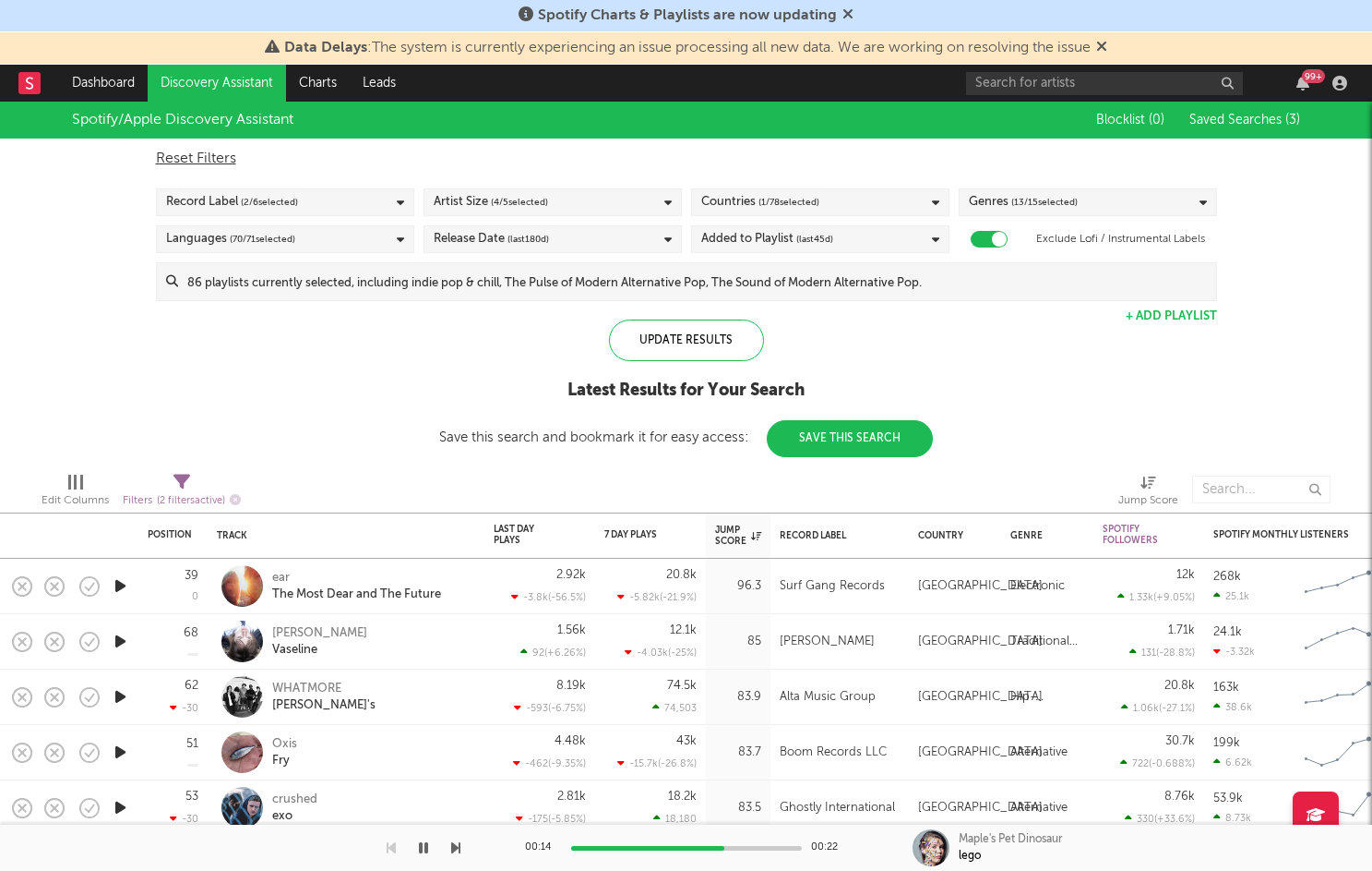
click at [120, 645] on icon "button" at bounding box center [119, 641] width 19 height 23
click at [122, 698] on icon "button" at bounding box center [119, 696] width 19 height 23
click at [117, 753] on icon "button" at bounding box center [119, 752] width 19 height 23
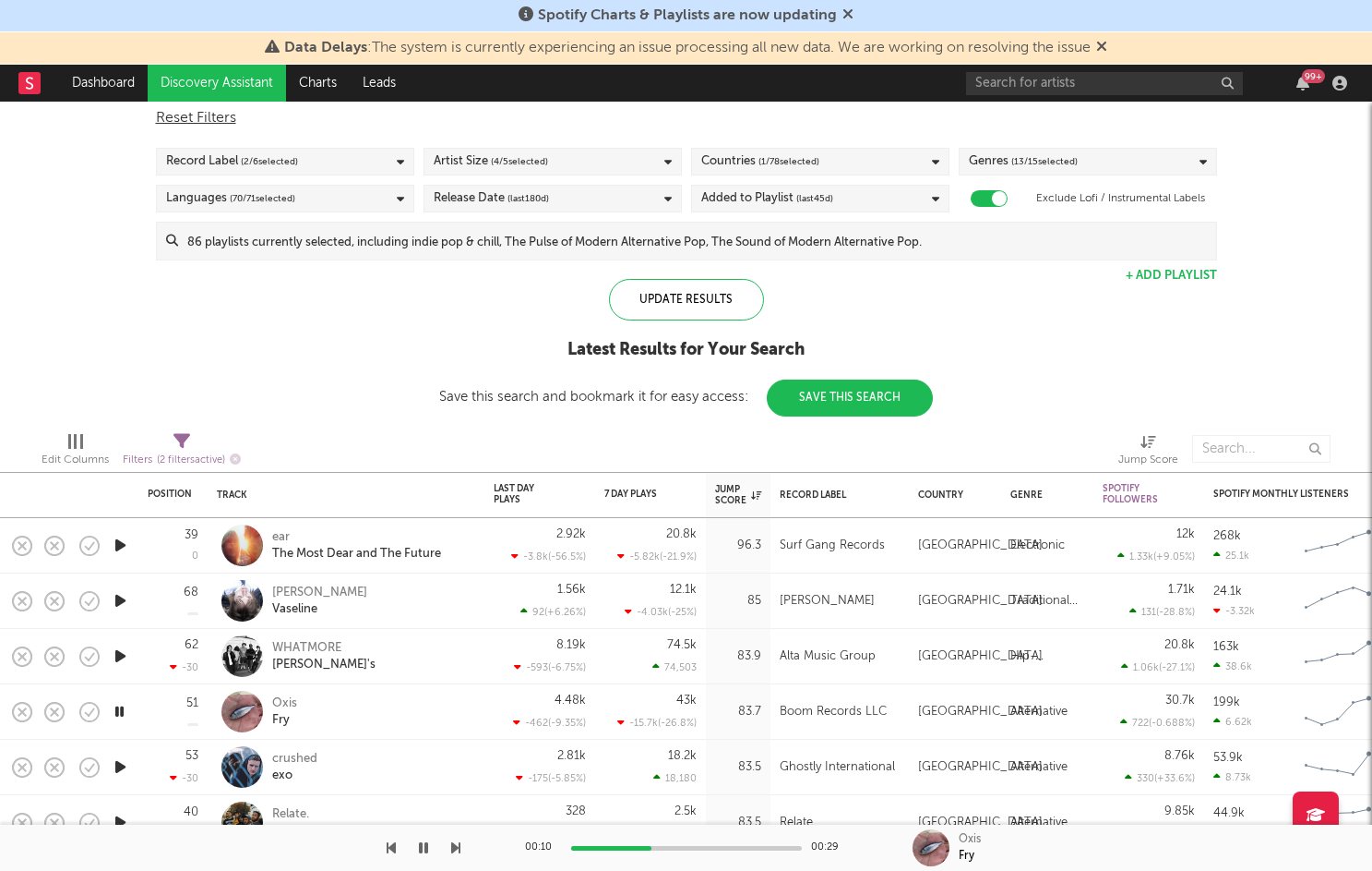
click at [598, 163] on div "Artist Size ( 4 / 5 selected)" at bounding box center [553, 161] width 259 height 28
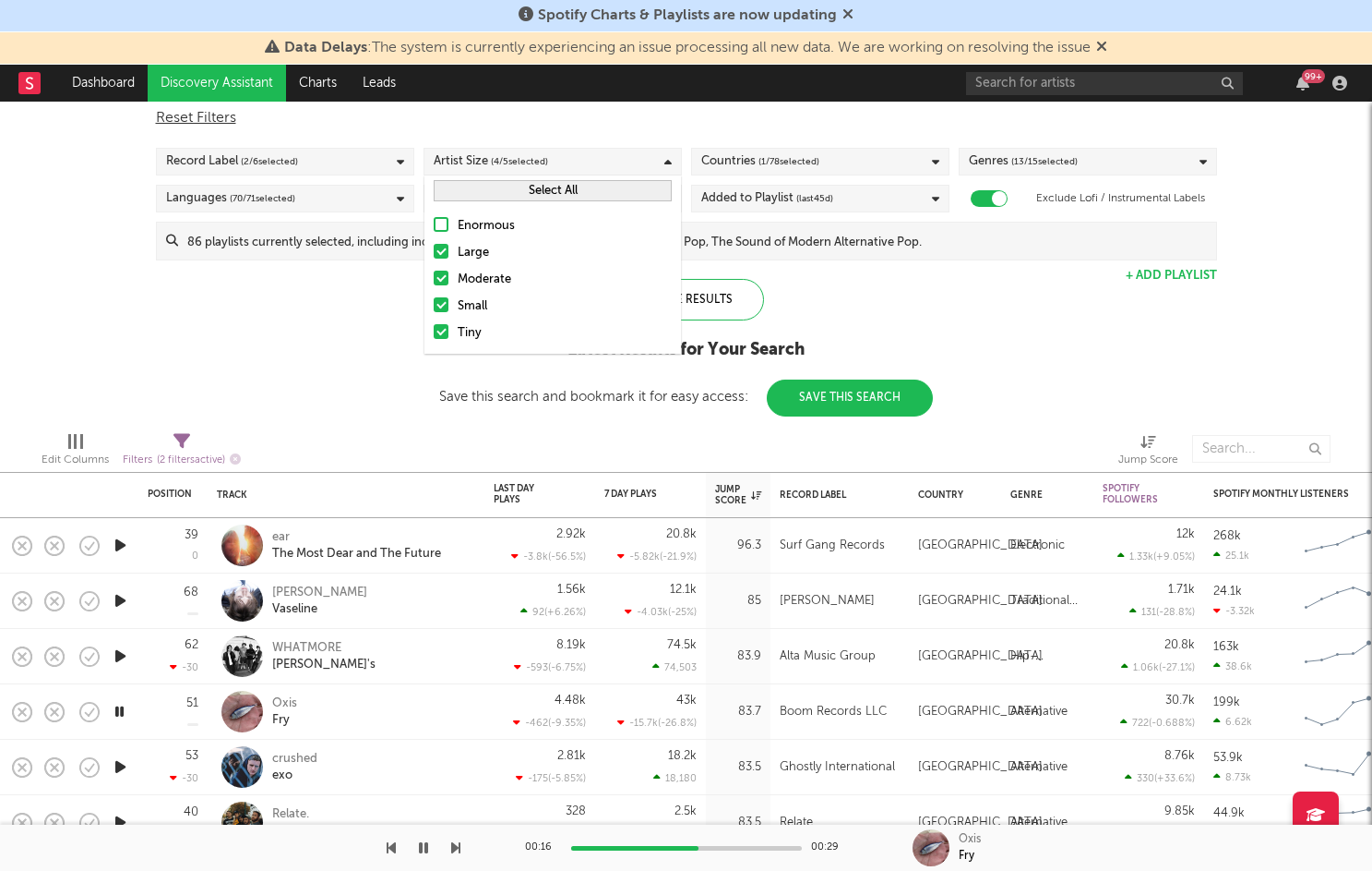
click at [441, 249] on div at bounding box center [441, 251] width 15 height 15
click at [434, 249] on input "Large" at bounding box center [434, 253] width 0 height 22
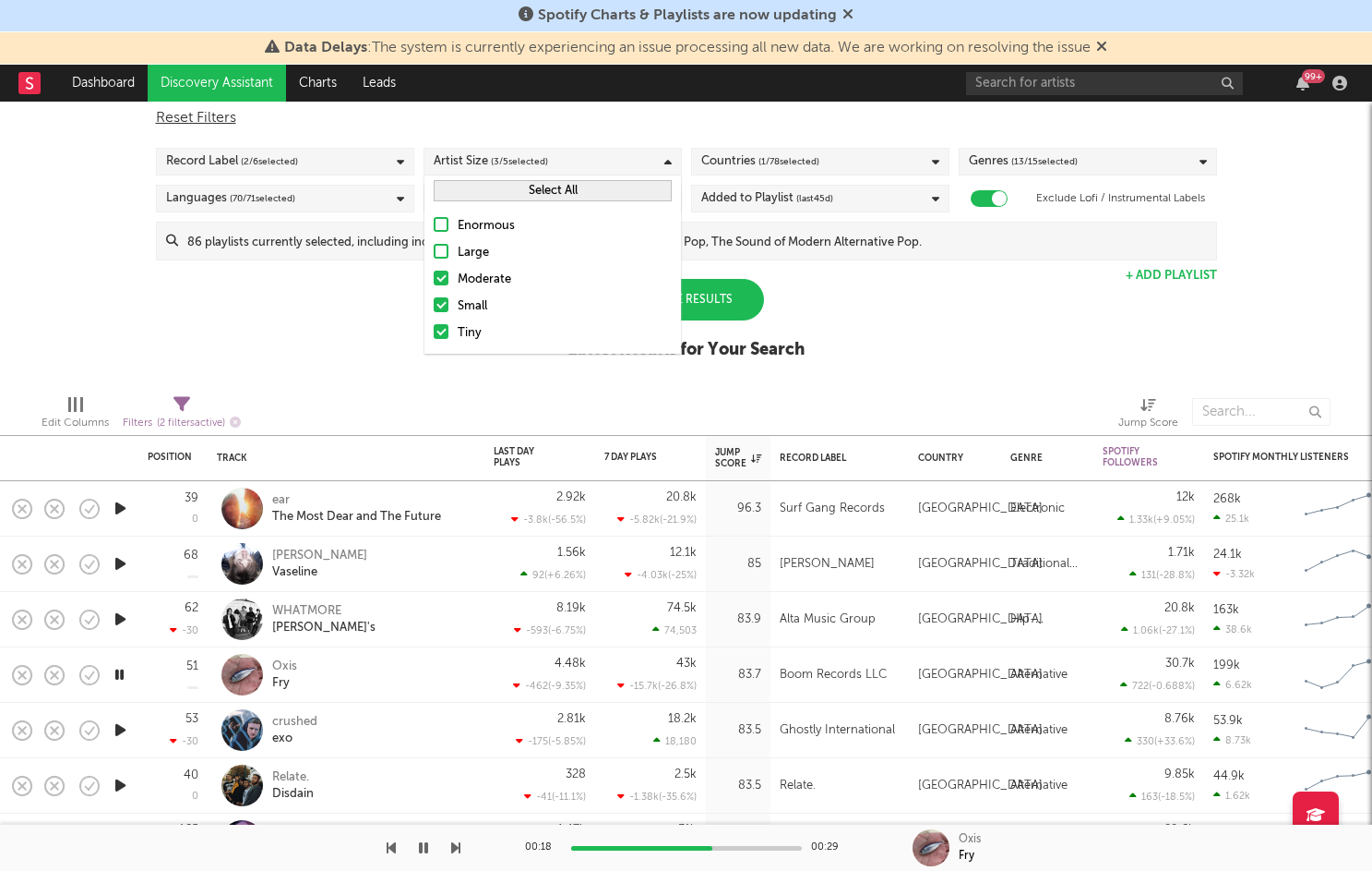
click at [905, 304] on div "Spotify/Apple Discovery Assistant Blocklist ( 0 ) Saved Searches ( 3 ) Reset Fi…" at bounding box center [686, 220] width 1372 height 319
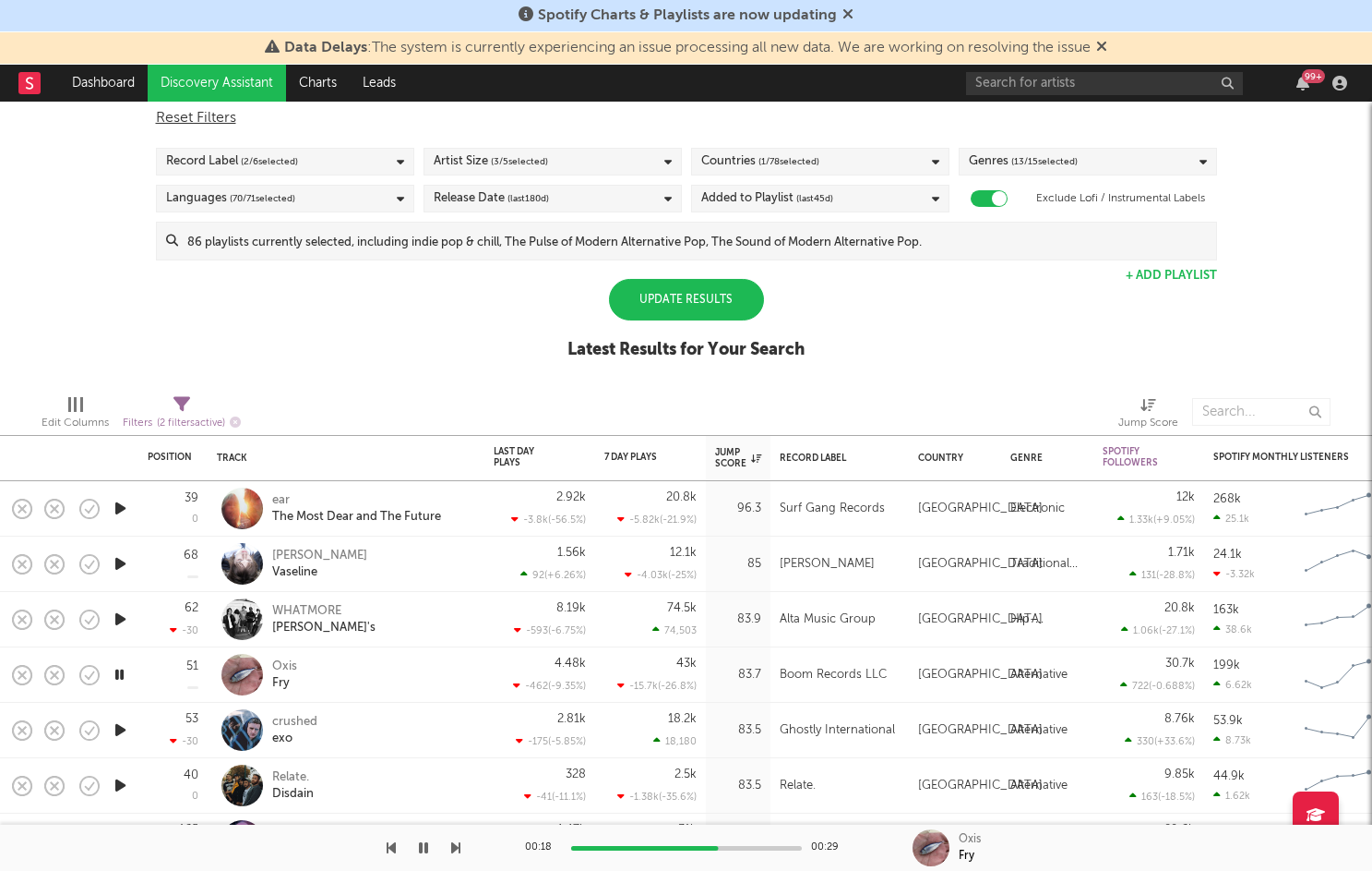
click at [703, 306] on div "Update Results" at bounding box center [686, 300] width 155 height 42
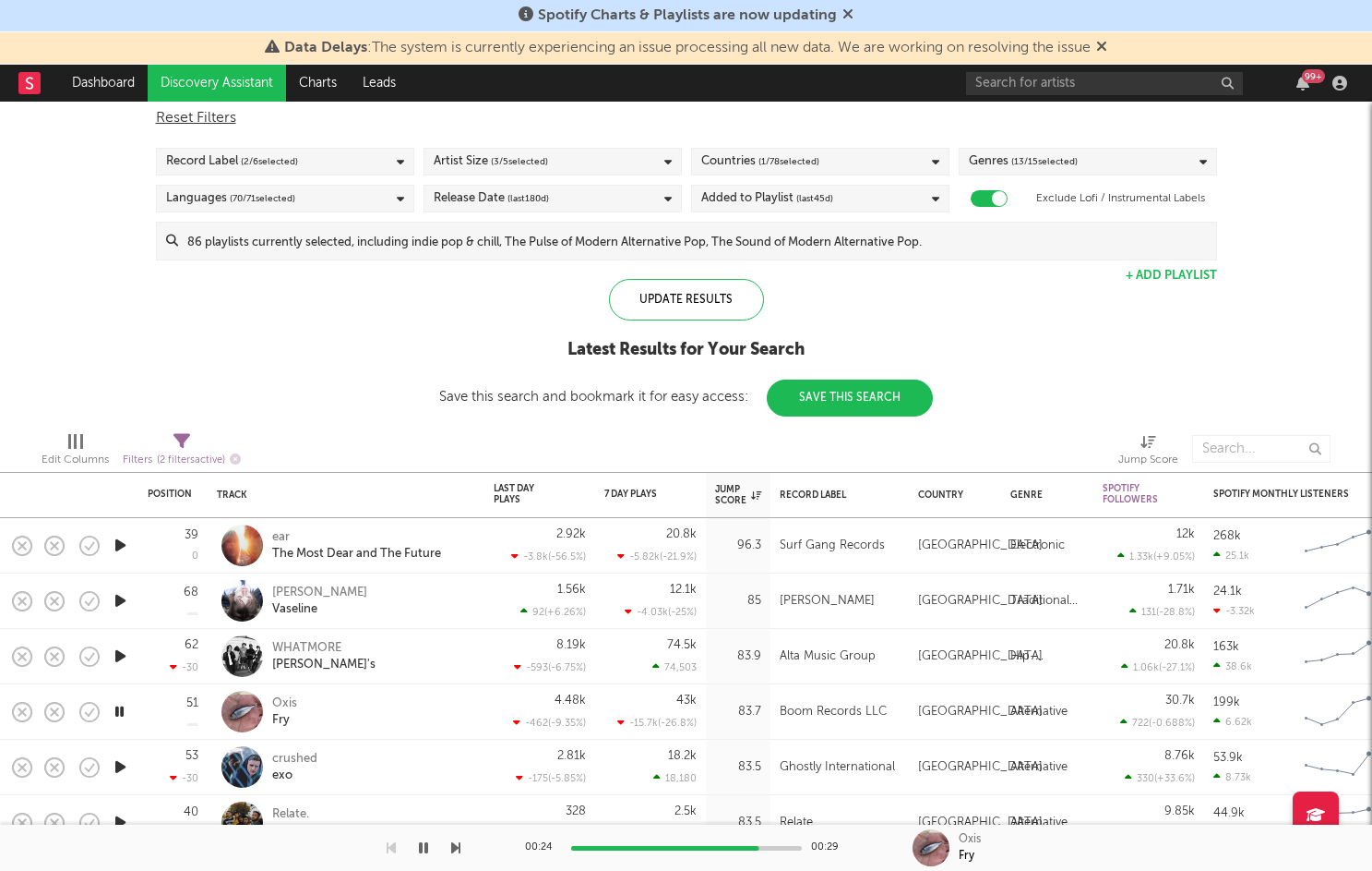
click at [123, 762] on icon "button" at bounding box center [119, 766] width 19 height 23
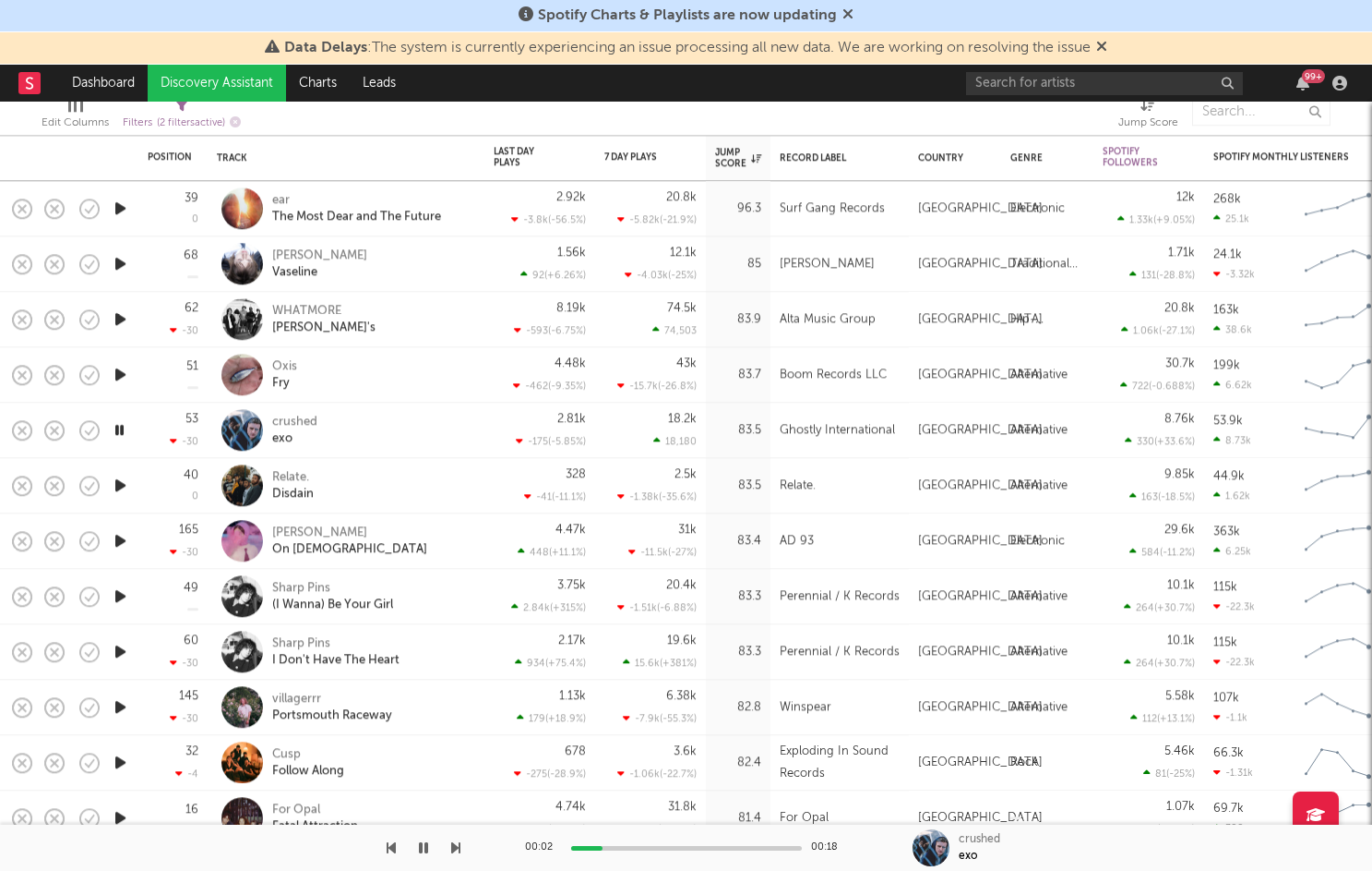
click at [121, 483] on icon "button" at bounding box center [119, 485] width 19 height 23
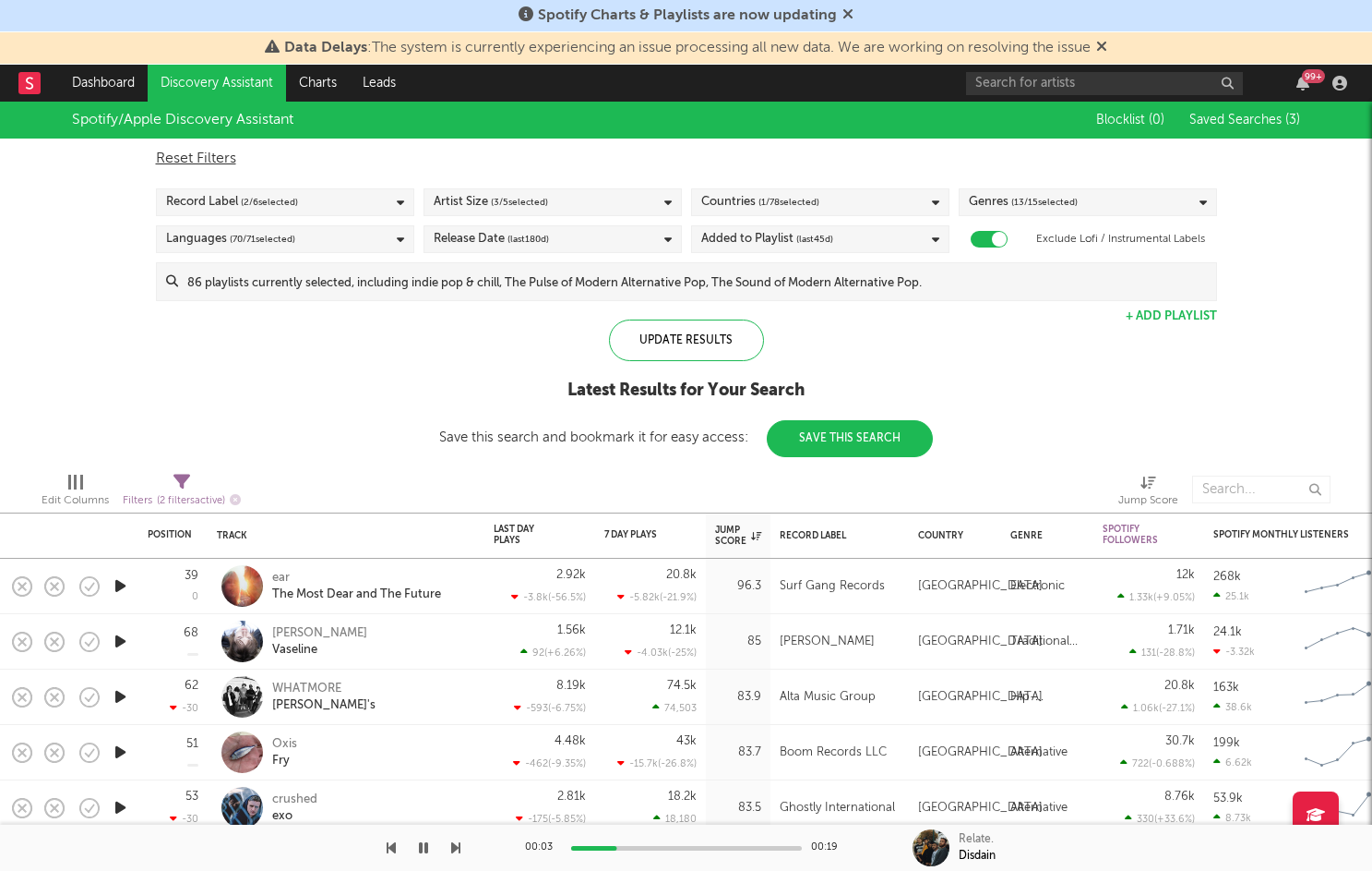
click at [1016, 202] on span "( 13 / 15 selected)" at bounding box center [1045, 202] width 67 height 22
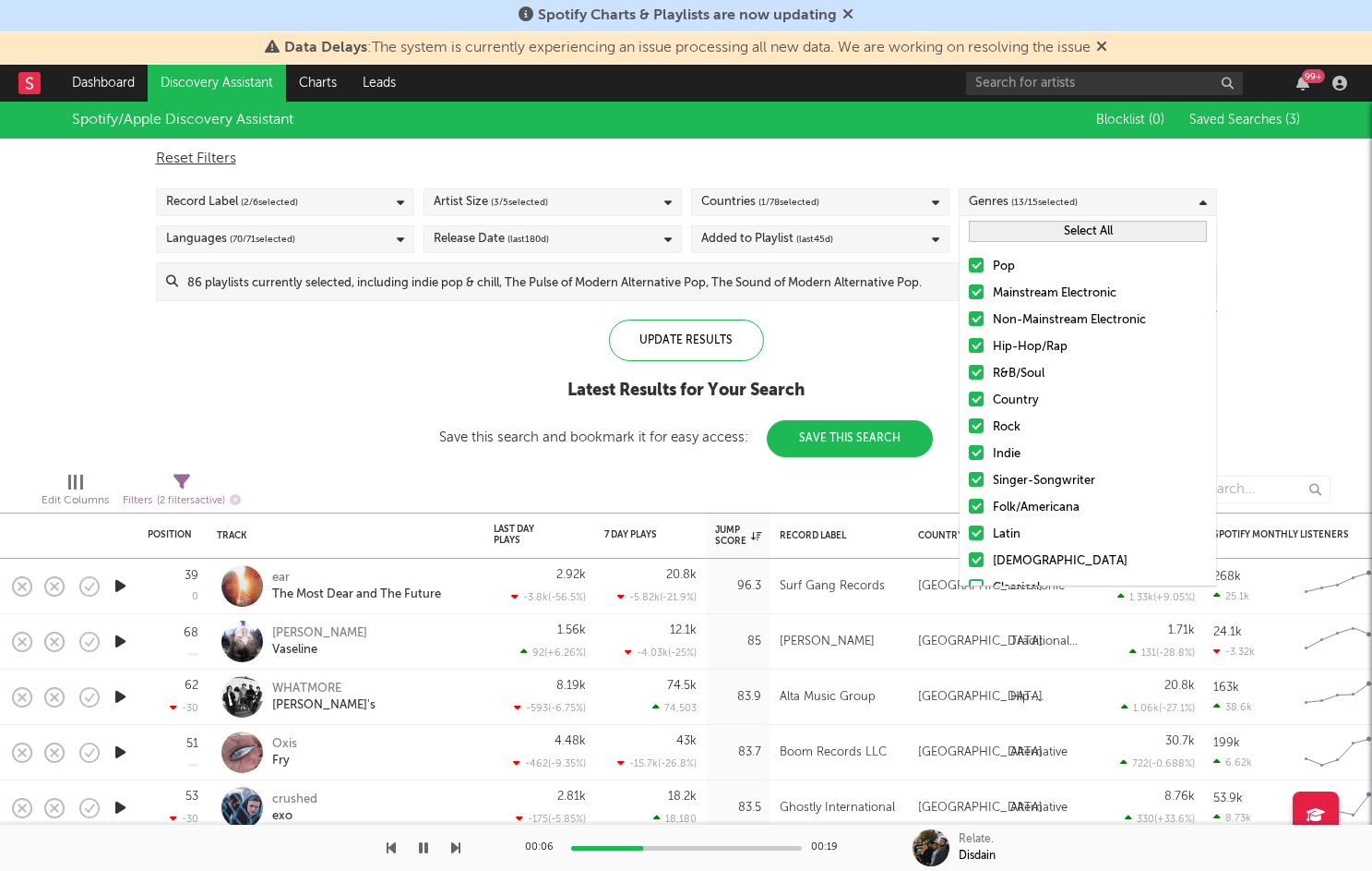
click at [1068, 225] on button "Select All" at bounding box center [1087, 231] width 238 height 21
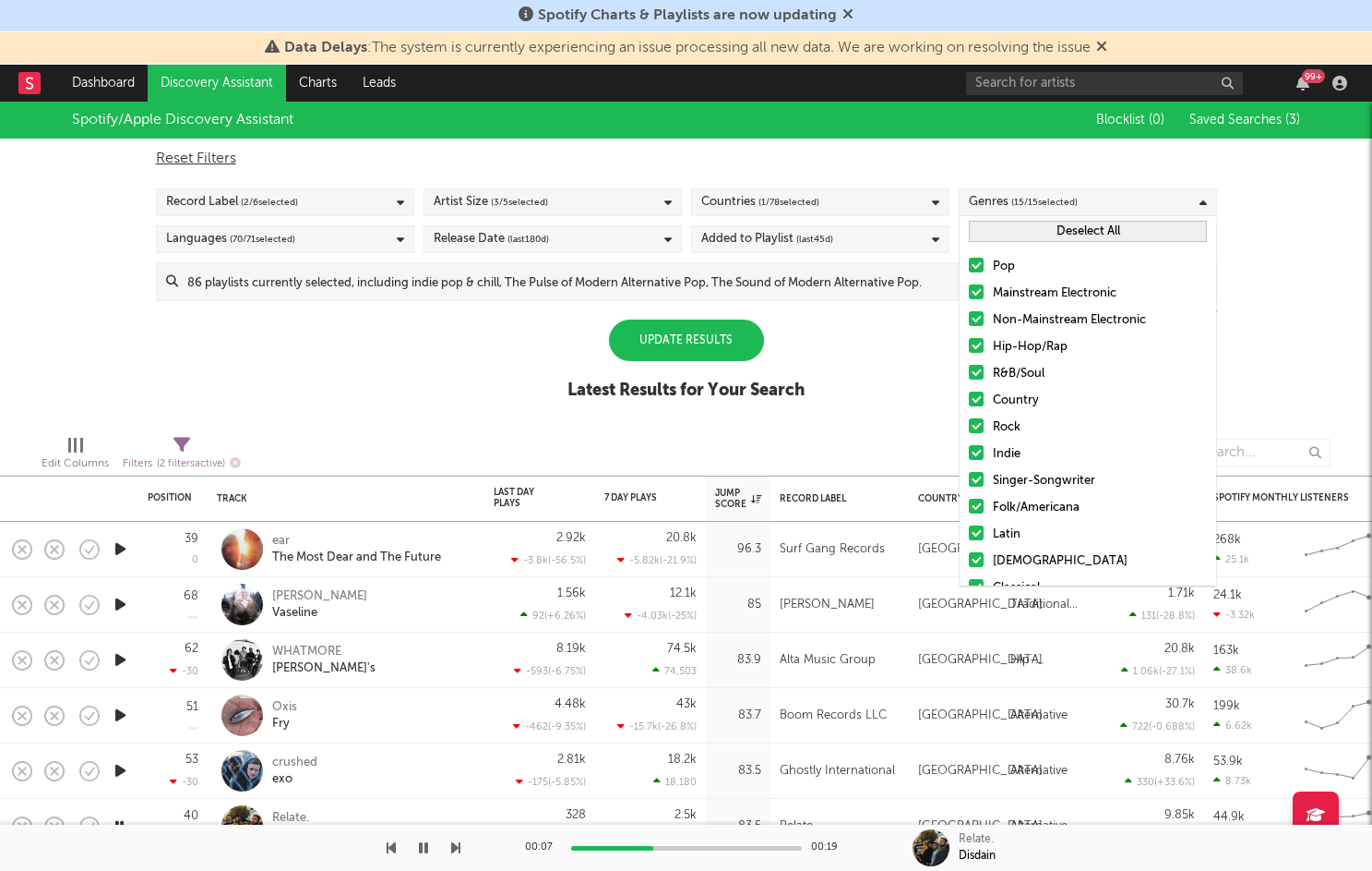
click at [1069, 226] on button "Deselect All" at bounding box center [1087, 231] width 238 height 21
click at [982, 260] on div at bounding box center [976, 265] width 15 height 15
click at [969, 260] on input "Pop" at bounding box center [969, 267] width 0 height 22
click at [706, 351] on div "Update Results" at bounding box center [686, 340] width 155 height 42
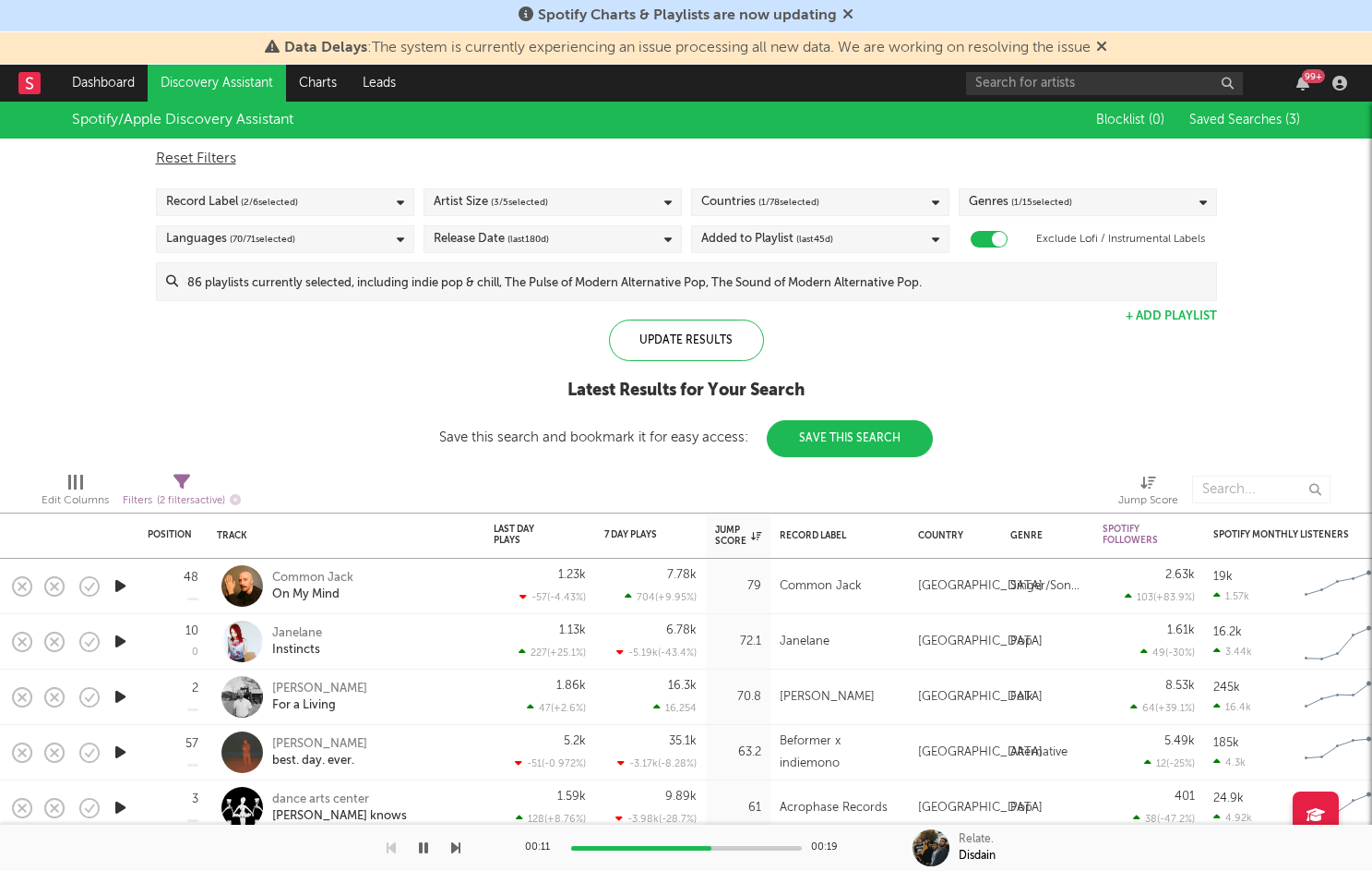
click at [119, 581] on icon "button" at bounding box center [119, 585] width 19 height 23
click at [306, 577] on div "Common Jack" at bounding box center [313, 577] width 82 height 17
click at [121, 638] on icon "button" at bounding box center [119, 641] width 19 height 23
click at [120, 697] on icon "button" at bounding box center [119, 696] width 19 height 23
click at [115, 696] on icon "button" at bounding box center [119, 696] width 18 height 23
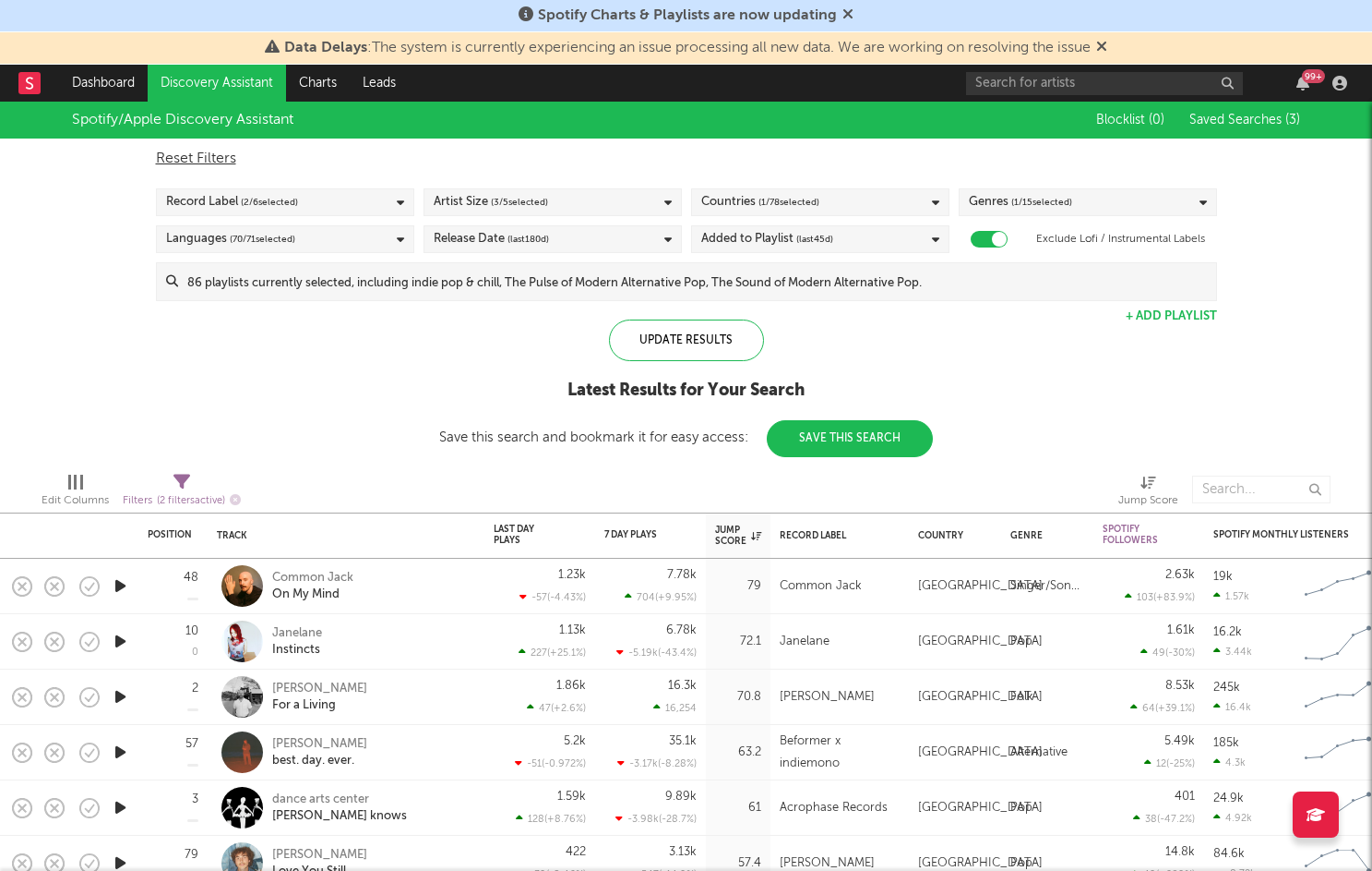
click at [117, 696] on icon "button" at bounding box center [119, 696] width 19 height 23
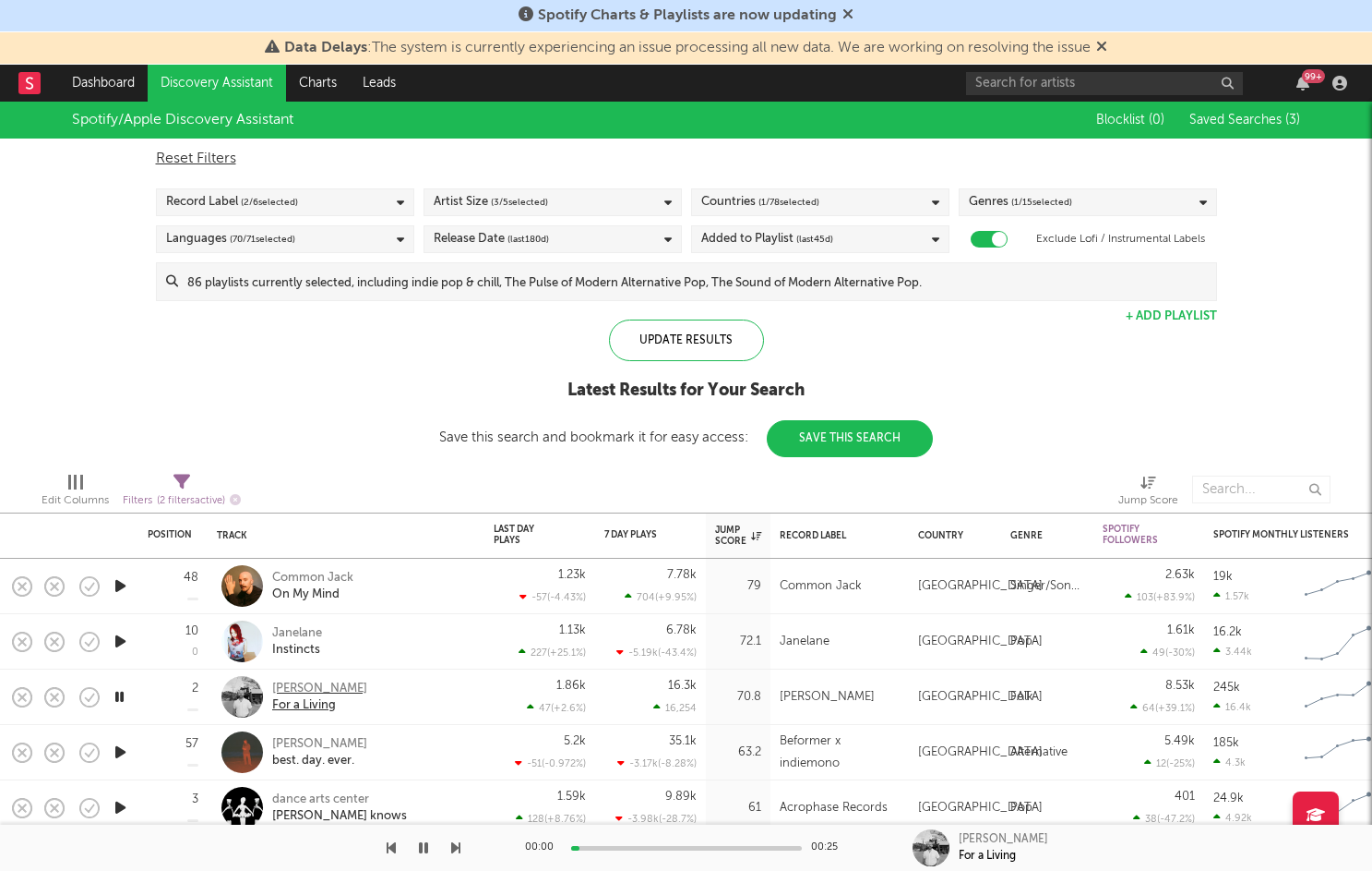
click at [289, 683] on div "[PERSON_NAME]" at bounding box center [320, 689] width 96 height 17
click at [90, 698] on icon "button" at bounding box center [92, 697] width 6 height 7
click at [123, 752] on icon "button" at bounding box center [119, 752] width 19 height 23
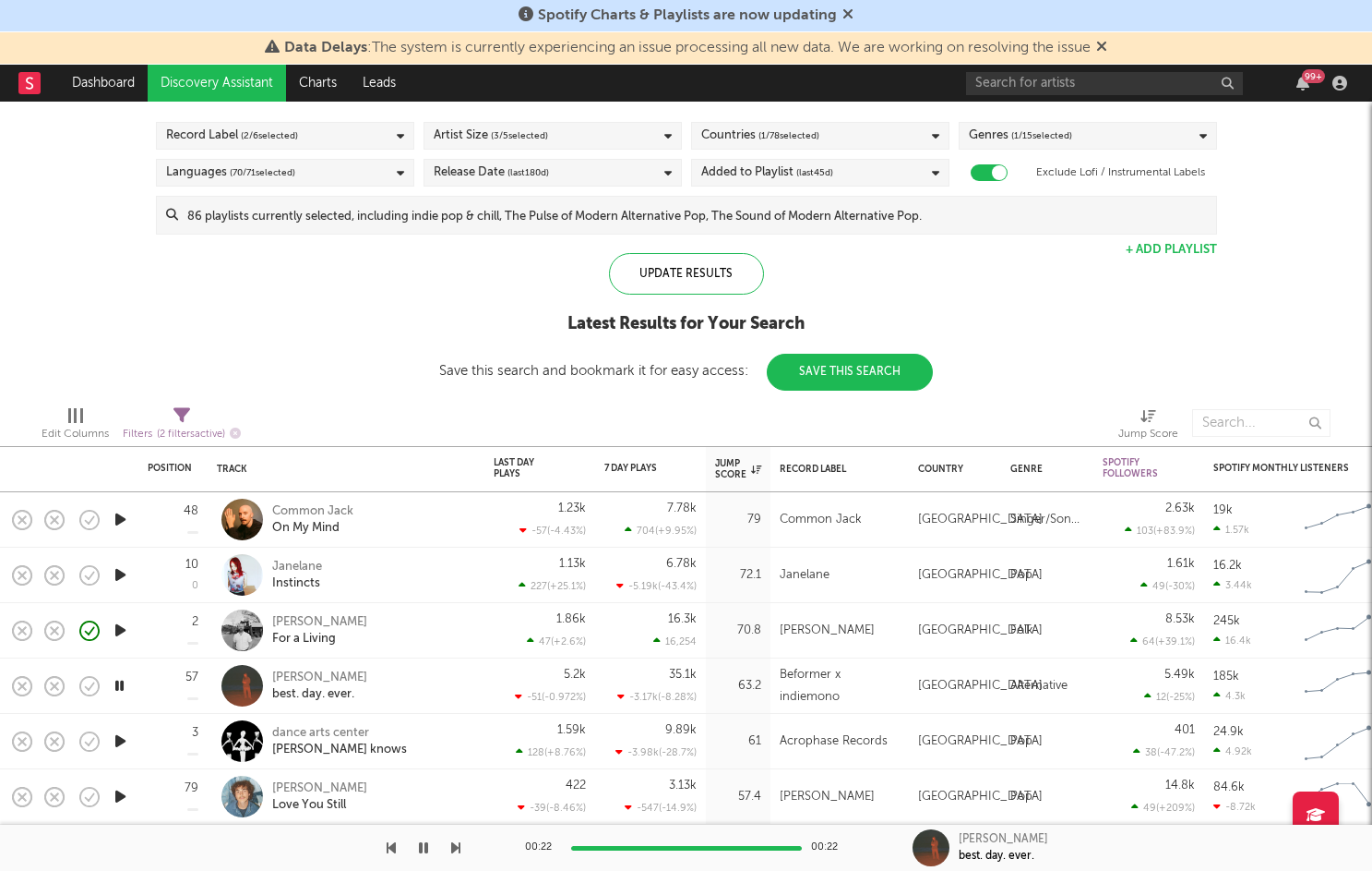
click at [124, 745] on icon "button" at bounding box center [119, 741] width 19 height 23
click at [116, 795] on icon "button" at bounding box center [119, 796] width 19 height 23
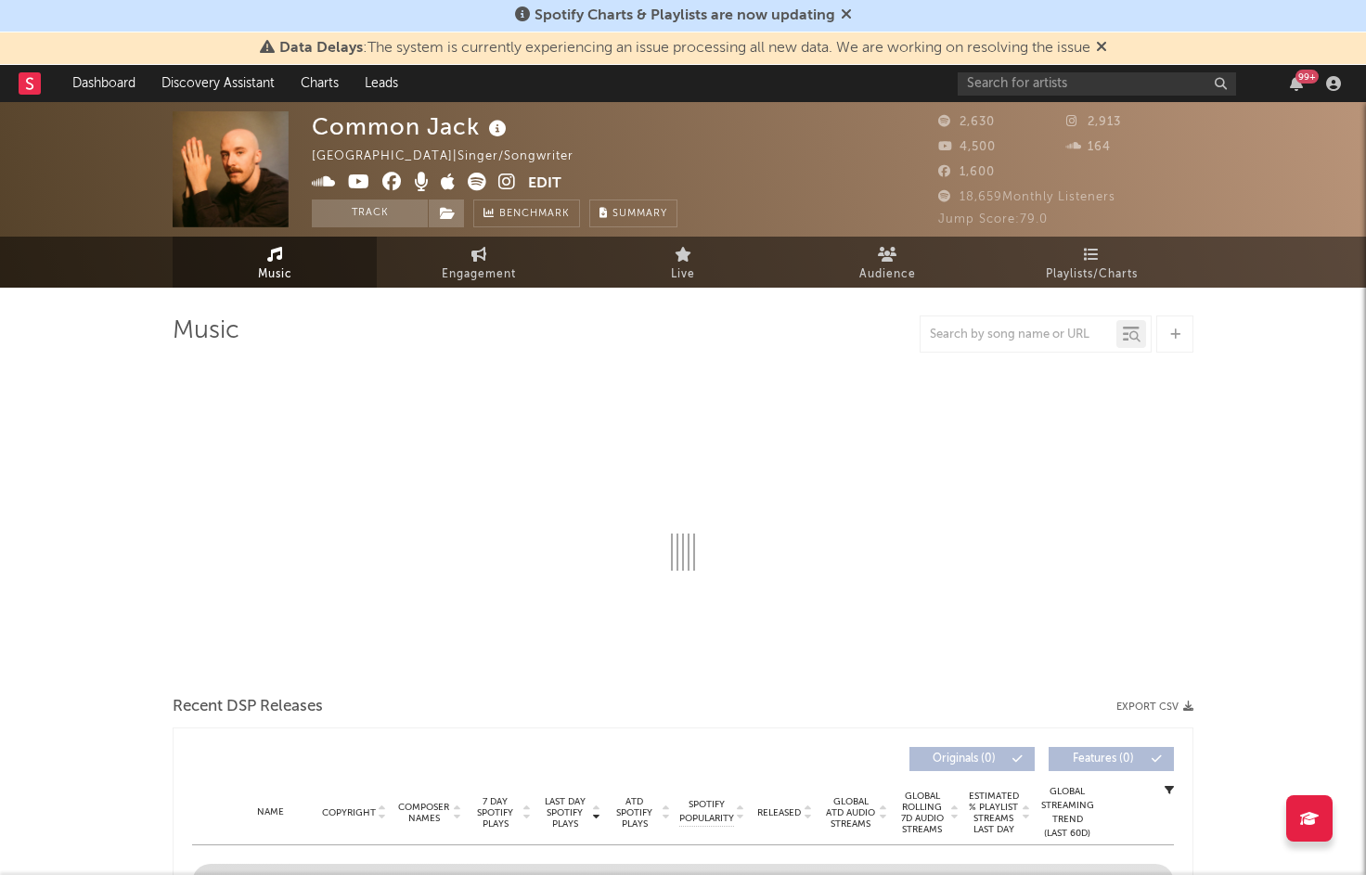
select select "1w"
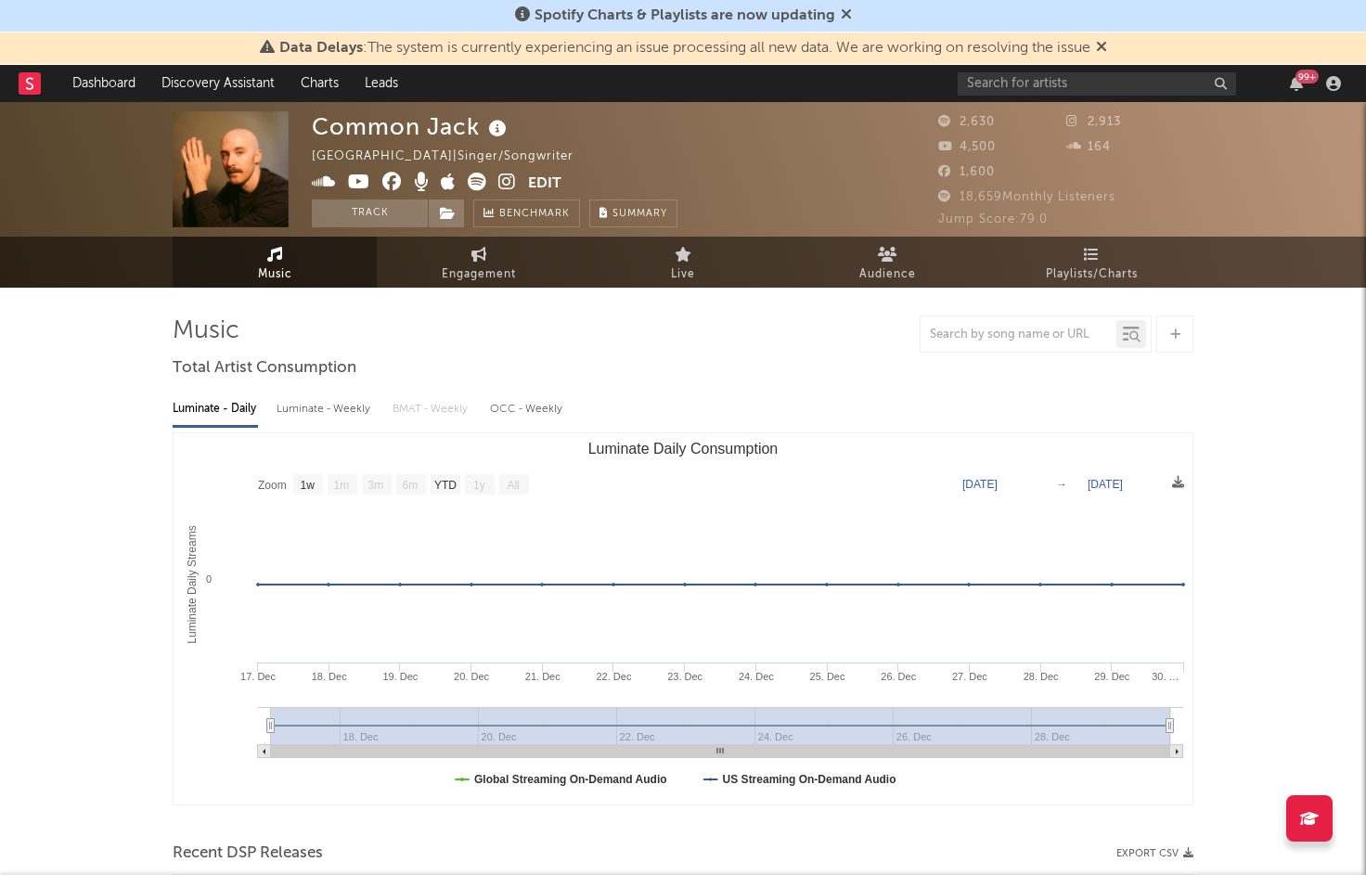
click at [502, 179] on icon at bounding box center [507, 182] width 18 height 19
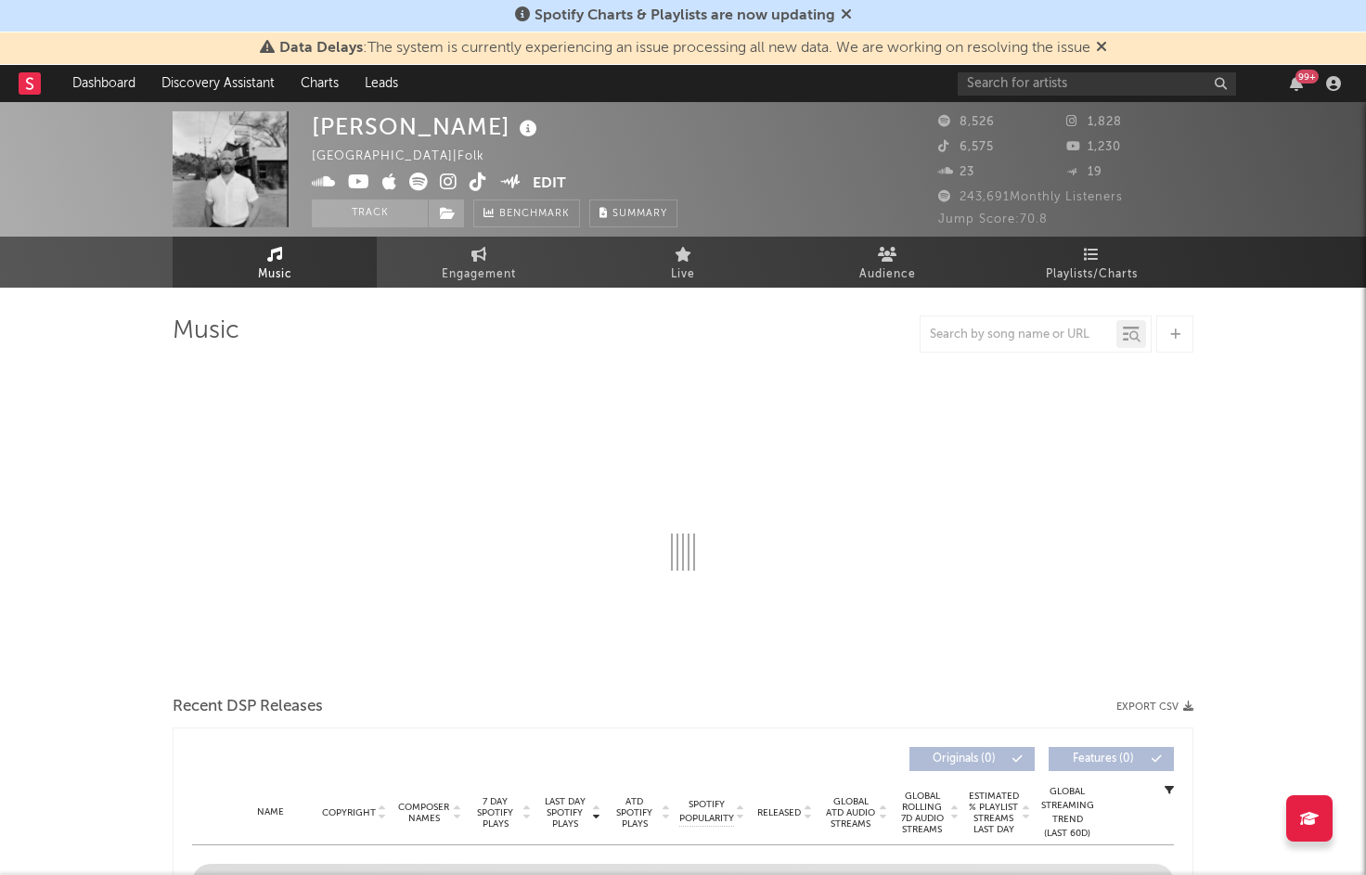
select select "6m"
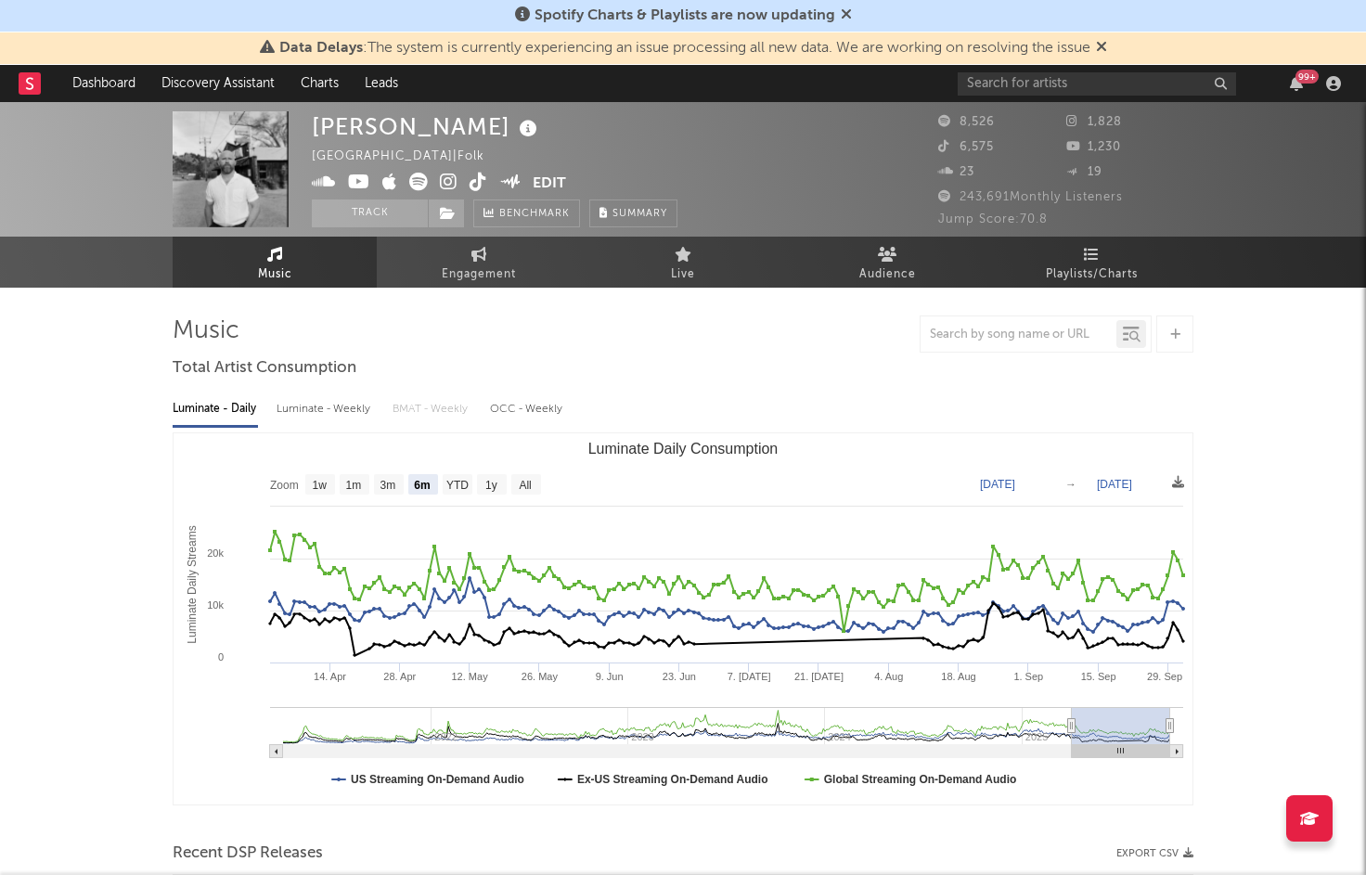
click at [447, 181] on icon at bounding box center [449, 182] width 18 height 19
click at [281, 258] on icon at bounding box center [275, 254] width 16 height 15
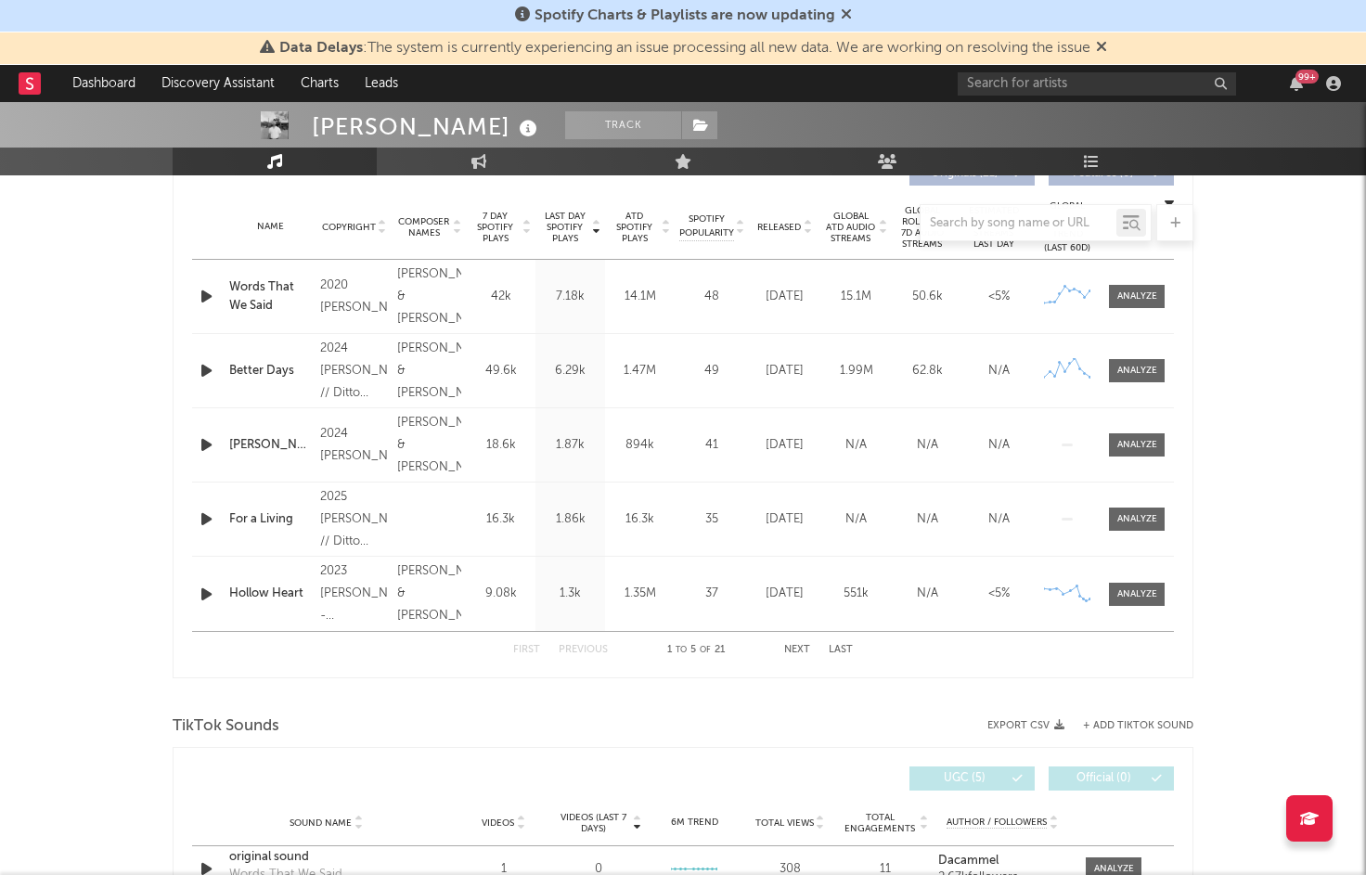
scroll to position [789, 0]
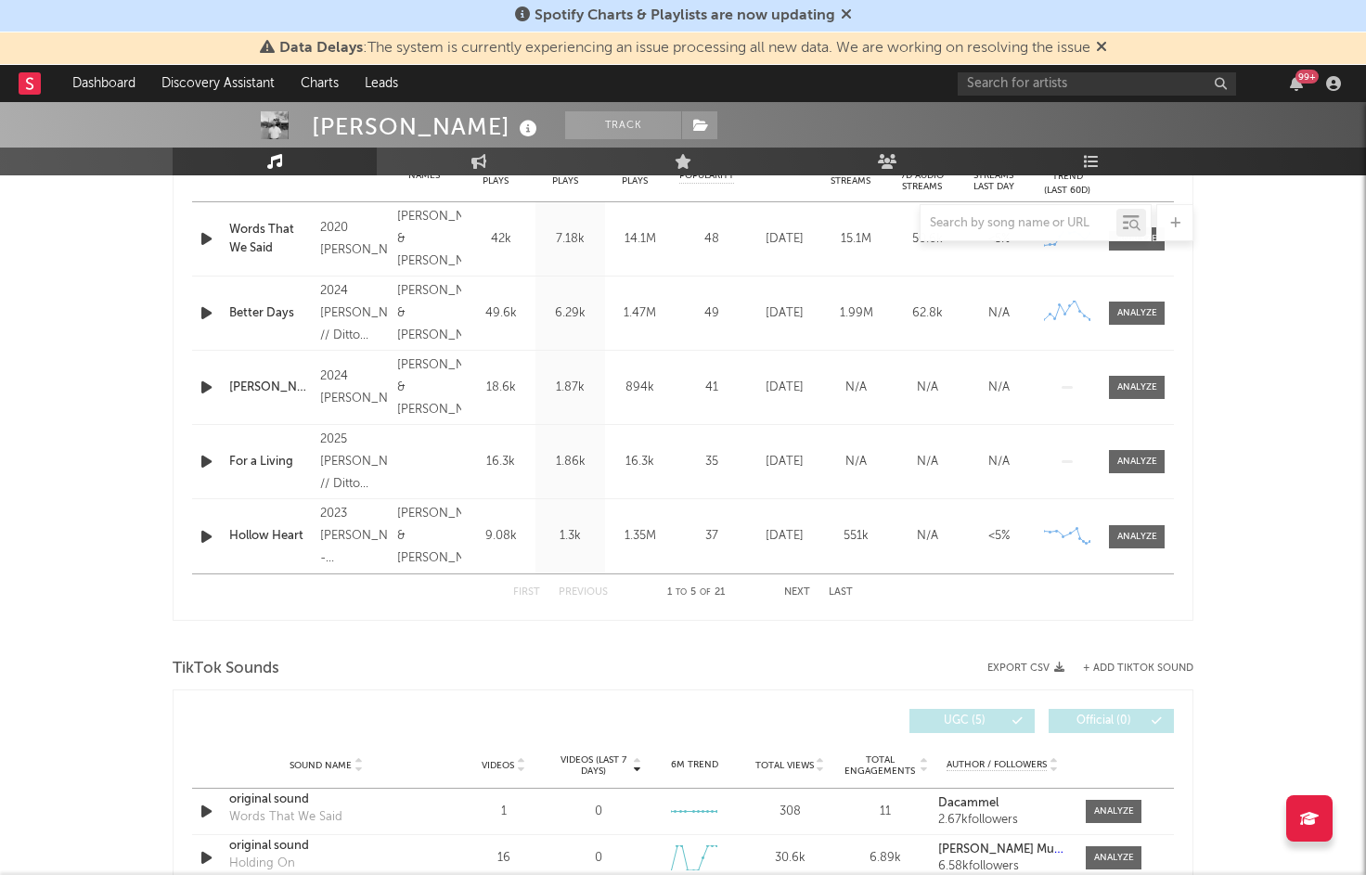
click at [202, 459] on icon "button" at bounding box center [206, 461] width 19 height 23
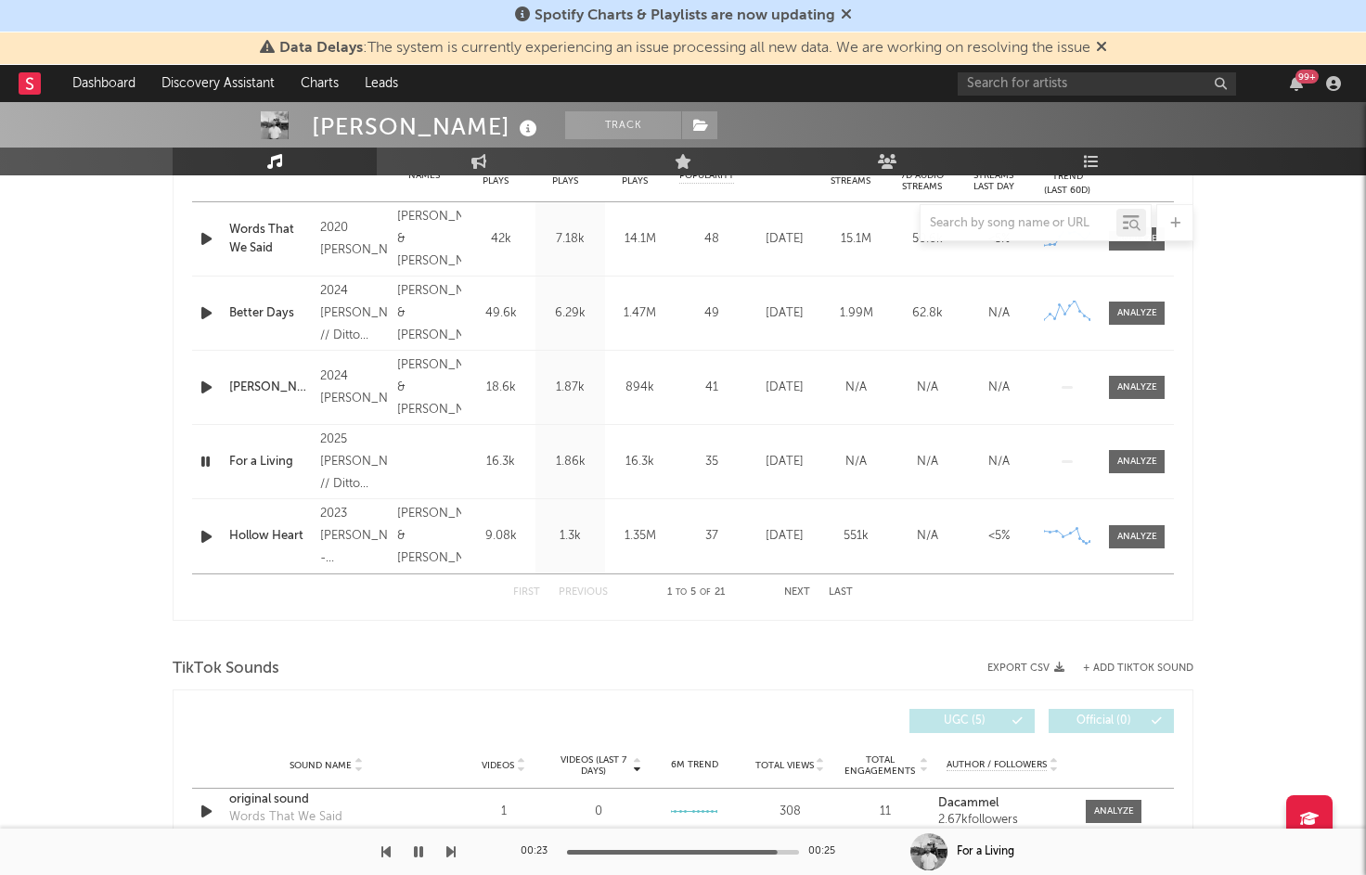
click at [412, 849] on button "button" at bounding box center [418, 851] width 19 height 46
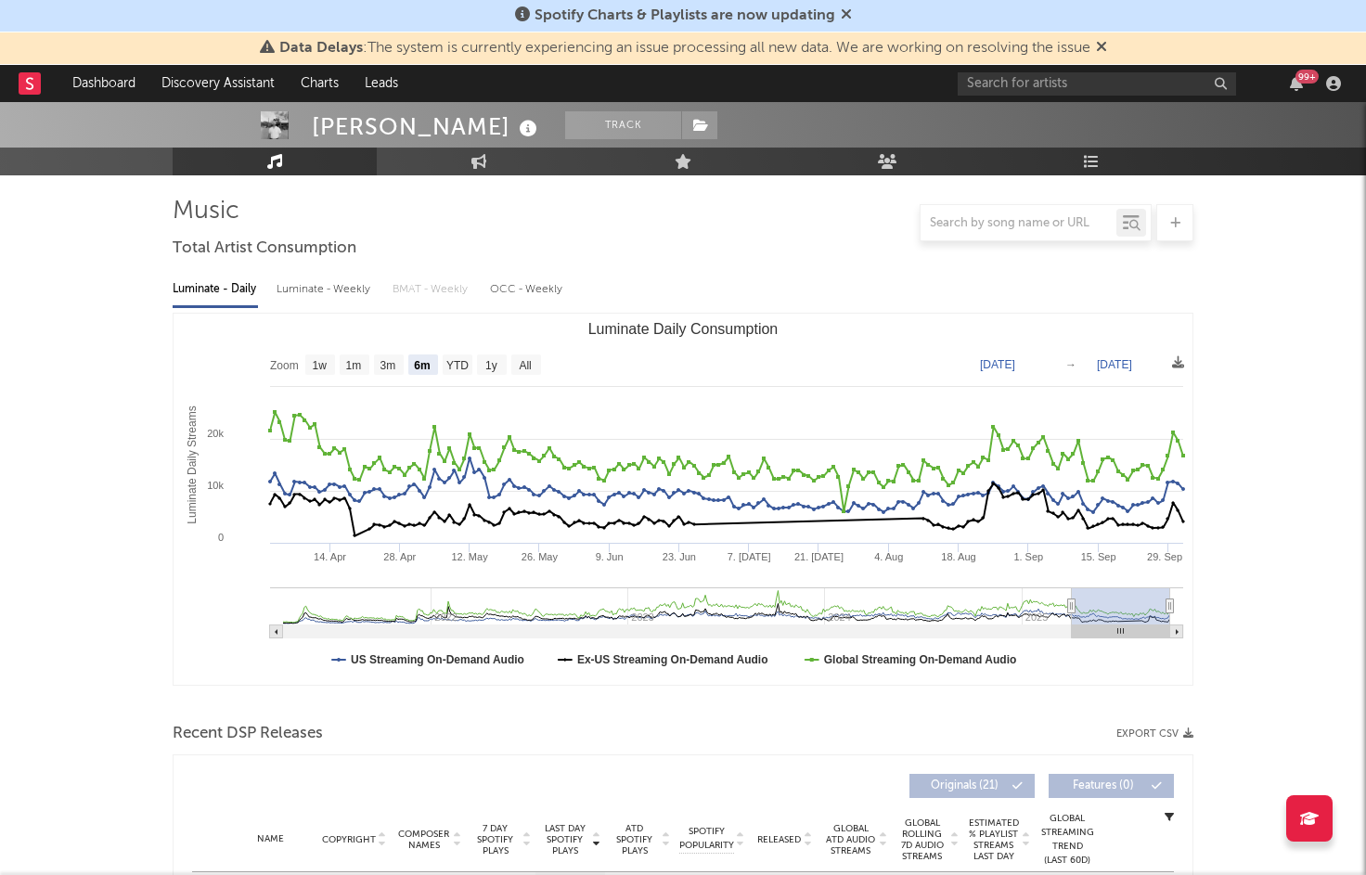
scroll to position [0, 0]
